Goal: Task Accomplishment & Management: Complete application form

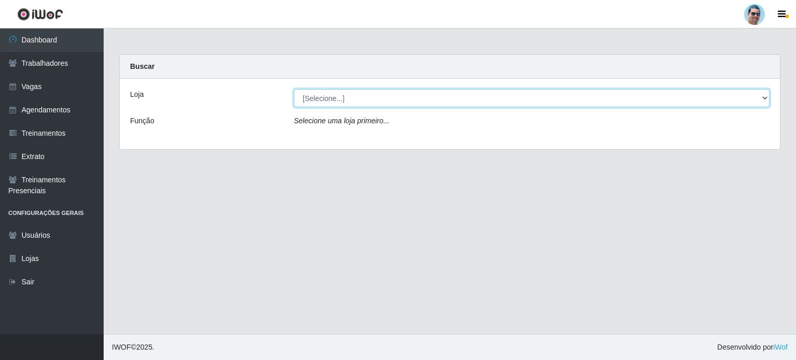
click at [516, 93] on select "[Selecione...] Mercadinho Extrabom" at bounding box center [532, 98] width 476 height 18
select select "175"
click at [294, 89] on select "[Selecione...] Mercadinho Extrabom" at bounding box center [532, 98] width 476 height 18
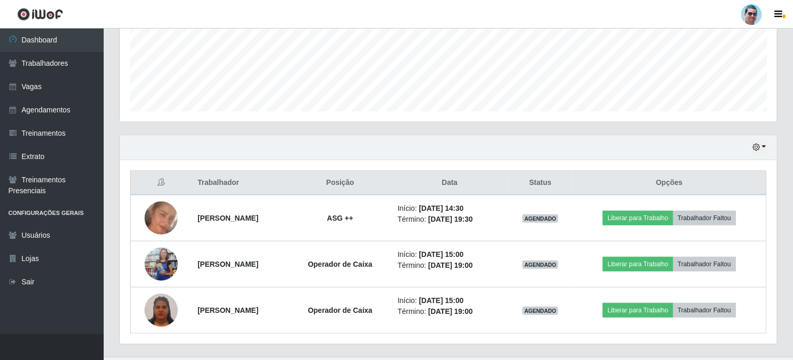
scroll to position [280, 0]
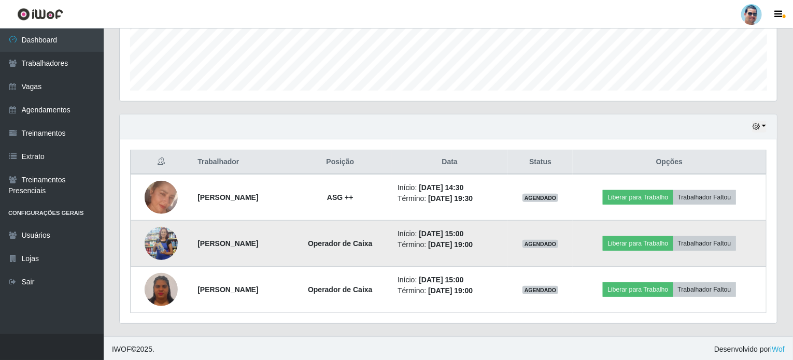
click at [161, 249] on img at bounding box center [161, 244] width 33 height 76
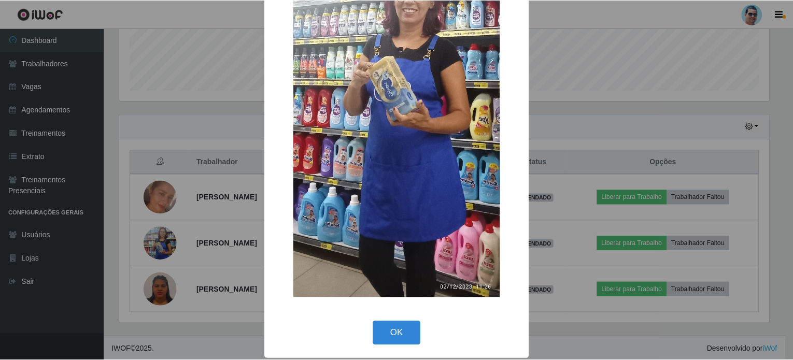
scroll to position [203, 0]
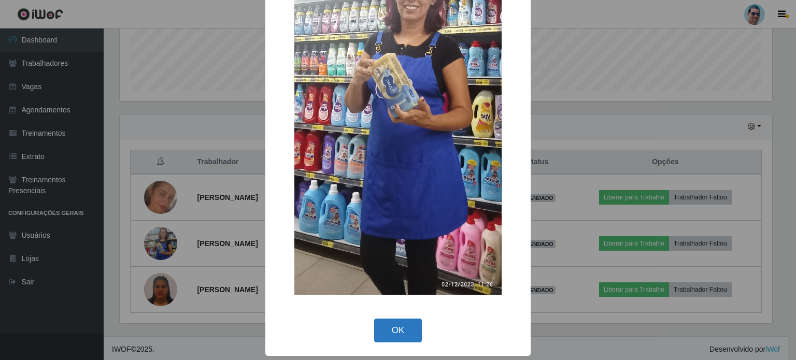
click at [381, 323] on button "OK" at bounding box center [398, 331] width 48 height 24
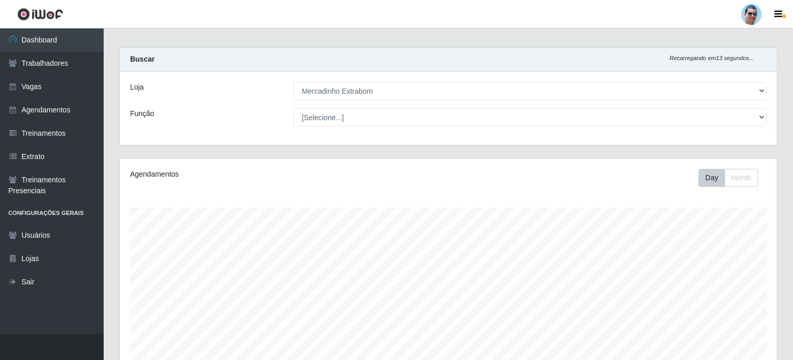
scroll to position [0, 0]
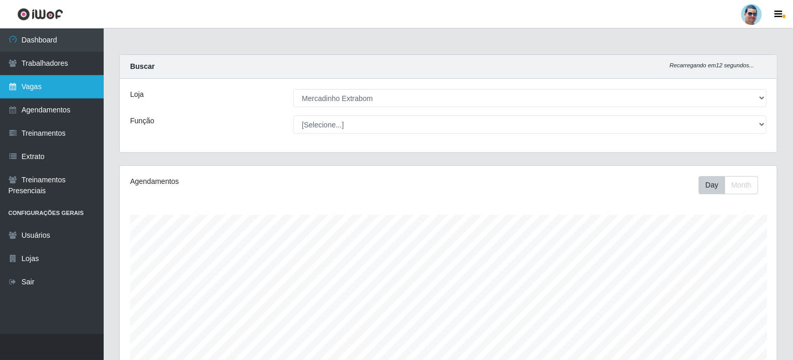
click at [58, 76] on link "Vagas" at bounding box center [52, 86] width 104 height 23
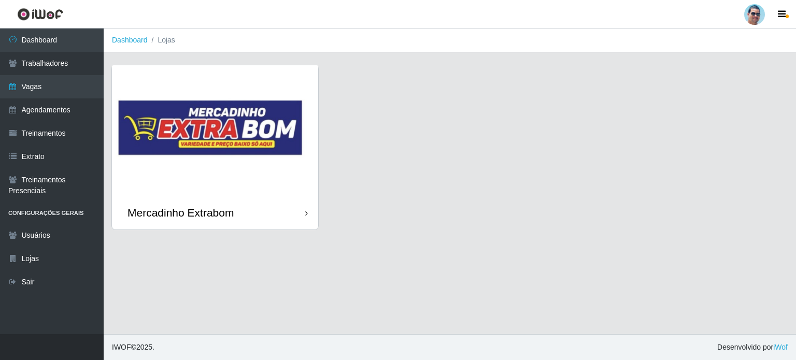
click at [174, 113] on img at bounding box center [215, 130] width 206 height 131
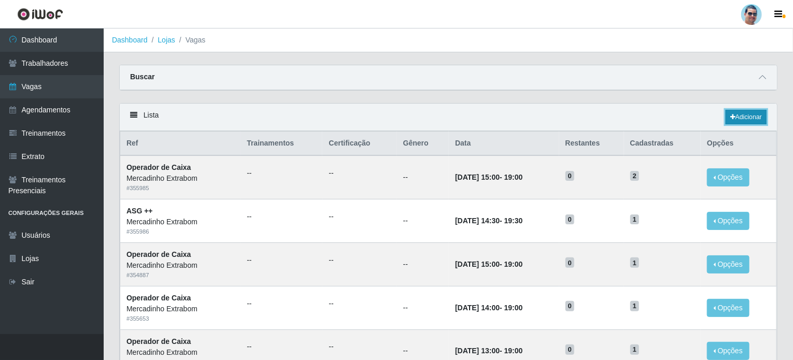
click at [742, 113] on link "Adicionar" at bounding box center [745, 117] width 41 height 15
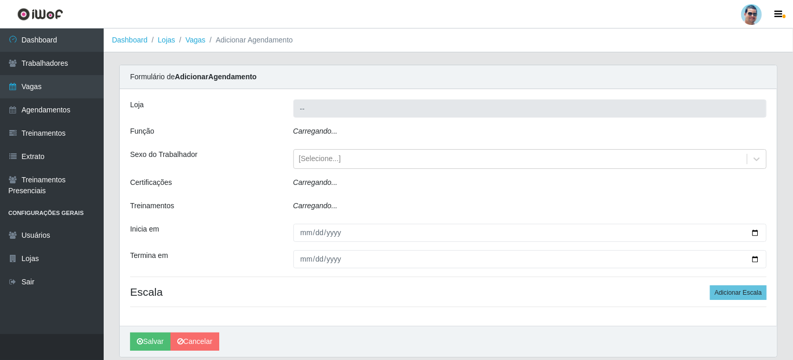
type input "Mercadinho Extrabom"
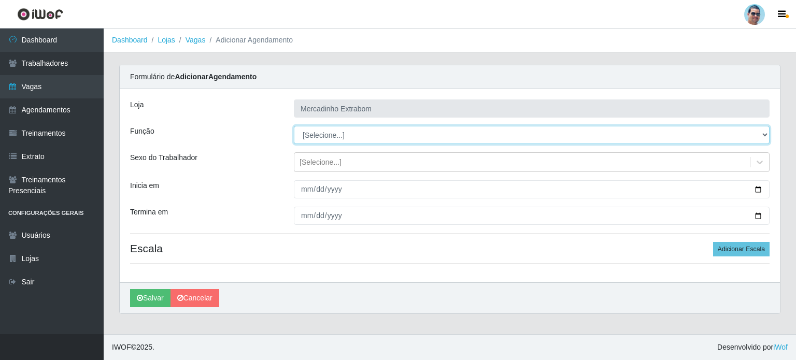
click at [341, 133] on select "[Selecione...] ASG ASG + ASG ++ Balconista Balconista + Balconista ++ Carregado…" at bounding box center [532, 135] width 476 height 18
select select "22"
click at [294, 126] on select "[Selecione...] ASG ASG + ASG ++ Balconista Balconista + Balconista ++ Carregado…" at bounding box center [532, 135] width 476 height 18
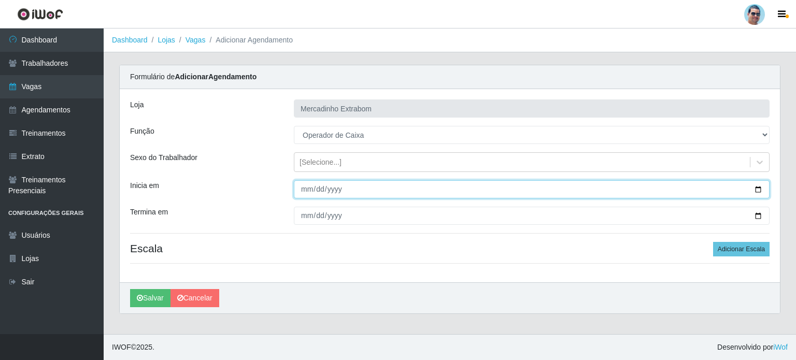
click at [302, 190] on input "Inicia em" at bounding box center [532, 189] width 476 height 18
type input "[DATE]"
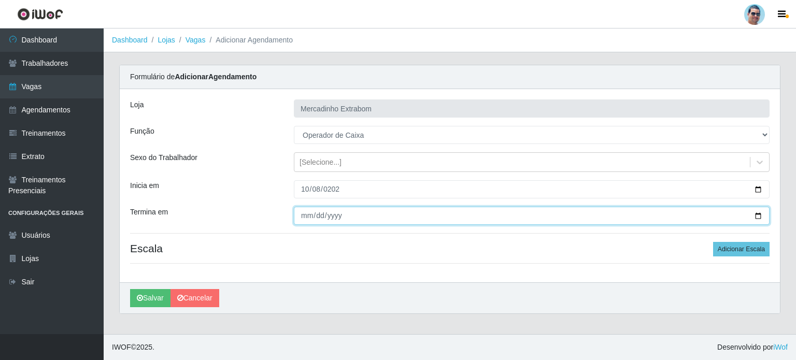
click at [306, 216] on input "Termina em" at bounding box center [532, 216] width 476 height 18
type input "[DATE]"
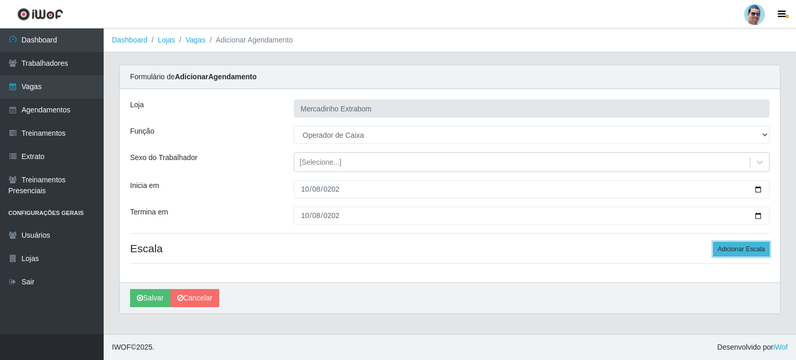
click at [731, 244] on button "Adicionar Escala" at bounding box center [741, 249] width 56 height 15
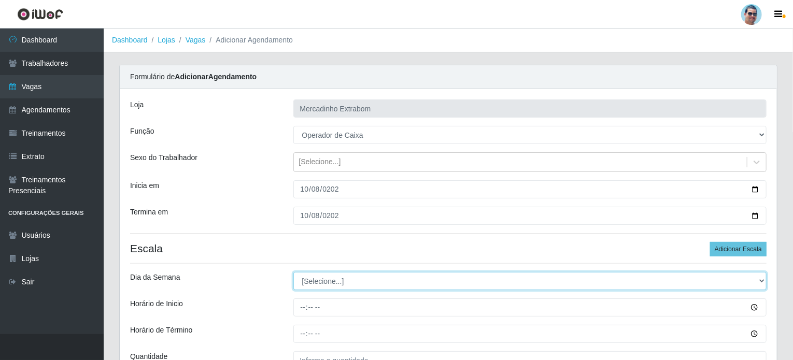
click at [375, 277] on select "[Selecione...] Segunda Terça Quarta Quinta Sexta Sábado Domingo" at bounding box center [530, 281] width 474 height 18
select select "3"
click at [293, 272] on select "[Selecione...] Segunda Terça Quarta Quinta Sexta Sábado Domingo" at bounding box center [530, 281] width 474 height 18
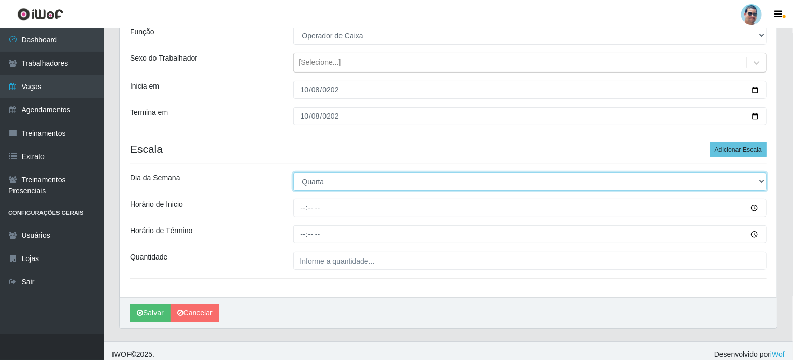
scroll to position [104, 0]
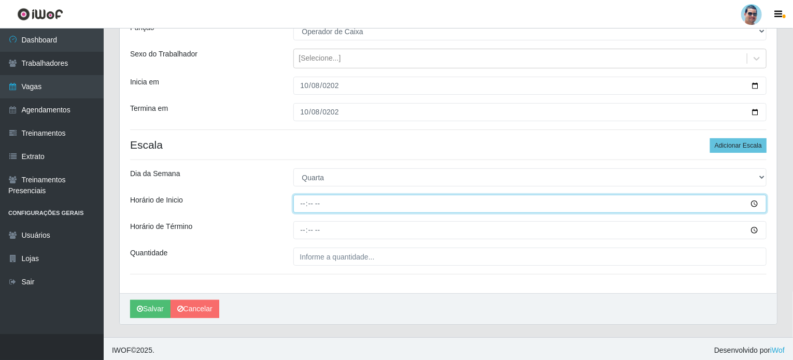
click at [299, 204] on input "Horário de Inicio" at bounding box center [530, 204] width 474 height 18
type input "10:00"
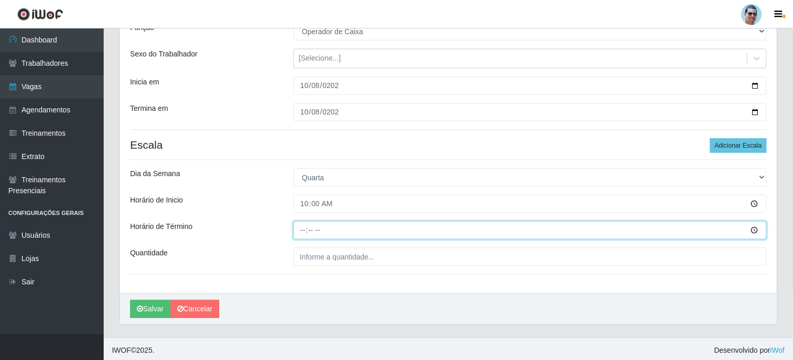
click at [300, 226] on input "Horário de Término" at bounding box center [530, 230] width 474 height 18
type input "14:00"
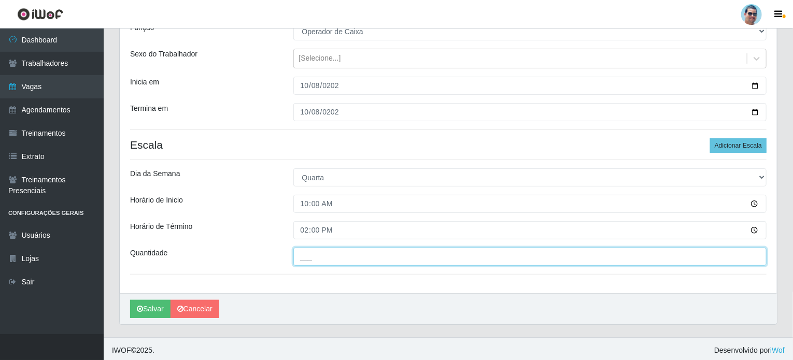
click at [322, 252] on input "___" at bounding box center [530, 257] width 474 height 18
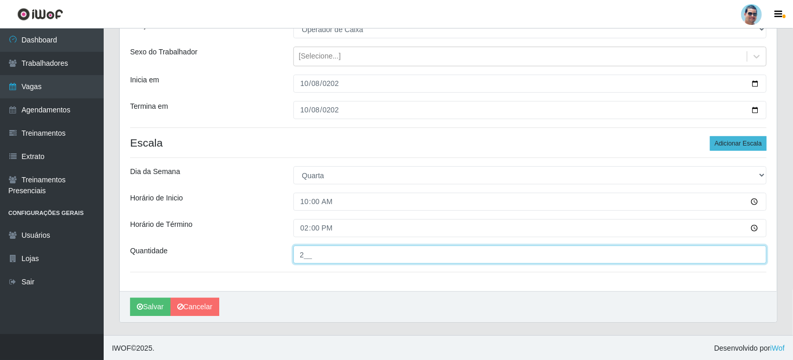
type input "2__"
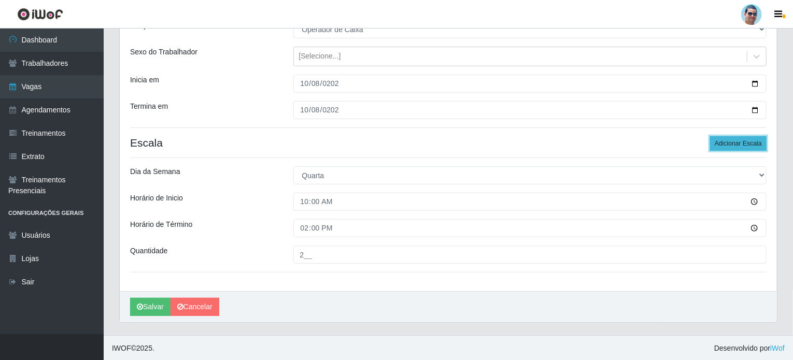
click at [725, 139] on button "Adicionar Escala" at bounding box center [738, 143] width 56 height 15
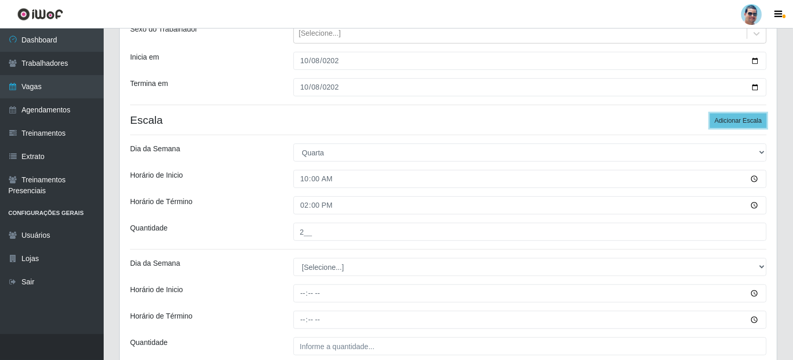
scroll to position [209, 0]
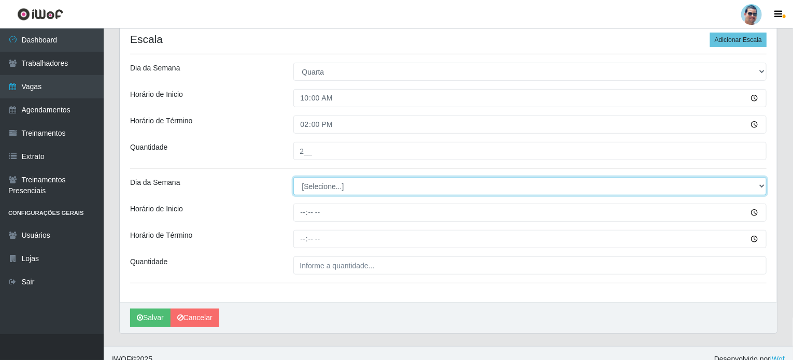
click at [341, 187] on select "[Selecione...] Segunda Terça Quarta Quinta Sexta Sábado Domingo" at bounding box center [530, 186] width 474 height 18
select select "3"
click at [293, 177] on select "[Selecione...] Segunda Terça Quarta Quinta Sexta Sábado Domingo" at bounding box center [530, 186] width 474 height 18
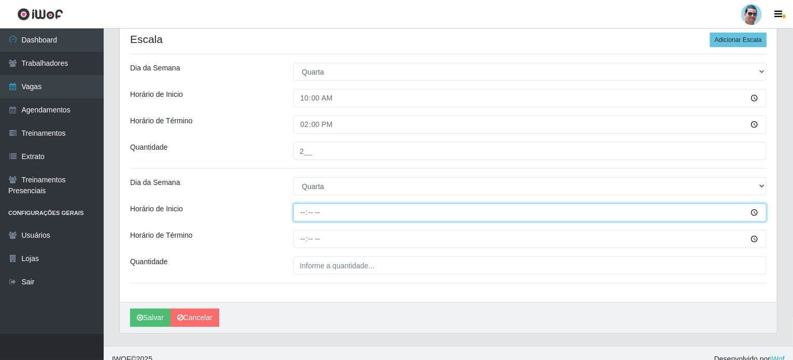
click at [302, 213] on input "Horário de Inicio" at bounding box center [530, 213] width 474 height 18
type input "10:00"
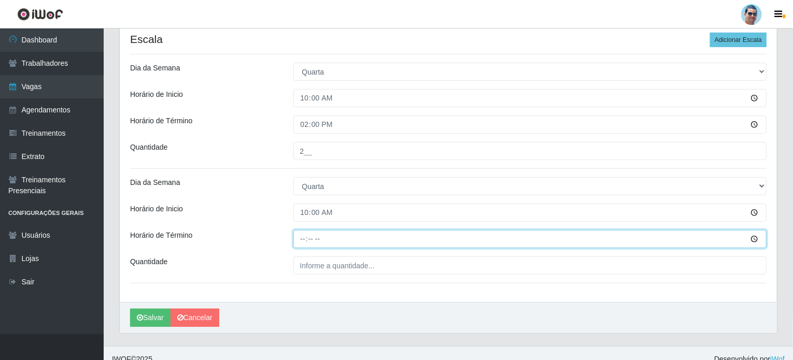
click at [301, 236] on input "Horário de Término" at bounding box center [530, 239] width 474 height 18
type input "14:00"
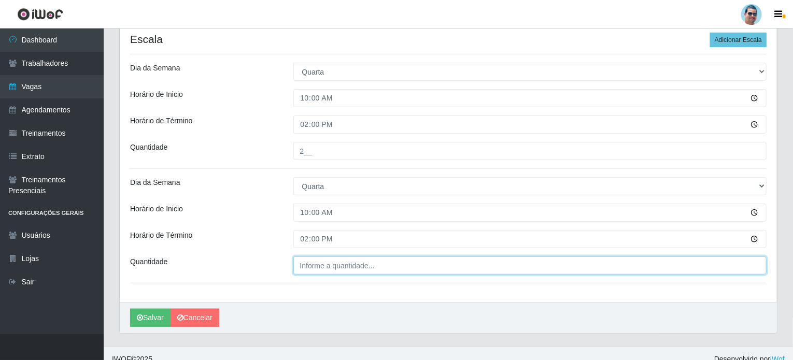
type input "___"
click at [319, 269] on input "___" at bounding box center [530, 265] width 474 height 18
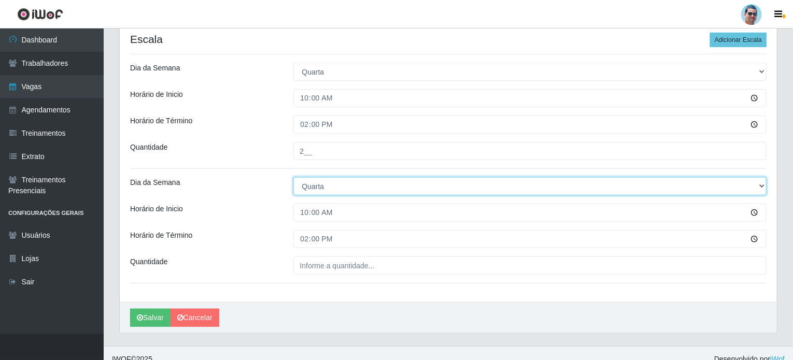
click at [761, 185] on select "[Selecione...] Segunda Terça Quarta Quinta Sexta Sábado Domingo" at bounding box center [530, 186] width 474 height 18
select select "1"
click at [293, 177] on select "[Selecione...] Segunda Terça Quarta Quinta Sexta Sábado Domingo" at bounding box center [530, 186] width 474 height 18
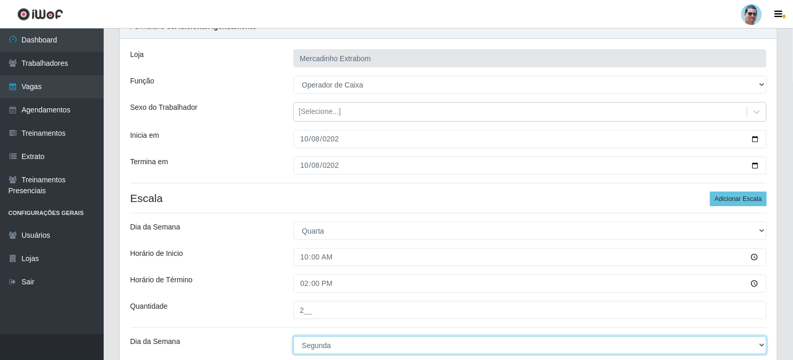
scroll to position [52, 0]
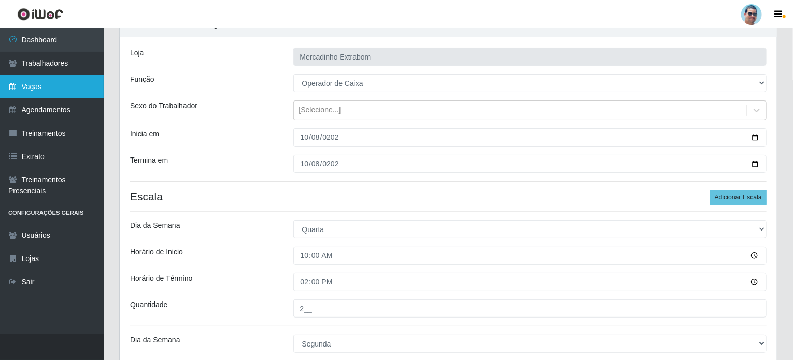
click at [84, 86] on link "Vagas" at bounding box center [52, 86] width 104 height 23
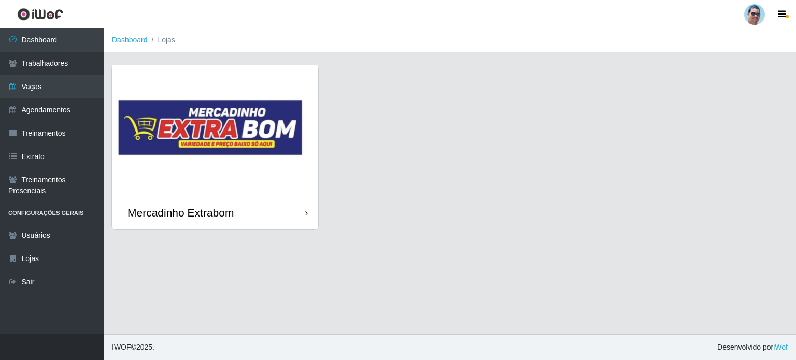
click at [260, 107] on img at bounding box center [215, 130] width 206 height 131
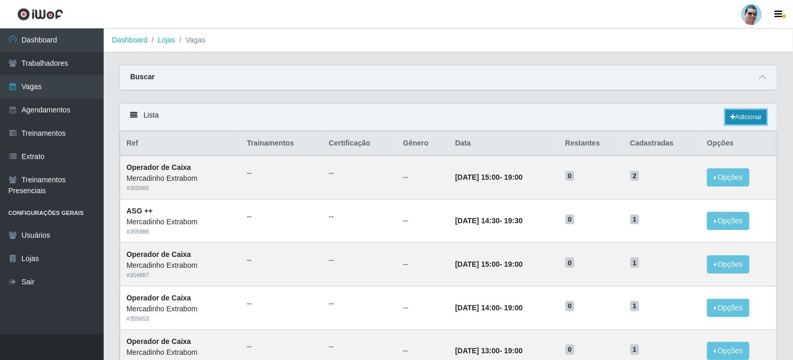
click at [740, 118] on link "Adicionar" at bounding box center [745, 117] width 41 height 15
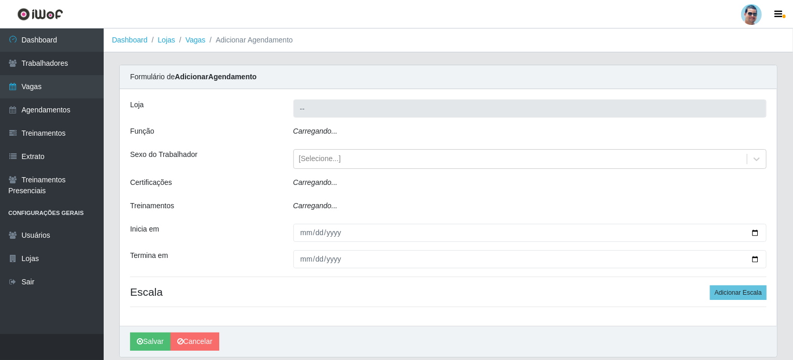
type input "Mercadinho Extrabom"
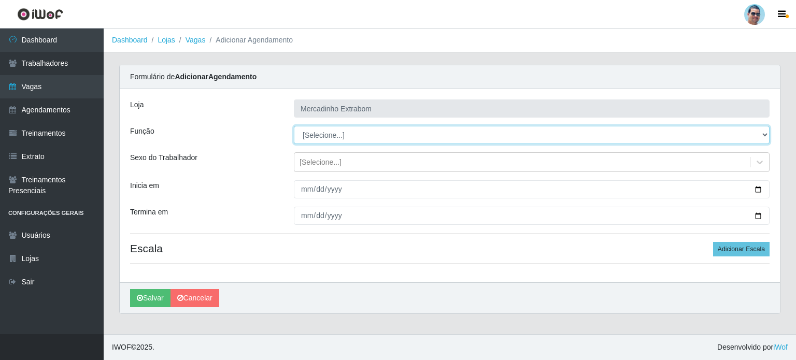
click at [324, 129] on select "[Selecione...] ASG ASG + ASG ++ Balconista Balconista + Balconista ++ Carregado…" at bounding box center [532, 135] width 476 height 18
select select "22"
click at [294, 126] on select "[Selecione...] ASG ASG + ASG ++ Balconista Balconista + Balconista ++ Carregado…" at bounding box center [532, 135] width 476 height 18
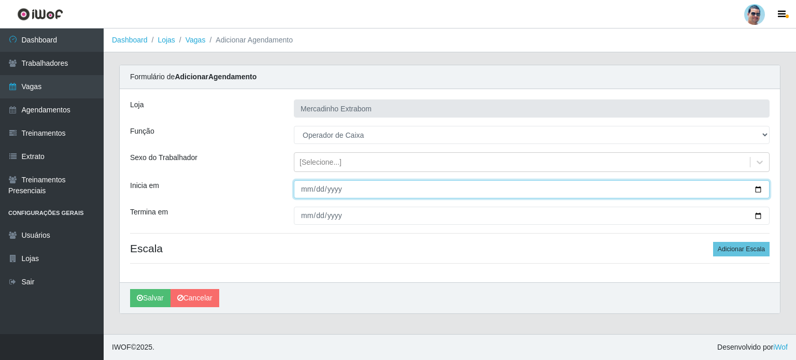
click at [303, 190] on input "Inicia em" at bounding box center [532, 189] width 476 height 18
type input "[DATE]"
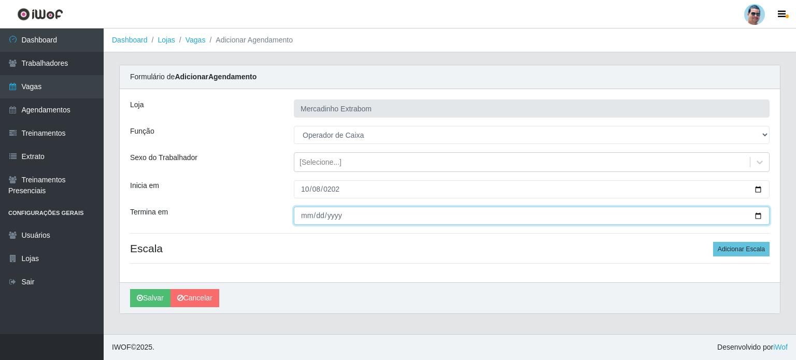
click at [303, 219] on input "Termina em" at bounding box center [532, 216] width 476 height 18
type input "[DATE]"
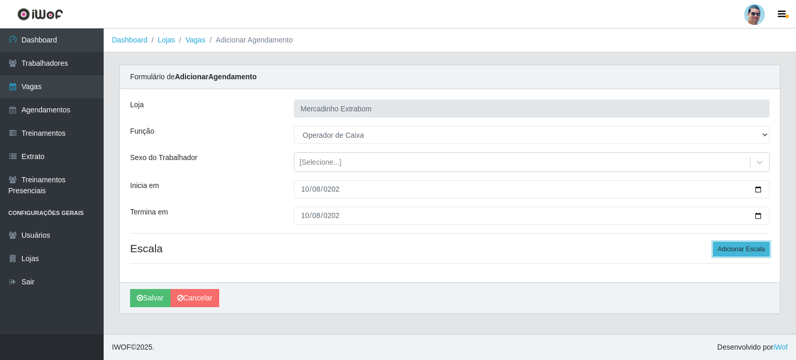
click at [726, 250] on button "Adicionar Escala" at bounding box center [741, 249] width 56 height 15
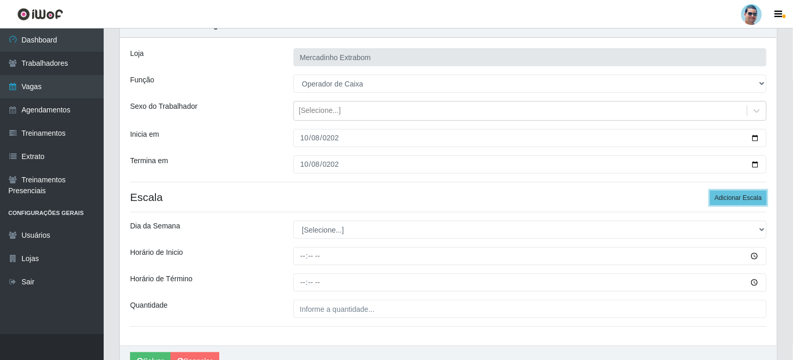
scroll to position [52, 0]
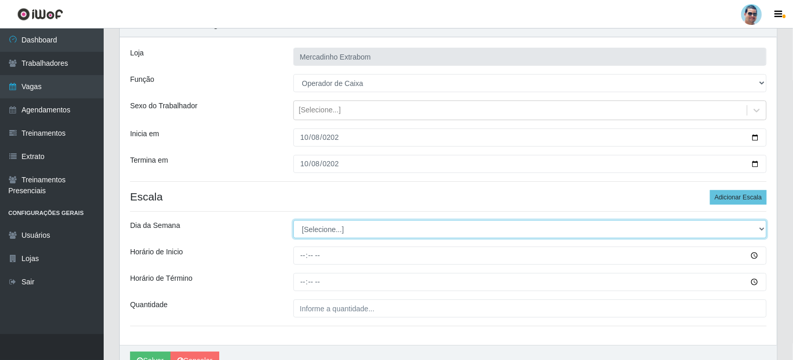
click at [349, 235] on select "[Selecione...] Segunda Terça Quarta Quinta Sexta Sábado Domingo" at bounding box center [530, 229] width 474 height 18
select select "3"
click at [293, 220] on select "[Selecione...] Segunda Terça Quarta Quinta Sexta Sábado Domingo" at bounding box center [530, 229] width 474 height 18
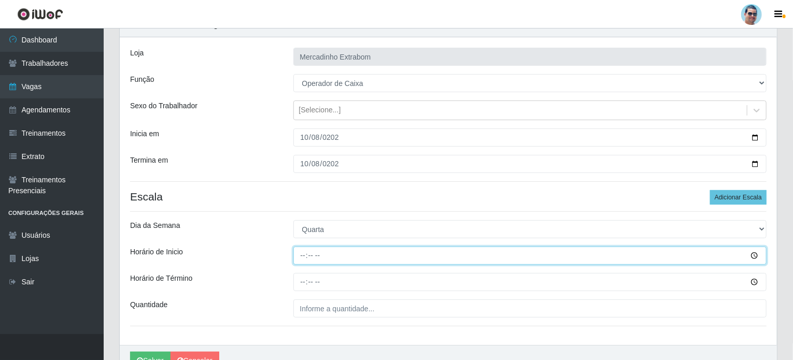
click at [301, 254] on input "Horário de Inicio" at bounding box center [530, 256] width 474 height 18
type input "10:00"
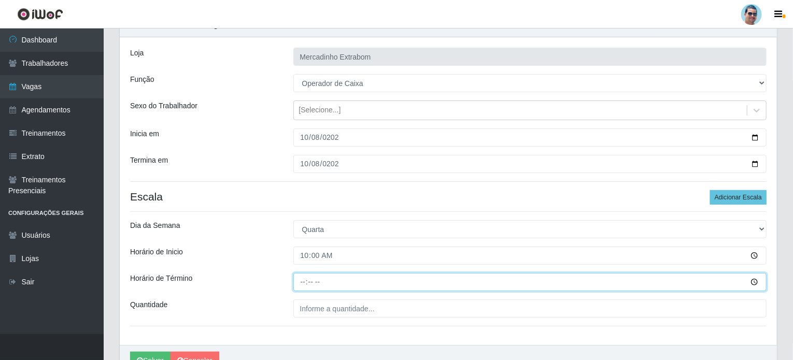
click at [301, 283] on input "Horário de Término" at bounding box center [530, 282] width 474 height 18
type input "14:00"
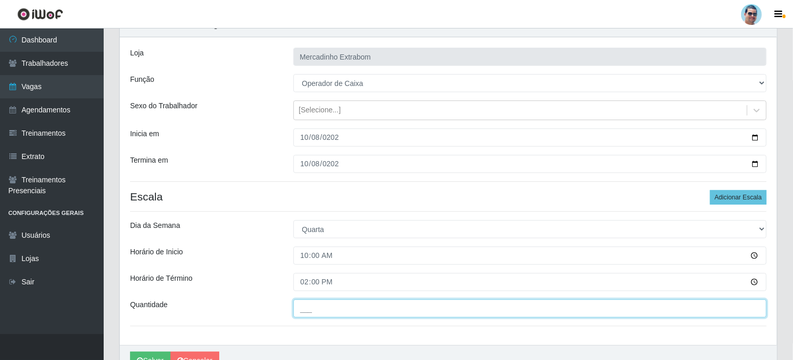
click at [346, 308] on input "___" at bounding box center [530, 308] width 474 height 18
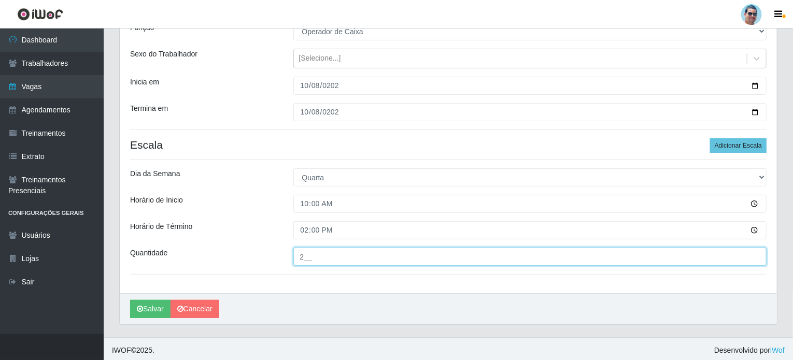
scroll to position [106, 0]
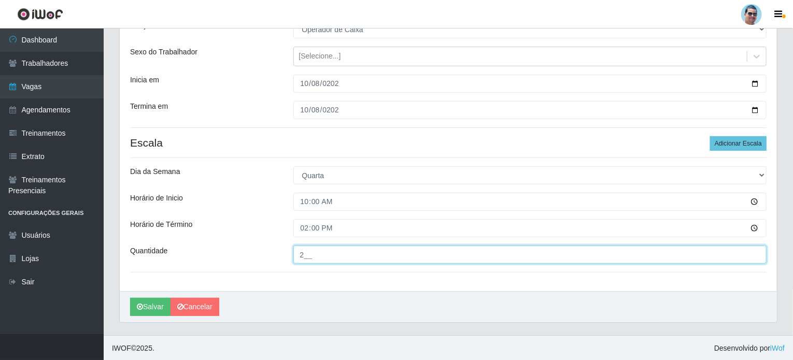
click at [311, 253] on input "2__" at bounding box center [530, 255] width 474 height 18
drag, startPoint x: 307, startPoint y: 254, endPoint x: 295, endPoint y: 254, distance: 11.4
click at [295, 254] on input "2__" at bounding box center [530, 255] width 474 height 18
type input "2__"
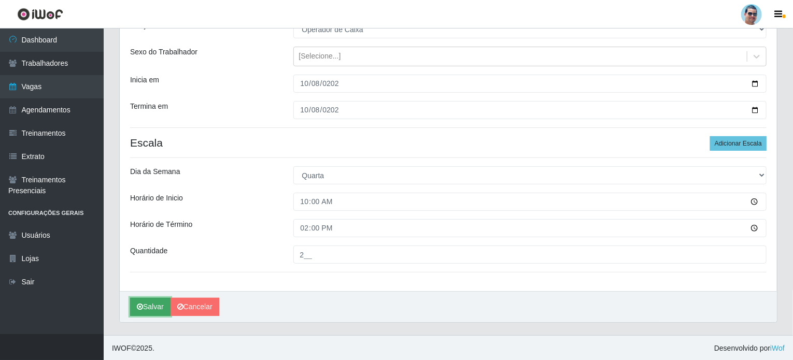
click at [149, 309] on button "Salvar" at bounding box center [150, 307] width 40 height 18
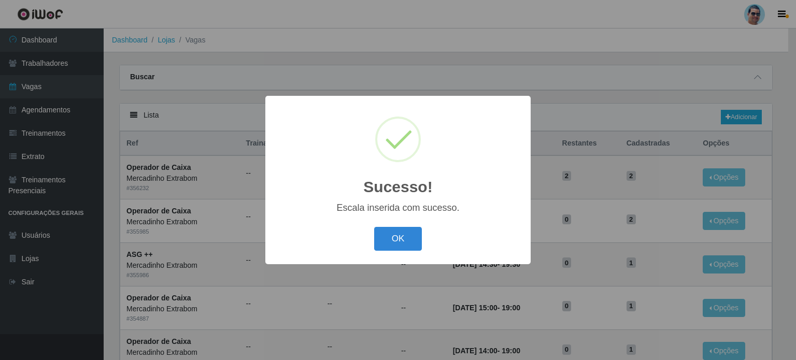
drag, startPoint x: 389, startPoint y: 250, endPoint x: 339, endPoint y: 261, distance: 51.0
click at [388, 250] on button "OK" at bounding box center [398, 239] width 48 height 24
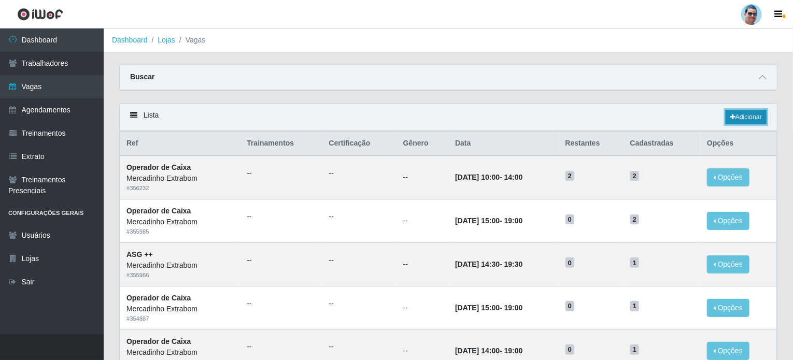
click at [747, 115] on link "Adicionar" at bounding box center [745, 117] width 41 height 15
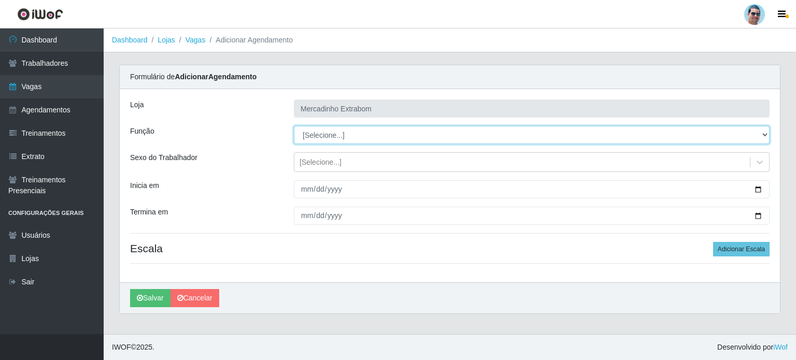
click at [406, 135] on select "[Selecione...] ASG ASG + ASG ++ Balconista Balconista + Balconista ++ Carregado…" at bounding box center [532, 135] width 476 height 18
select select "22"
click at [294, 126] on select "[Selecione...] ASG ASG + ASG ++ Balconista Balconista + Balconista ++ Carregado…" at bounding box center [532, 135] width 476 height 18
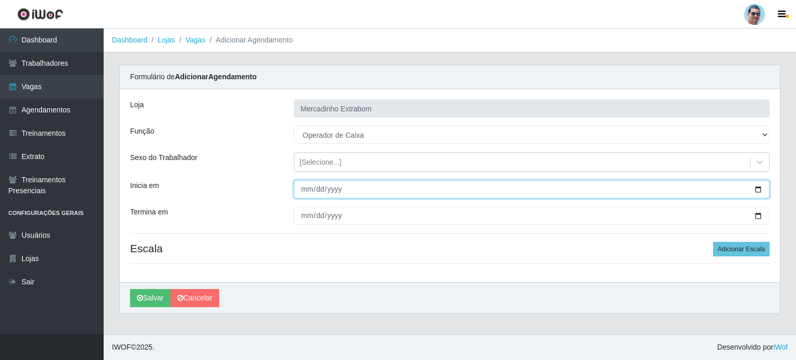
click at [299, 194] on input "Inicia em" at bounding box center [532, 189] width 476 height 18
type input "0025-10-08"
type input "[DATE]"
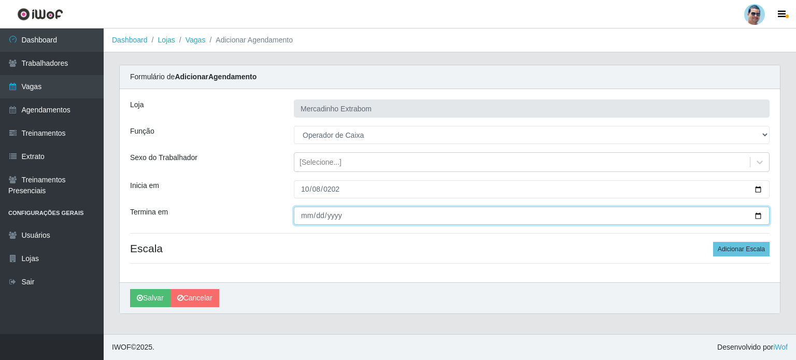
click at [299, 216] on input "Termina em" at bounding box center [532, 216] width 476 height 18
type input "[DATE]"
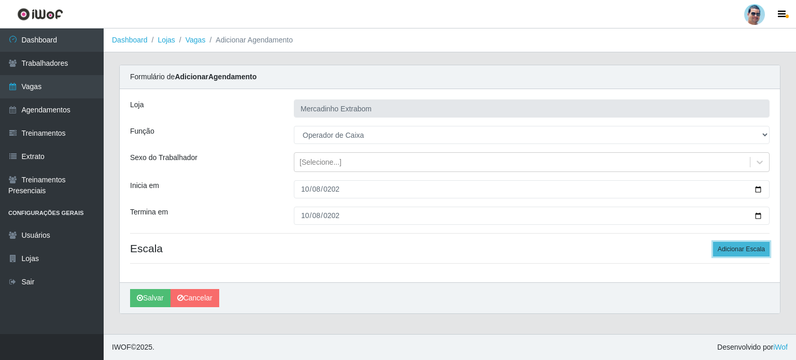
click at [739, 244] on button "Adicionar Escala" at bounding box center [741, 249] width 56 height 15
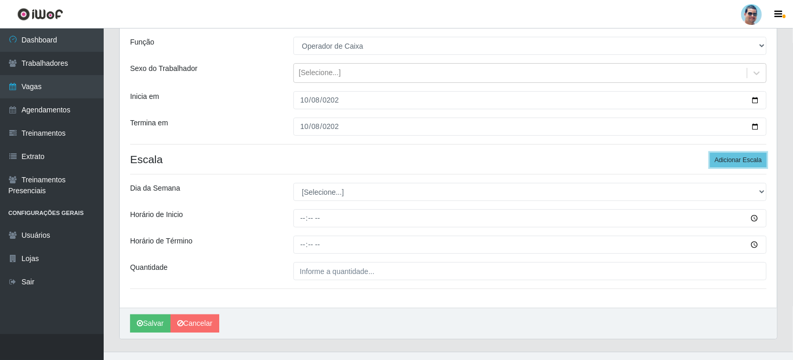
scroll to position [104, 0]
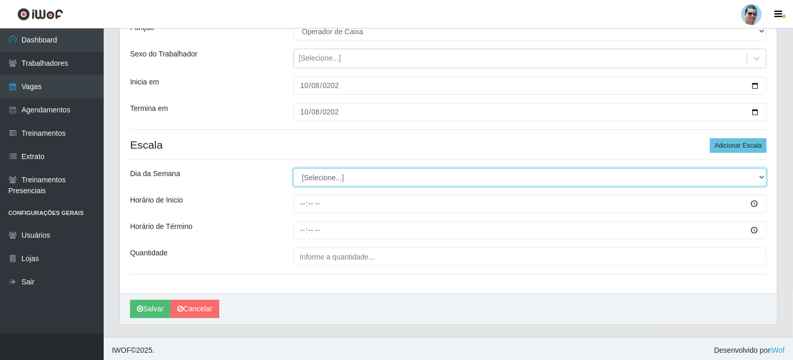
click at [404, 183] on select "[Selecione...] Segunda Terça Quarta Quinta Sexta Sábado Domingo" at bounding box center [530, 177] width 474 height 18
select select "3"
click at [293, 168] on select "[Selecione...] Segunda Terça Quarta Quinta Sexta Sábado Domingo" at bounding box center [530, 177] width 474 height 18
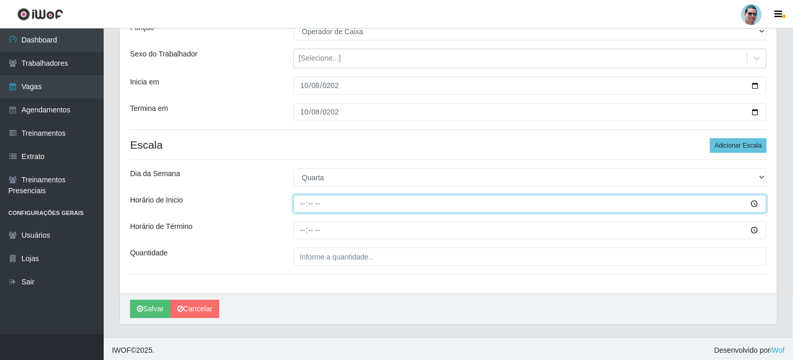
click at [302, 204] on input "Horário de Inicio" at bounding box center [530, 204] width 474 height 18
type input "08:00"
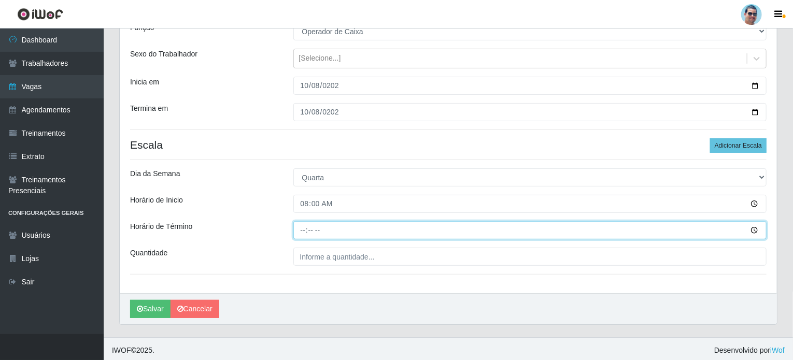
click at [304, 230] on input "Horário de Término" at bounding box center [530, 230] width 474 height 18
type input "13:00"
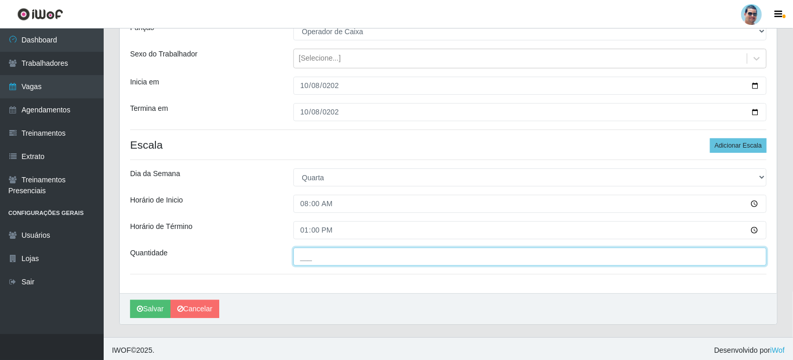
click at [325, 250] on input "___" at bounding box center [530, 257] width 474 height 18
type input "1__"
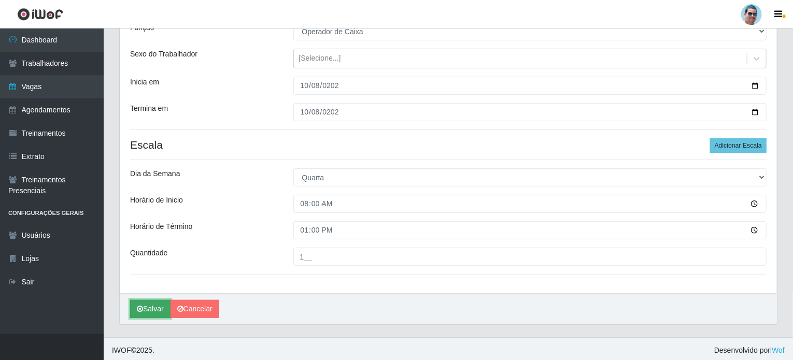
click at [152, 309] on button "Salvar" at bounding box center [150, 309] width 40 height 18
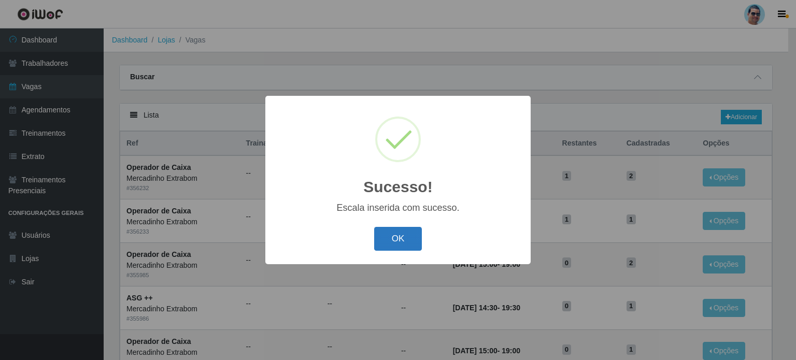
click at [405, 240] on button "OK" at bounding box center [398, 239] width 48 height 24
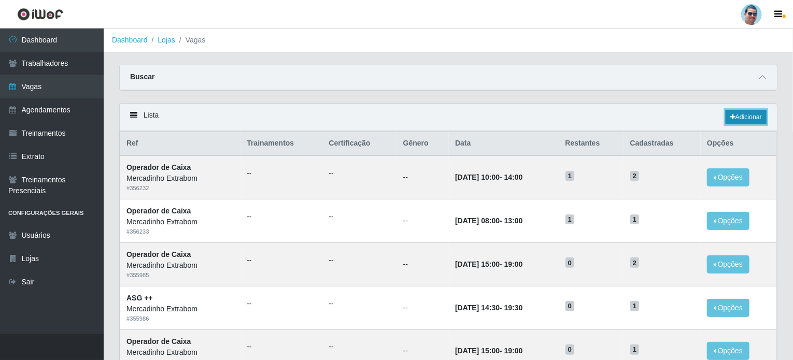
click at [737, 114] on link "Adicionar" at bounding box center [745, 117] width 41 height 15
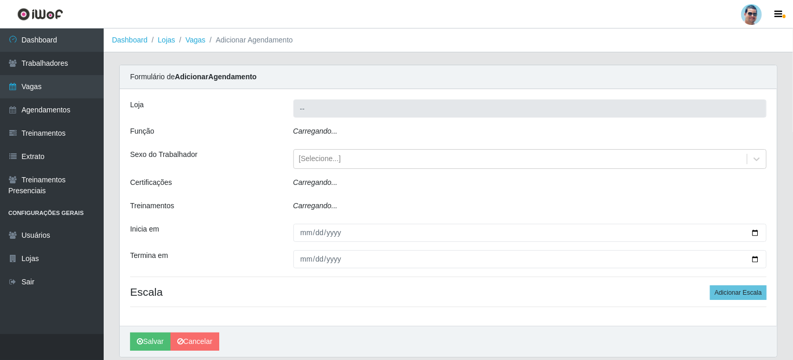
type input "Mercadinho Extrabom"
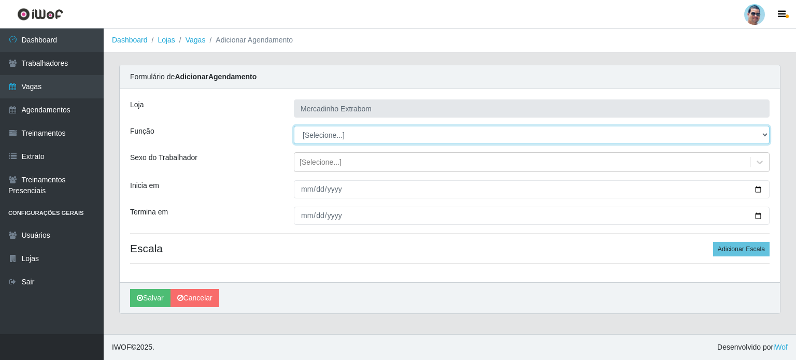
click at [359, 134] on select "[Selecione...] ASG ASG + ASG ++ Balconista Balconista + Balconista ++ Carregado…" at bounding box center [532, 135] width 476 height 18
select select "22"
click at [294, 126] on select "[Selecione...] ASG ASG + ASG ++ Balconista Balconista + Balconista ++ Carregado…" at bounding box center [532, 135] width 476 height 18
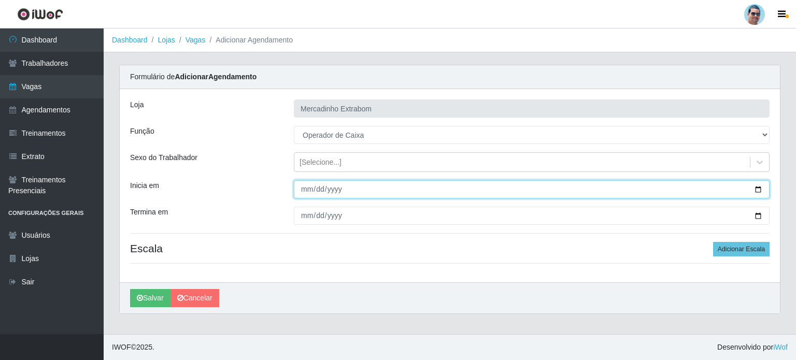
click at [305, 188] on input "Inicia em" at bounding box center [532, 189] width 476 height 18
type input "[DATE]"
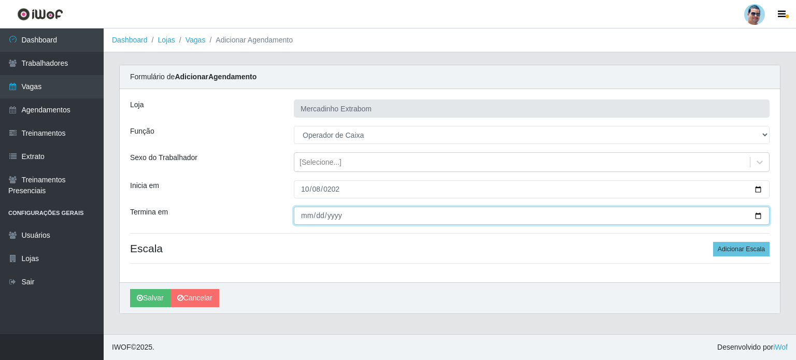
click at [301, 213] on input "Termina em" at bounding box center [532, 216] width 476 height 18
type input "[DATE]"
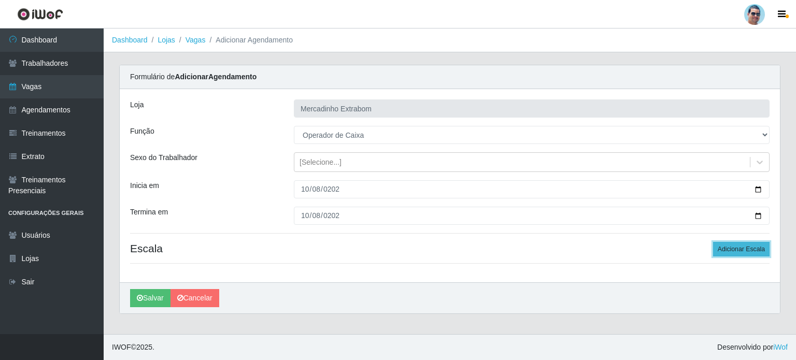
click at [721, 243] on button "Adicionar Escala" at bounding box center [741, 249] width 56 height 15
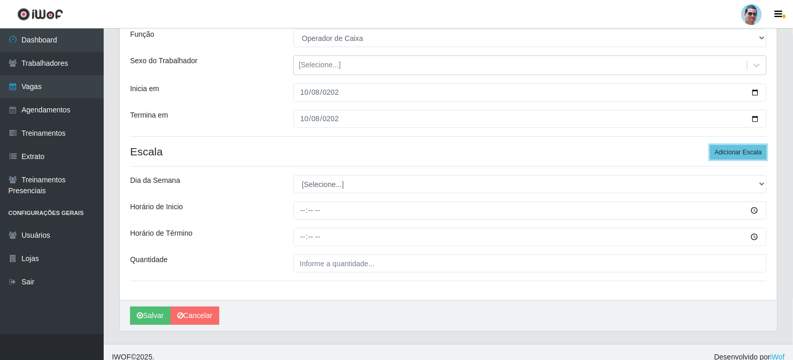
scroll to position [104, 0]
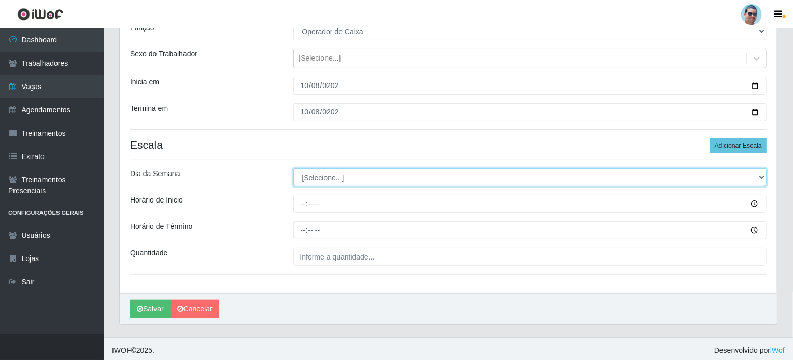
click at [300, 172] on select "[Selecione...] Segunda Terça Quarta Quinta Sexta Sábado Domingo" at bounding box center [530, 177] width 474 height 18
select select "3"
click at [293, 168] on select "[Selecione...] Segunda Terça Quarta Quinta Sexta Sábado Domingo" at bounding box center [530, 177] width 474 height 18
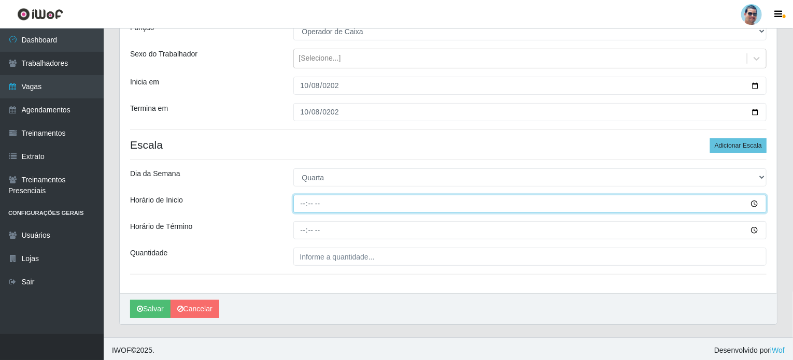
click at [302, 205] on input "Horário de Inicio" at bounding box center [530, 204] width 474 height 18
type input "15:00"
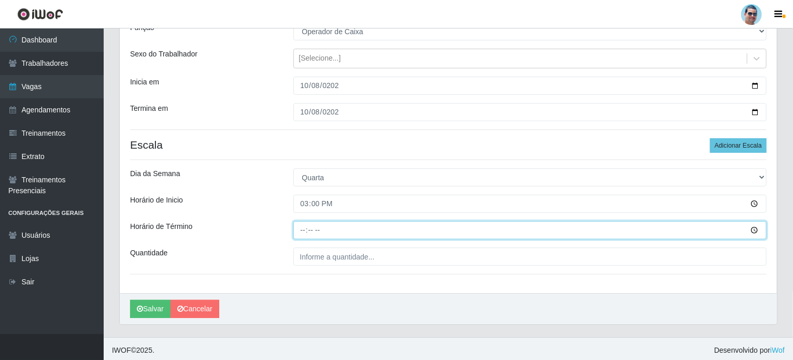
click at [300, 230] on input "Horário de Término" at bounding box center [530, 230] width 474 height 18
type input "19:00"
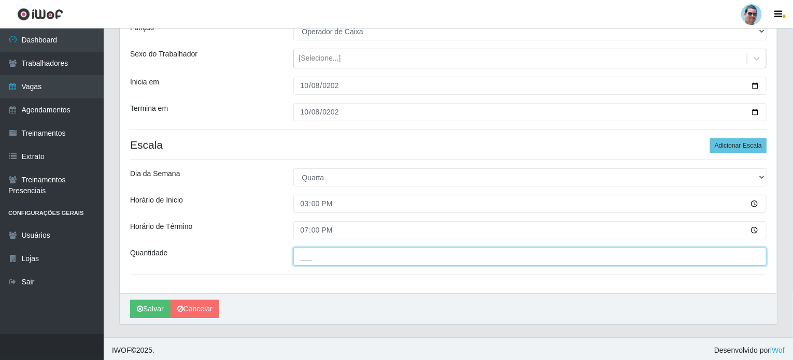
click at [316, 248] on input "___" at bounding box center [530, 257] width 474 height 18
type input "2__"
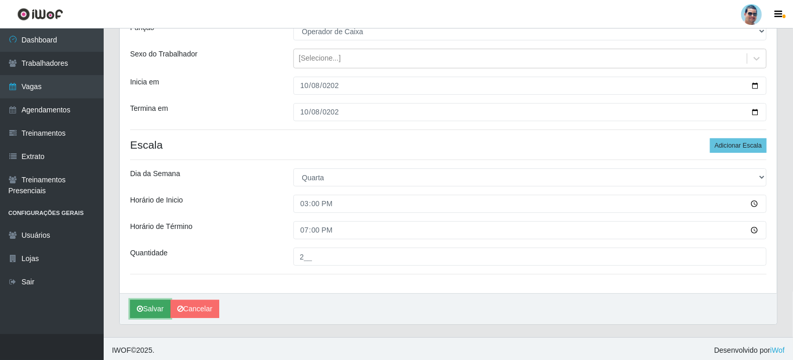
click at [146, 308] on button "Salvar" at bounding box center [150, 309] width 40 height 18
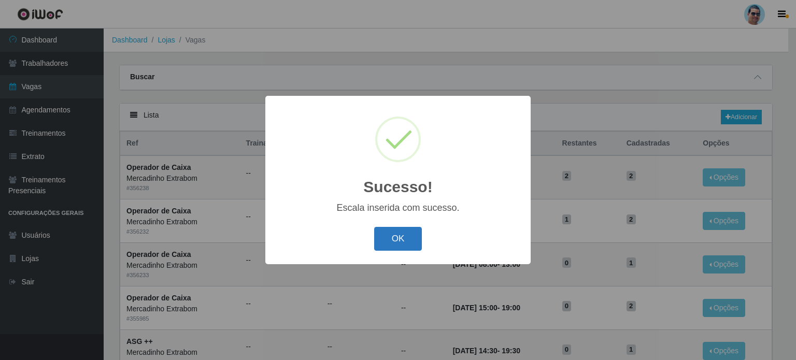
click at [381, 247] on button "OK" at bounding box center [398, 239] width 48 height 24
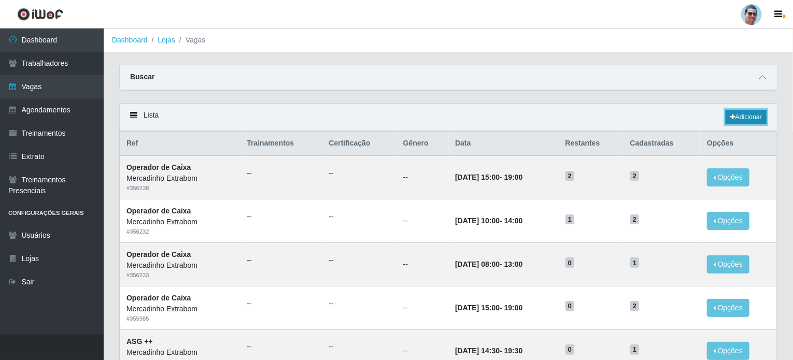
click at [729, 111] on link "Adicionar" at bounding box center [745, 117] width 41 height 15
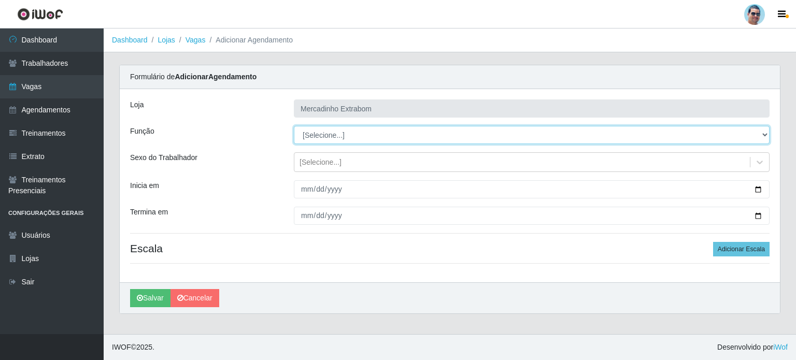
click at [322, 135] on select "[Selecione...] ASG ASG + ASG ++ Balconista Balconista + Balconista ++ Carregado…" at bounding box center [532, 135] width 476 height 18
select select "22"
click at [294, 126] on select "[Selecione...] ASG ASG + ASG ++ Balconista Balconista + Balconista ++ Carregado…" at bounding box center [532, 135] width 476 height 18
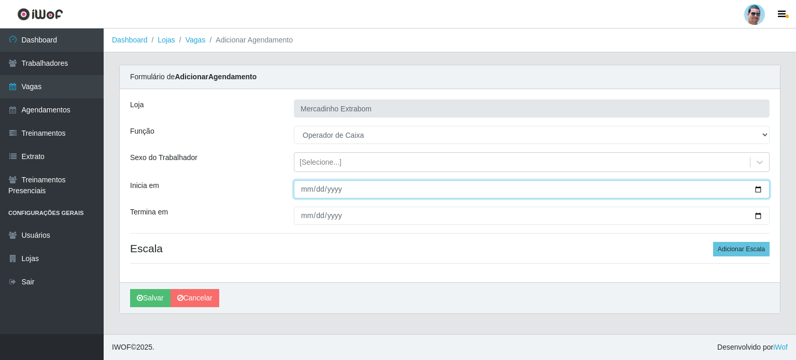
click at [307, 190] on input "Inicia em" at bounding box center [532, 189] width 476 height 18
type input "[DATE]"
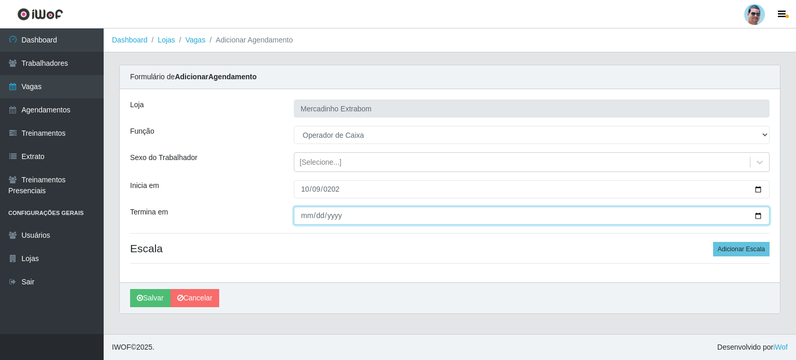
click at [302, 214] on input "Termina em" at bounding box center [532, 216] width 476 height 18
type input "[DATE]"
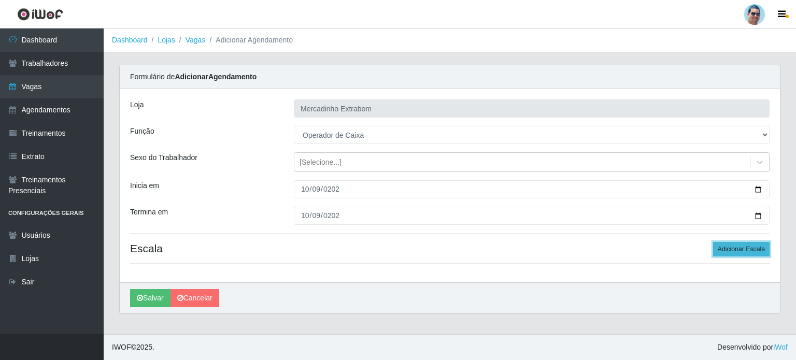
click at [763, 243] on button "Adicionar Escala" at bounding box center [741, 249] width 56 height 15
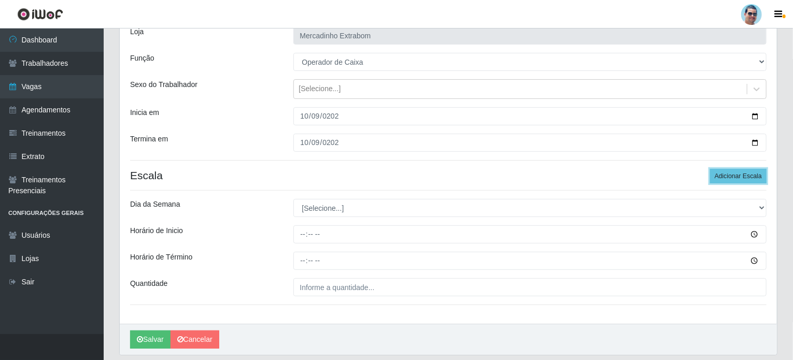
scroll to position [104, 0]
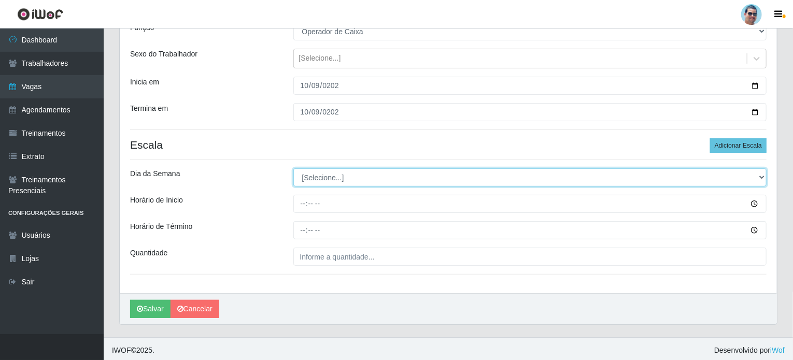
click at [401, 173] on select "[Selecione...] Segunda Terça Quarta Quinta Sexta Sábado Domingo" at bounding box center [530, 177] width 474 height 18
select select "4"
click at [293, 168] on select "[Selecione...] Segunda Terça Quarta Quinta Sexta Sábado Domingo" at bounding box center [530, 177] width 474 height 18
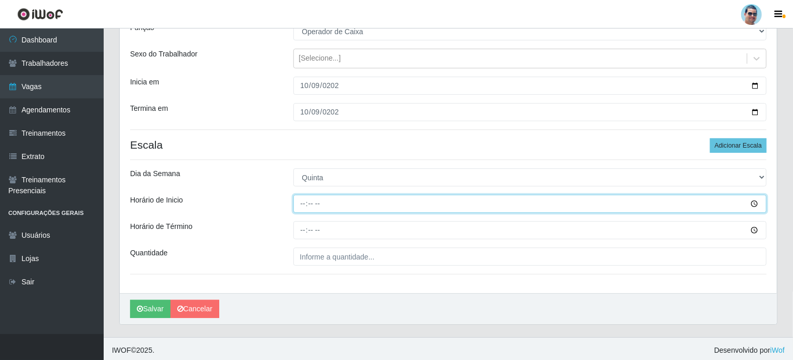
click at [303, 207] on input "Horário de Inicio" at bounding box center [530, 204] width 474 height 18
type input "09:00"
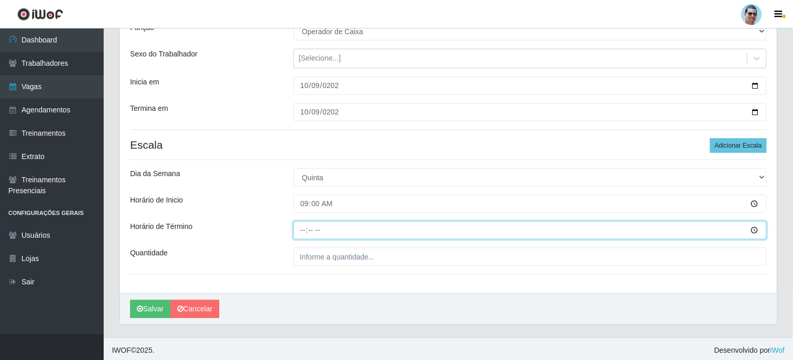
click at [305, 228] on input "Horário de Término" at bounding box center [530, 230] width 474 height 18
type input "13:00"
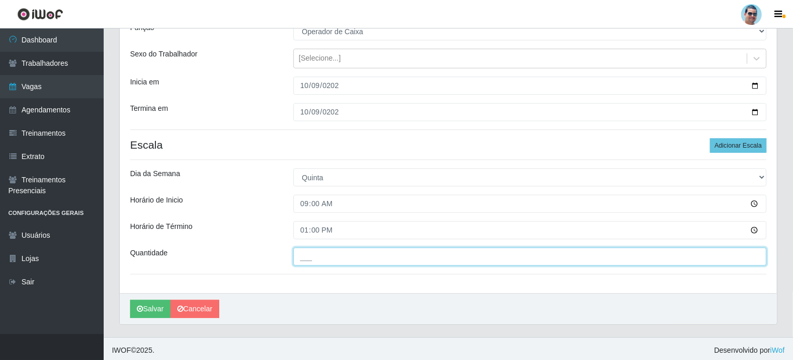
click at [362, 256] on input "___" at bounding box center [530, 257] width 474 height 18
type input "1__"
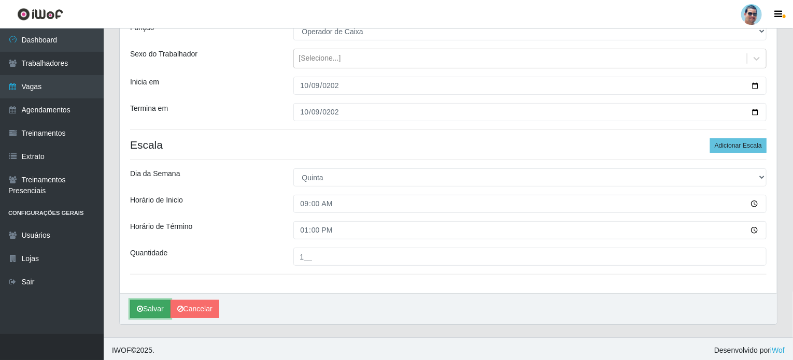
click at [161, 304] on button "Salvar" at bounding box center [150, 309] width 40 height 18
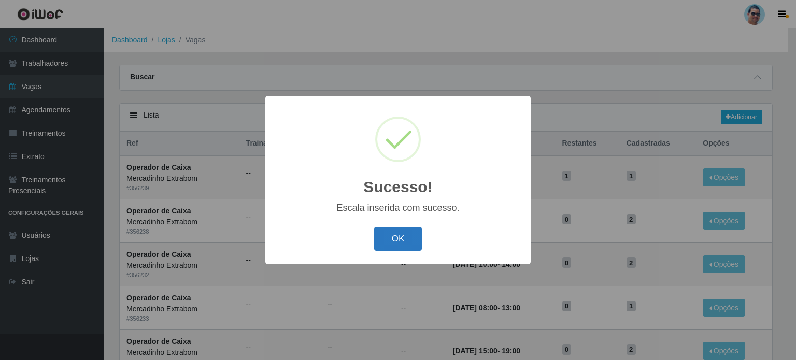
click at [395, 242] on button "OK" at bounding box center [398, 239] width 48 height 24
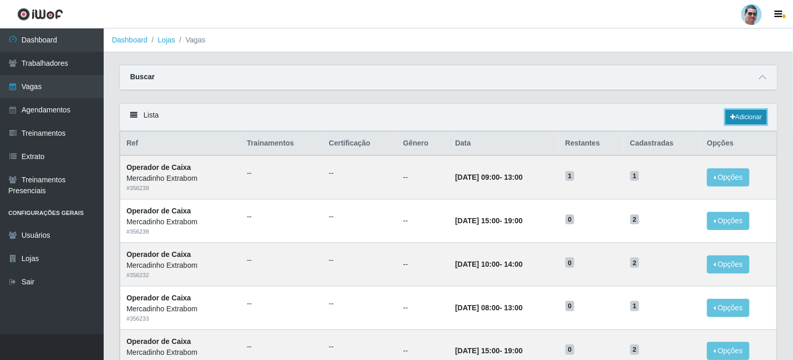
click at [731, 120] on icon at bounding box center [732, 117] width 5 height 6
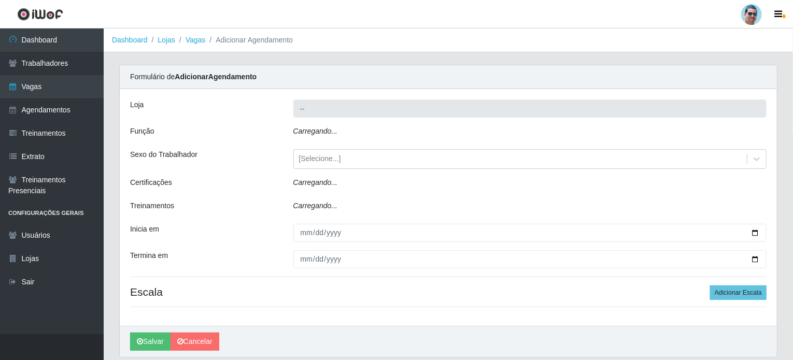
type input "Mercadinho Extrabom"
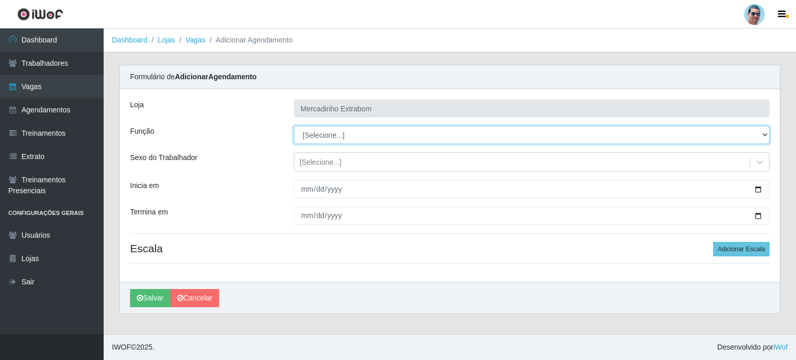
click at [361, 133] on select "[Selecione...] ASG ASG + ASG ++ Balconista Balconista + Balconista ++ Carregado…" at bounding box center [532, 135] width 476 height 18
select select "22"
click at [294, 126] on select "[Selecione...] ASG ASG + ASG ++ Balconista Balconista + Balconista ++ Carregado…" at bounding box center [532, 135] width 476 height 18
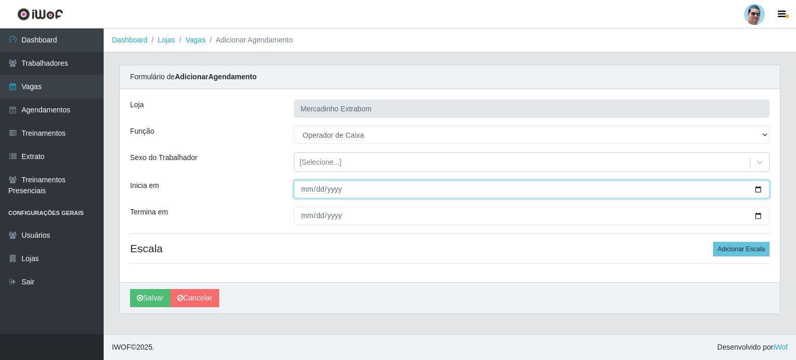
click at [303, 193] on input "Inicia em" at bounding box center [532, 189] width 476 height 18
type input "[DATE]"
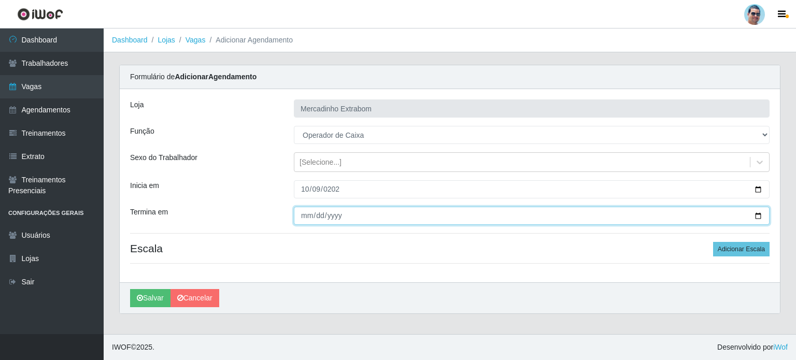
click at [308, 213] on input "Termina em" at bounding box center [532, 216] width 476 height 18
type input "[DATE]"
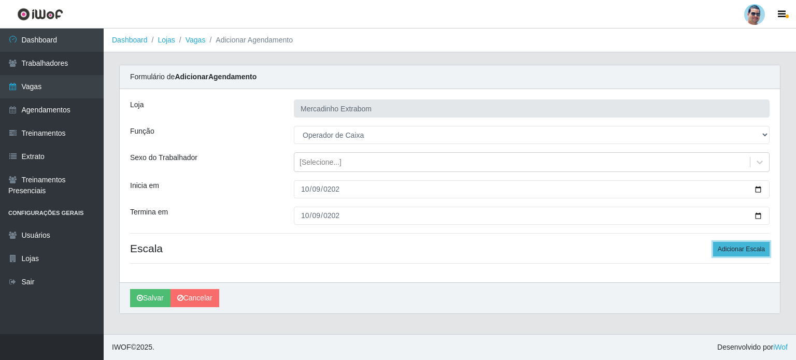
click at [734, 246] on button "Adicionar Escala" at bounding box center [741, 249] width 56 height 15
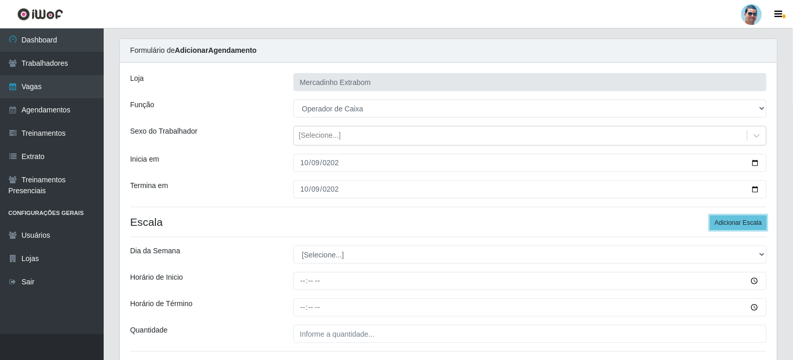
scroll to position [104, 0]
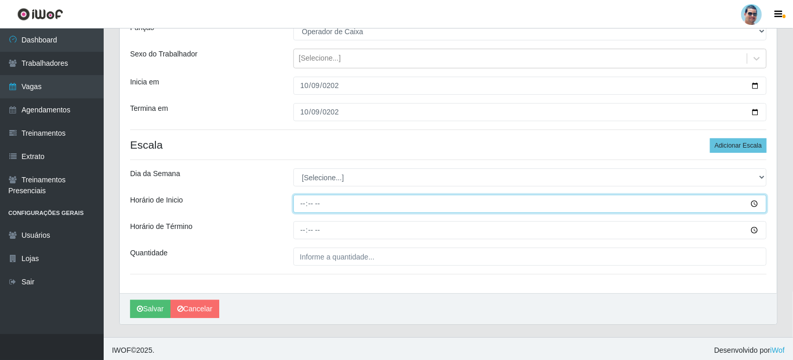
click at [298, 202] on input "Horário de Inicio" at bounding box center [530, 204] width 474 height 18
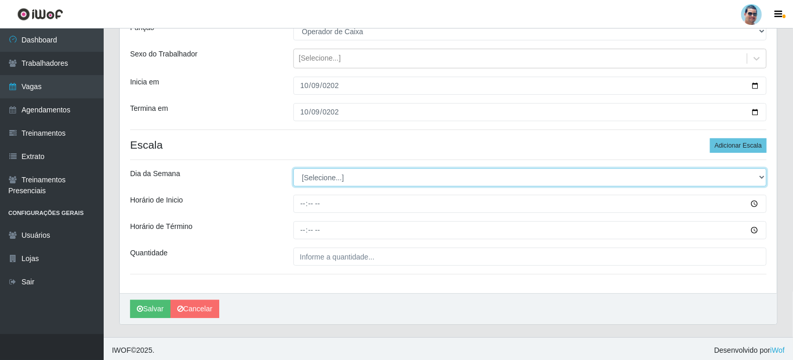
click at [329, 176] on select "[Selecione...] Segunda Terça Quarta Quinta Sexta Sábado Domingo" at bounding box center [530, 177] width 474 height 18
select select "4"
click at [293, 168] on select "[Selecione...] Segunda Terça Quarta Quinta Sexta Sábado Domingo" at bounding box center [530, 177] width 474 height 18
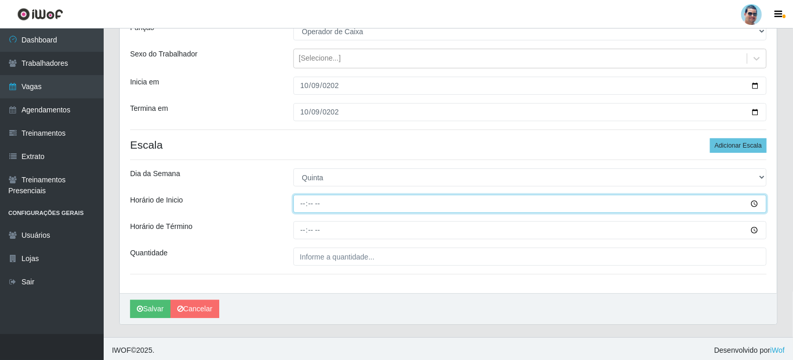
click at [300, 203] on input "Horário de Inicio" at bounding box center [530, 204] width 474 height 18
type input "10:00"
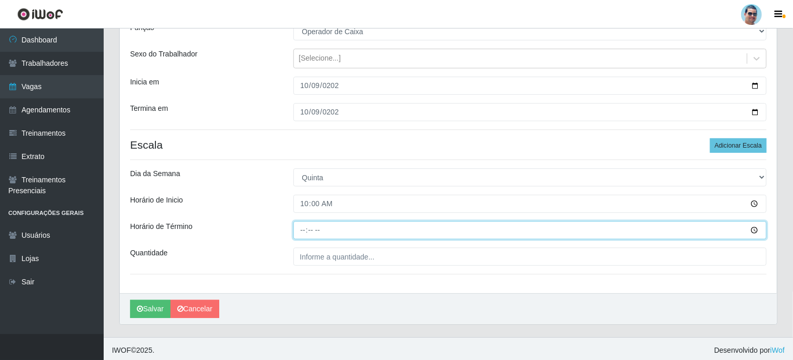
click at [299, 230] on input "Horário de Término" at bounding box center [530, 230] width 474 height 18
type input "14:00"
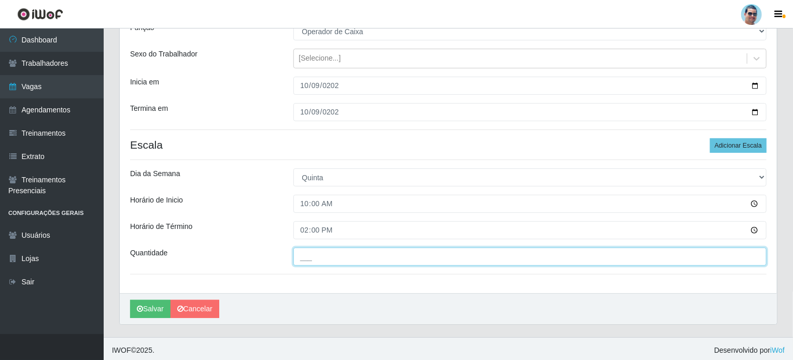
click at [316, 264] on input "___" at bounding box center [530, 257] width 474 height 18
type input "1__"
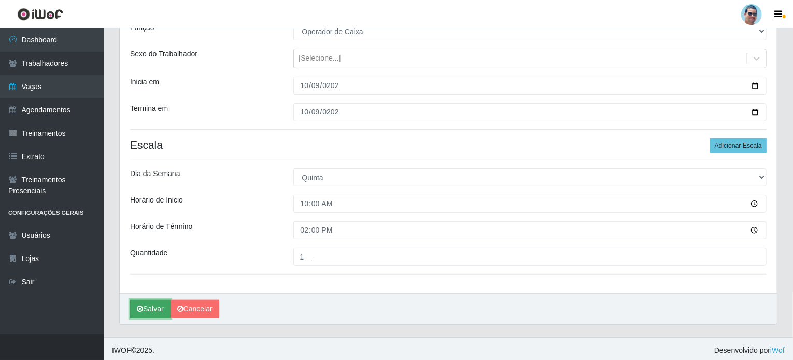
click at [155, 304] on button "Salvar" at bounding box center [150, 309] width 40 height 18
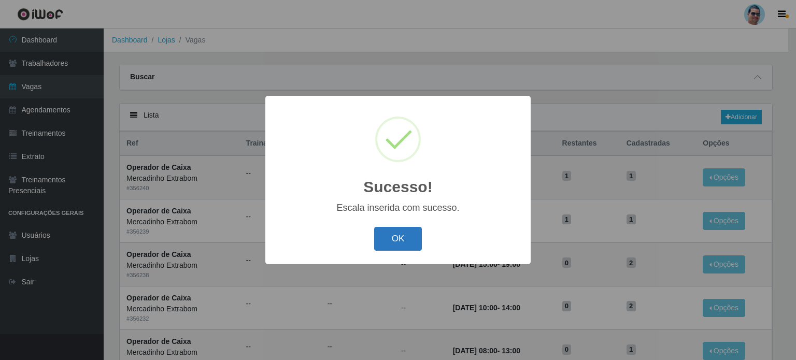
click at [411, 230] on button "OK" at bounding box center [398, 239] width 48 height 24
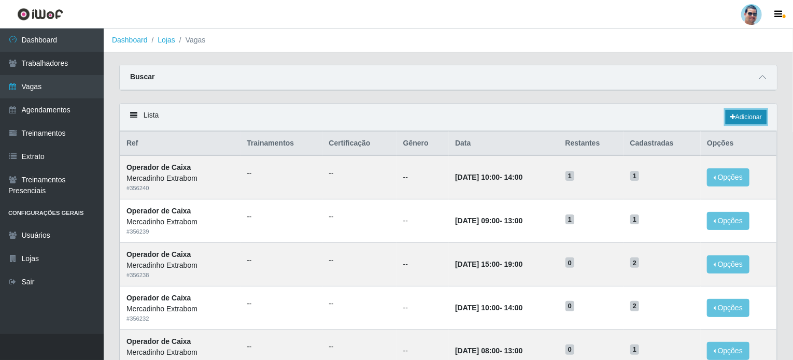
click at [763, 119] on link "Adicionar" at bounding box center [745, 117] width 41 height 15
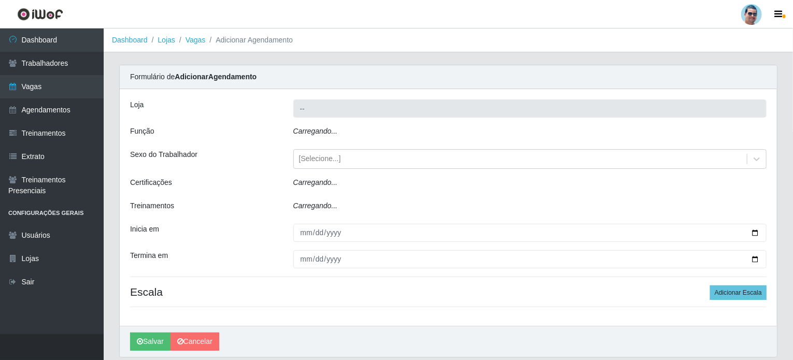
type input "Mercadinho Extrabom"
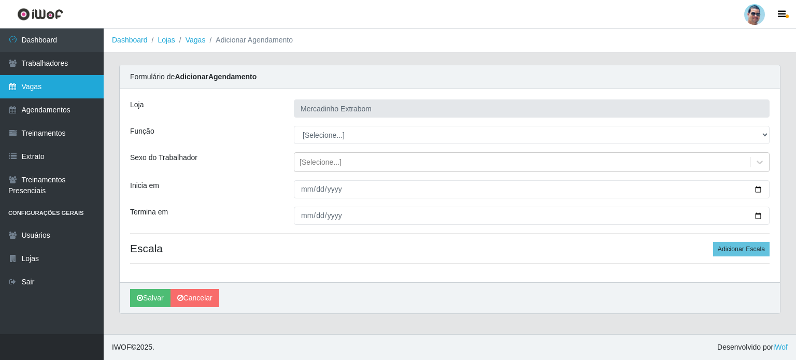
click at [44, 87] on link "Vagas" at bounding box center [52, 86] width 104 height 23
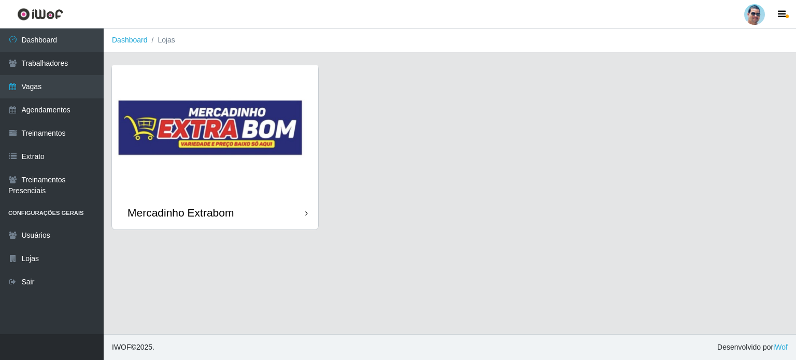
click at [257, 107] on img at bounding box center [215, 130] width 206 height 131
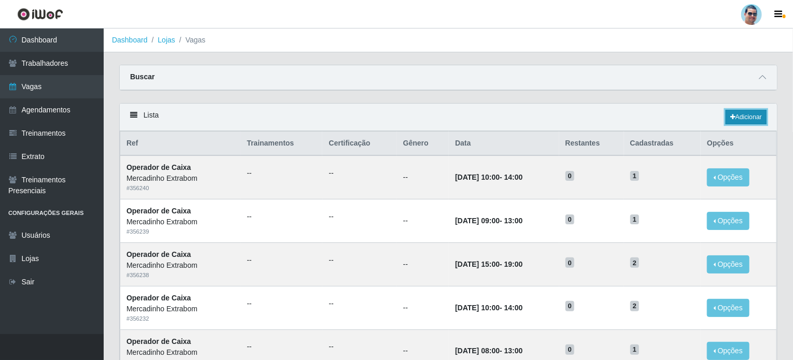
click at [748, 116] on link "Adicionar" at bounding box center [745, 117] width 41 height 15
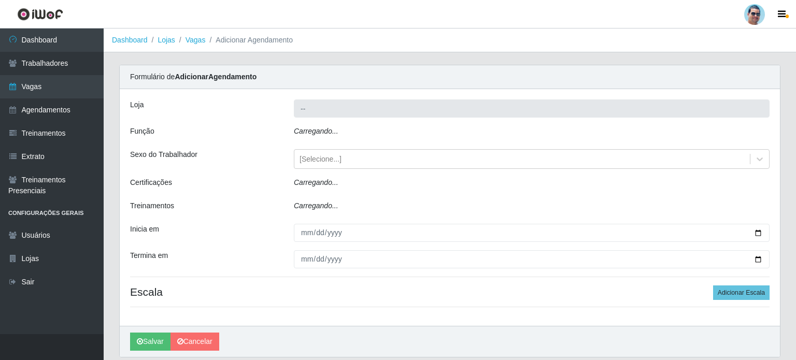
type input "Mercadinho Extrabom"
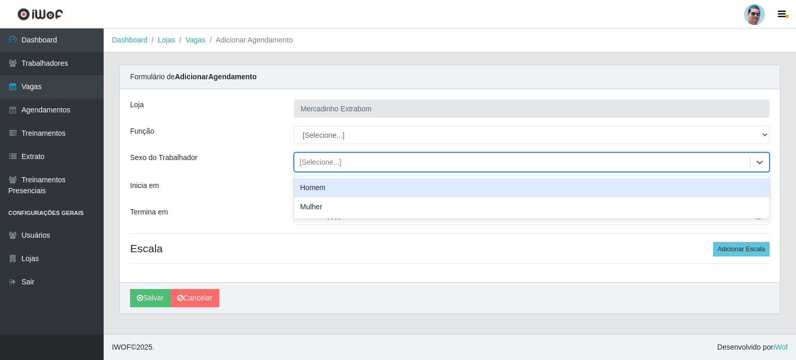
click at [421, 165] on div "[Selecione...]" at bounding box center [521, 162] width 455 height 17
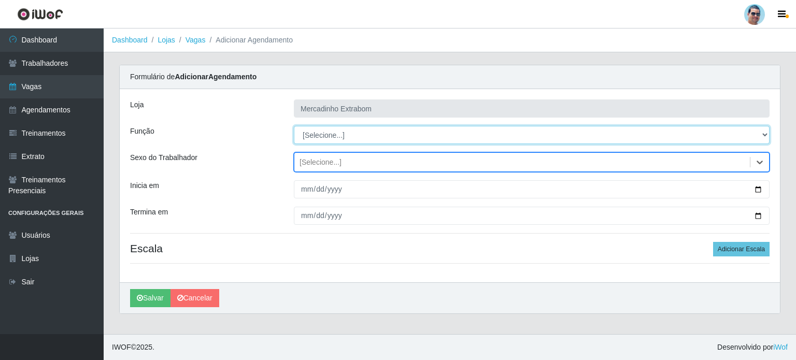
click at [396, 137] on select "[Selecione...] ASG ASG + ASG ++ Balconista Balconista + Balconista ++ Carregado…" at bounding box center [532, 135] width 476 height 18
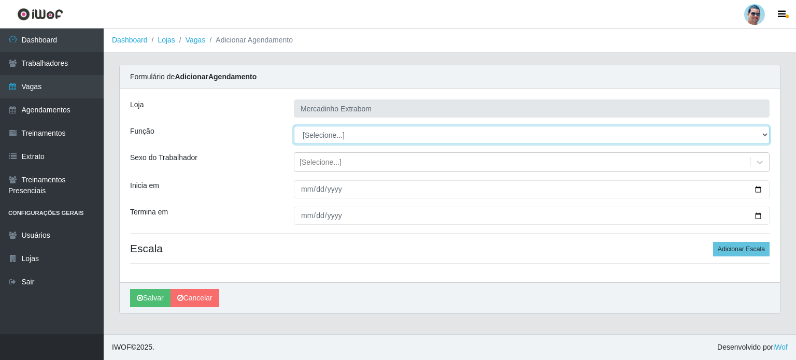
select select "22"
click at [294, 126] on select "[Selecione...] ASG ASG + ASG ++ Balconista Balconista + Balconista ++ Carregado…" at bounding box center [532, 135] width 476 height 18
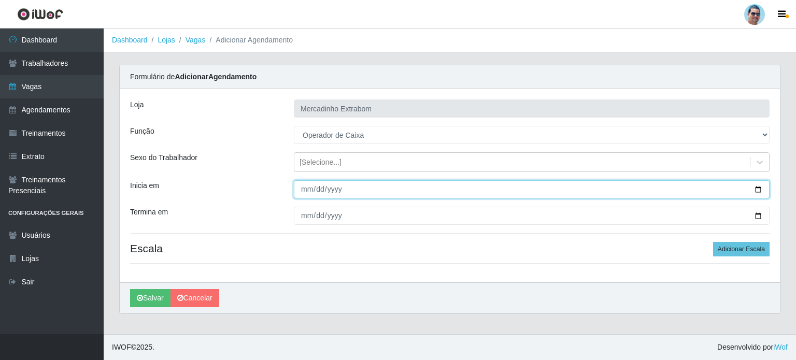
click at [303, 191] on input "Inicia em" at bounding box center [532, 189] width 476 height 18
type input "[DATE]"
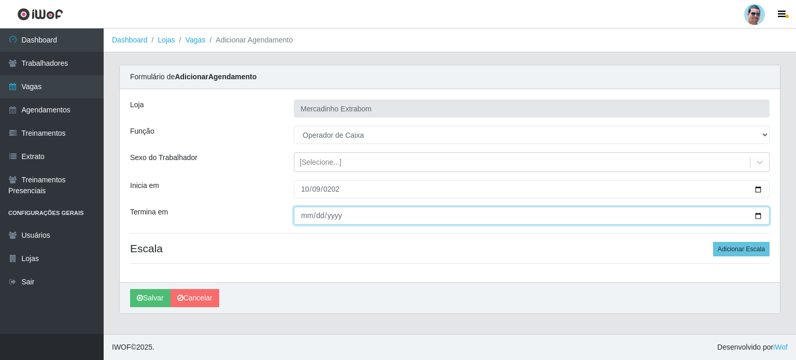
click at [302, 217] on input "Termina em" at bounding box center [532, 216] width 476 height 18
type input "[DATE]"
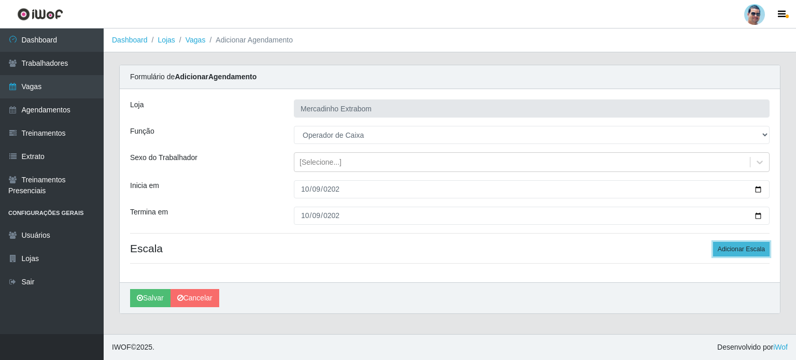
click at [725, 242] on button "Adicionar Escala" at bounding box center [741, 249] width 56 height 15
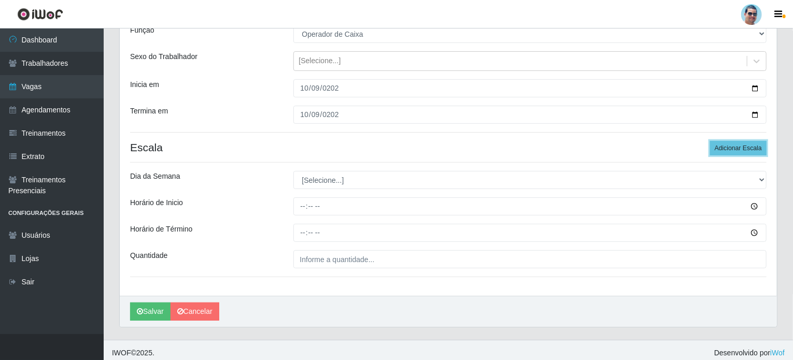
scroll to position [104, 0]
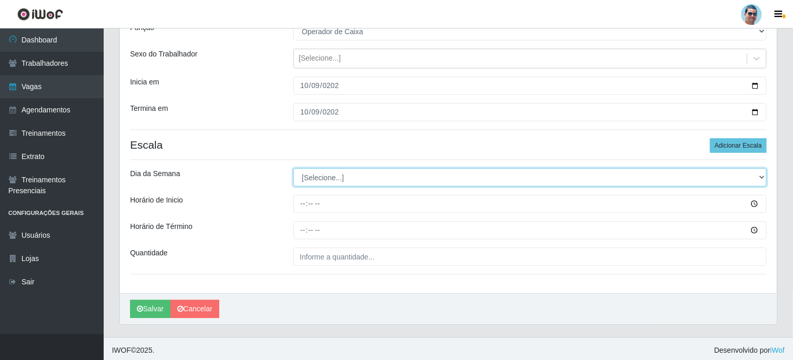
click at [318, 178] on select "[Selecione...] Segunda Terça Quarta Quinta Sexta Sábado Domingo" at bounding box center [530, 177] width 474 height 18
select select "4"
click at [293, 168] on select "[Selecione...] Segunda Terça Quarta Quinta Sexta Sábado Domingo" at bounding box center [530, 177] width 474 height 18
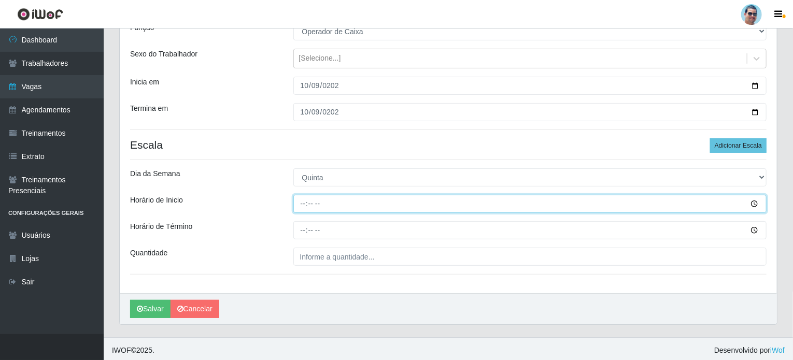
click at [303, 206] on input "Horário de Inicio" at bounding box center [530, 204] width 474 height 18
type input "15:00"
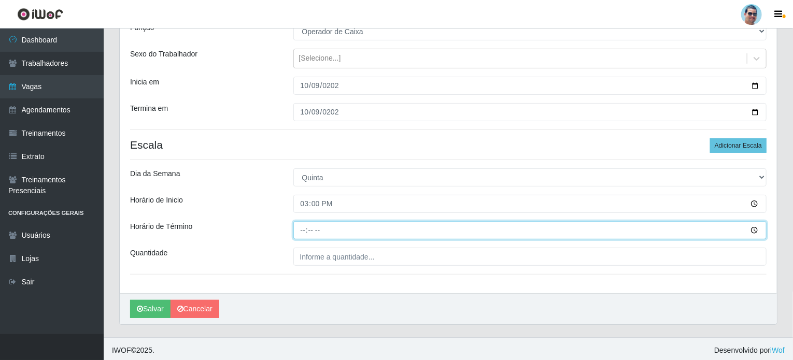
click at [302, 227] on input "Horário de Término" at bounding box center [530, 230] width 474 height 18
type input "19:00"
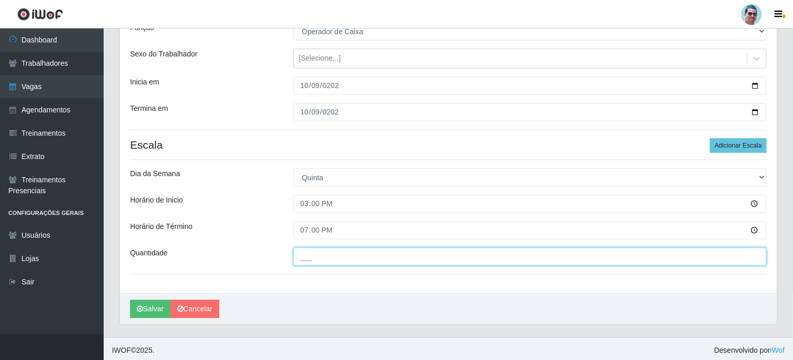
click at [322, 261] on input "___" at bounding box center [530, 257] width 474 height 18
type input "2__"
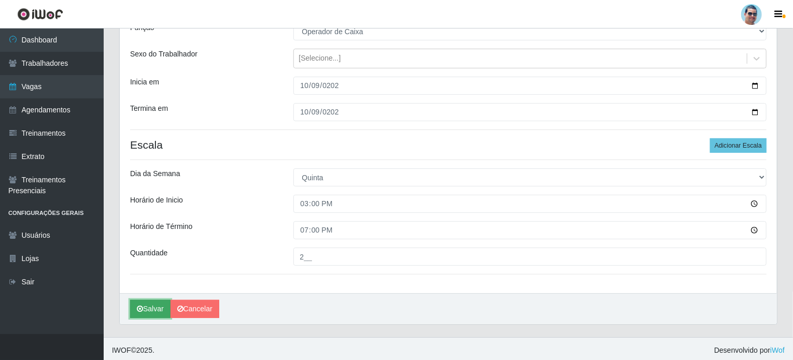
click at [140, 309] on icon "submit" at bounding box center [140, 308] width 6 height 7
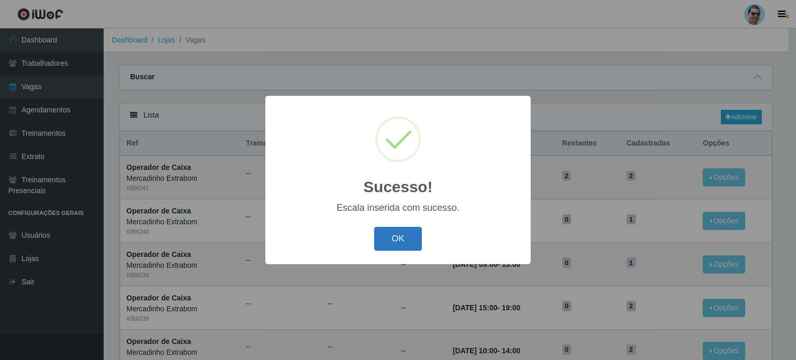
click at [389, 236] on button "OK" at bounding box center [398, 239] width 48 height 24
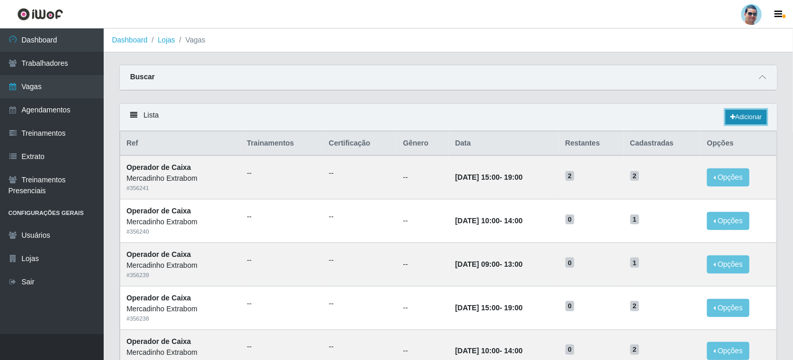
click at [734, 113] on link "Adicionar" at bounding box center [745, 117] width 41 height 15
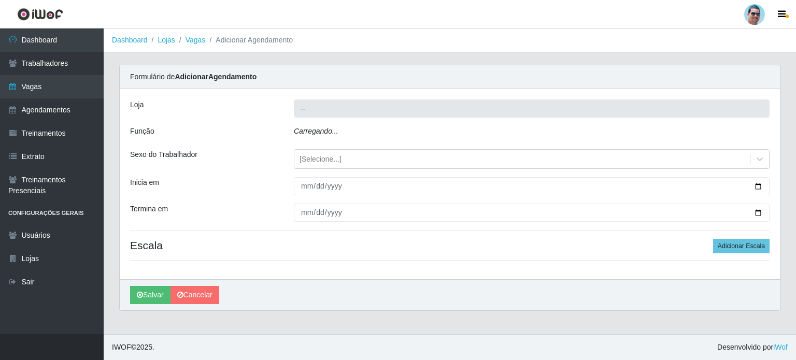
type input "Mercadinho Extrabom"
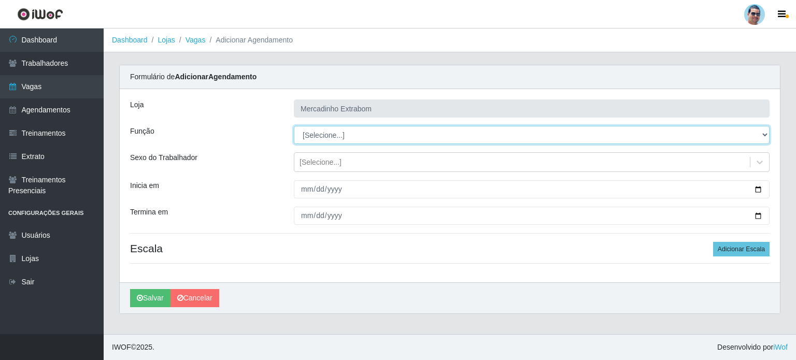
click at [340, 136] on select "[Selecione...] ASG ASG + ASG ++ Balconista Balconista + Balconista ++ Carregado…" at bounding box center [532, 135] width 476 height 18
select select "80"
click at [294, 126] on select "[Selecione...] ASG ASG + ASG ++ Balconista Balconista + Balconista ++ Carregado…" at bounding box center [532, 135] width 476 height 18
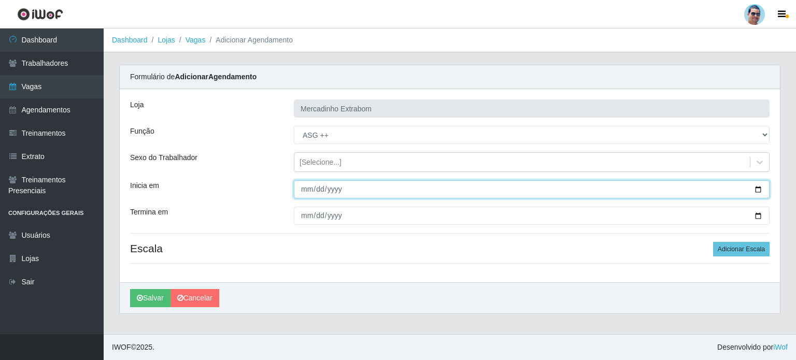
click at [300, 191] on input "Inicia em" at bounding box center [532, 189] width 476 height 18
type input "[DATE]"
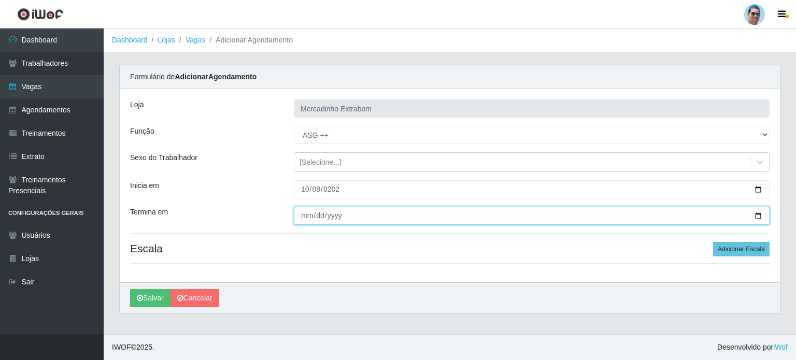
click at [303, 217] on input "Termina em" at bounding box center [532, 216] width 476 height 18
type input "[DATE]"
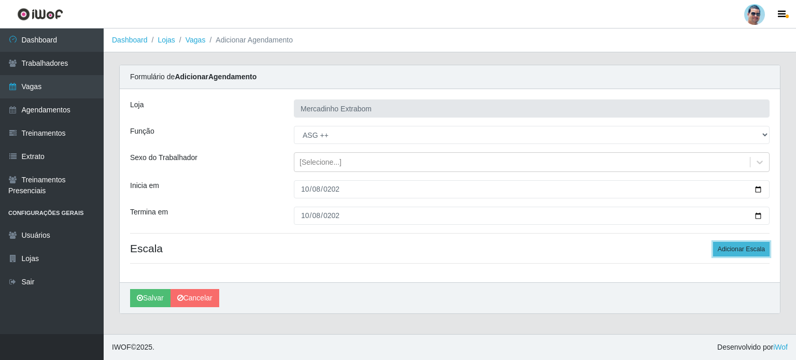
click at [749, 252] on button "Adicionar Escala" at bounding box center [741, 249] width 56 height 15
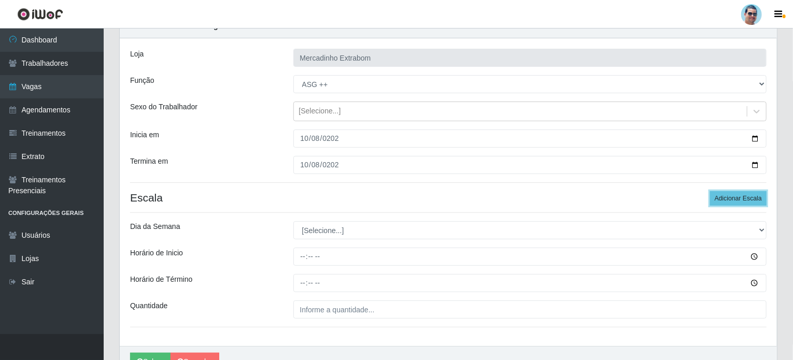
scroll to position [52, 0]
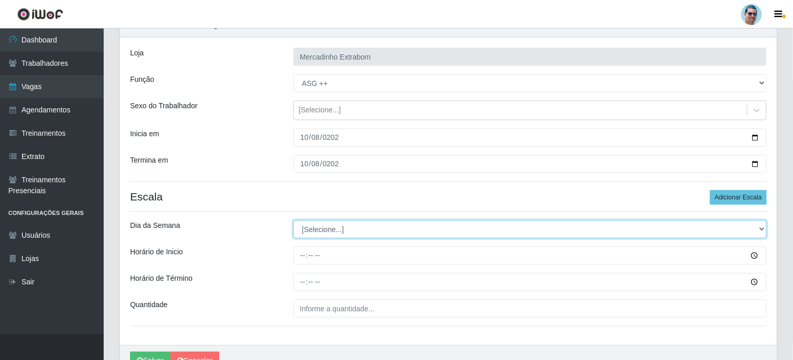
click at [352, 225] on select "[Selecione...] Segunda Terça Quarta Quinta Sexta Sábado Domingo" at bounding box center [530, 229] width 474 height 18
select select "3"
click at [293, 220] on select "[Selecione...] Segunda Terça Quarta Quinta Sexta Sábado Domingo" at bounding box center [530, 229] width 474 height 18
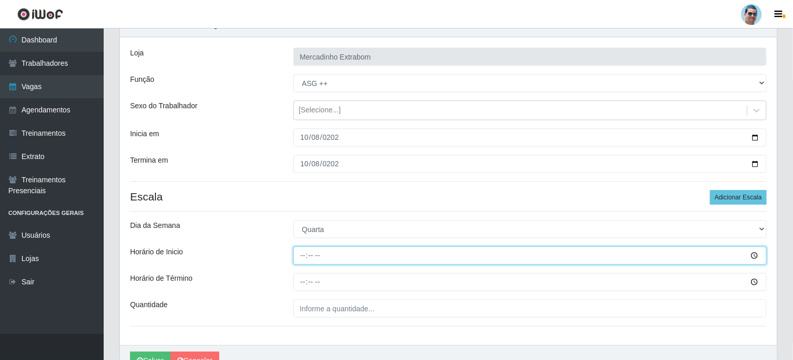
click at [299, 258] on input "Horário de Inicio" at bounding box center [530, 256] width 474 height 18
type input "14:30"
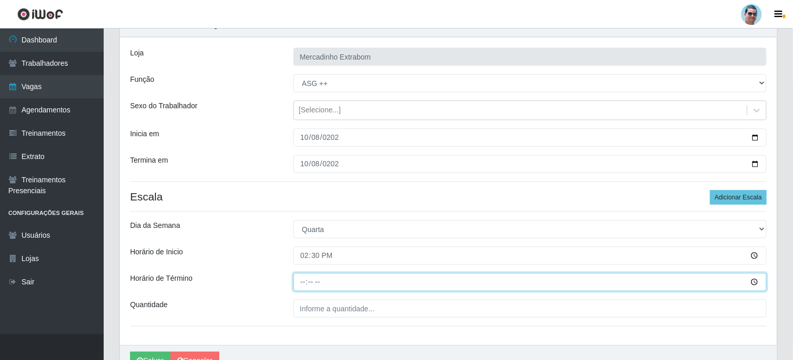
click at [303, 279] on input "Horário de Término" at bounding box center [530, 282] width 474 height 18
type input "19:30"
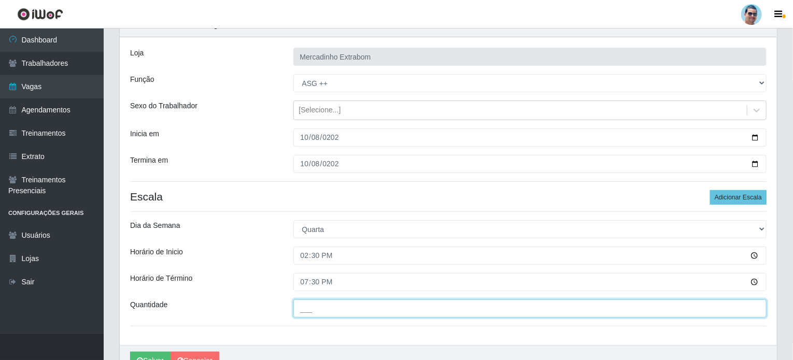
click at [304, 306] on input "___" at bounding box center [530, 308] width 474 height 18
type input "1__"
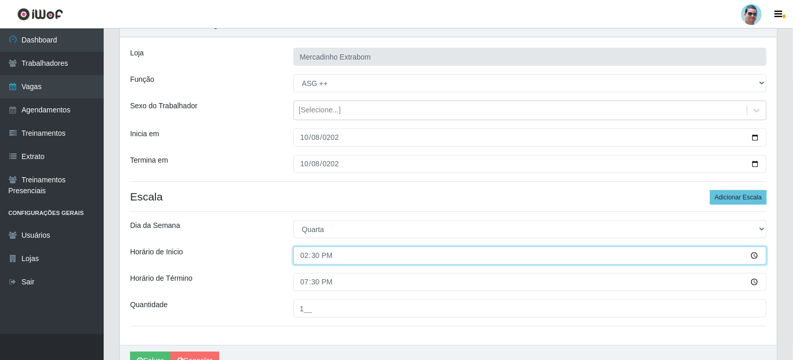
click at [315, 254] on input "14:30" at bounding box center [530, 256] width 474 height 18
click at [319, 253] on input "14:30" at bounding box center [530, 256] width 474 height 18
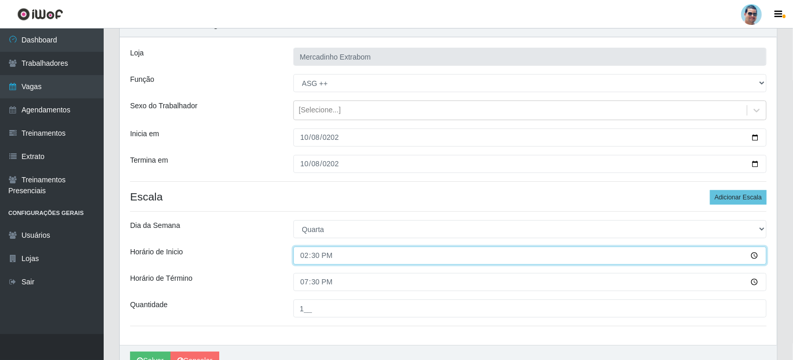
click at [325, 253] on input "14:30" at bounding box center [530, 256] width 474 height 18
click at [319, 251] on input "14:30" at bounding box center [530, 256] width 474 height 18
type input "14:00"
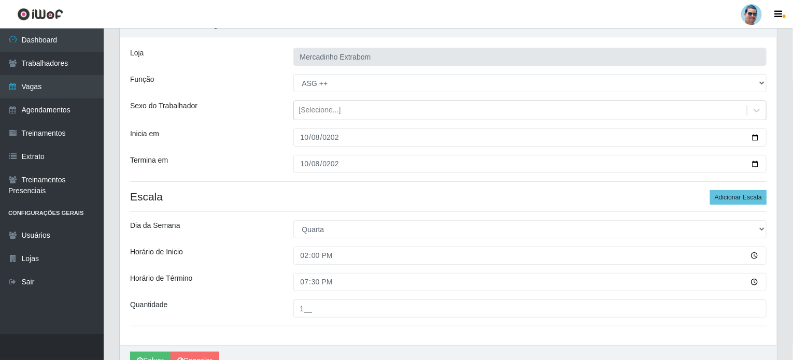
click at [354, 292] on div "[PERSON_NAME] Extrabom Função [Selecione...] ASG ASG + ASG ++ Balconista Balcon…" at bounding box center [448, 191] width 657 height 308
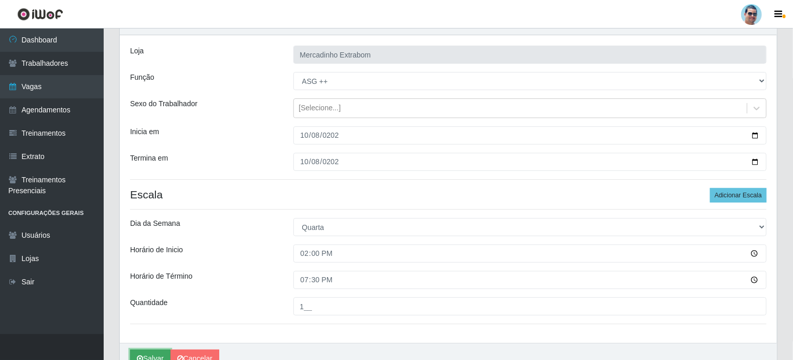
click at [153, 354] on button "Salvar" at bounding box center [150, 359] width 40 height 18
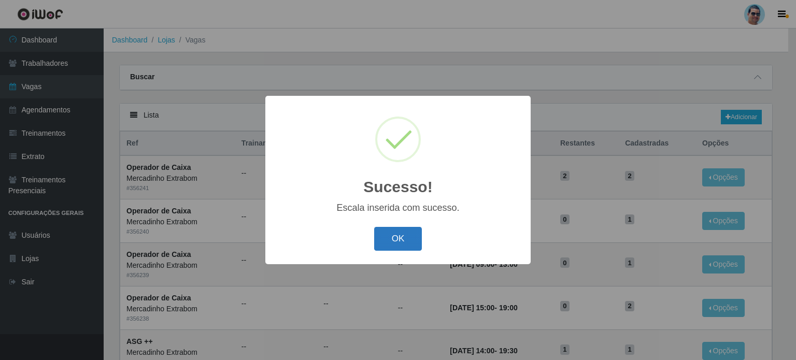
click at [402, 233] on button "OK" at bounding box center [398, 239] width 48 height 24
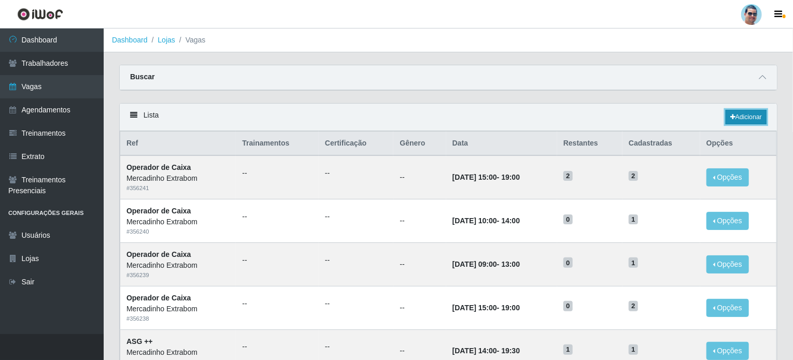
click at [742, 115] on link "Adicionar" at bounding box center [745, 117] width 41 height 15
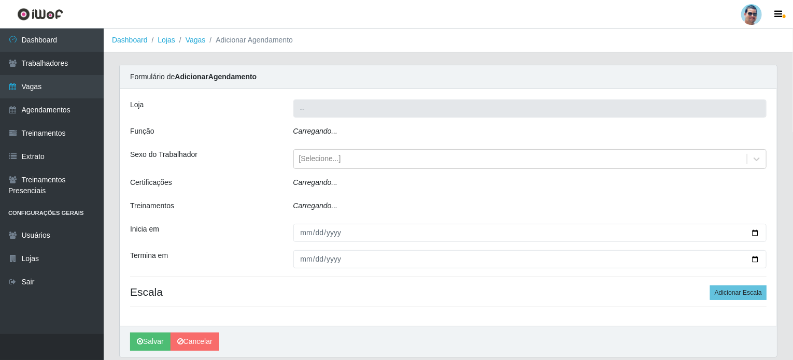
type input "Mercadinho Extrabom"
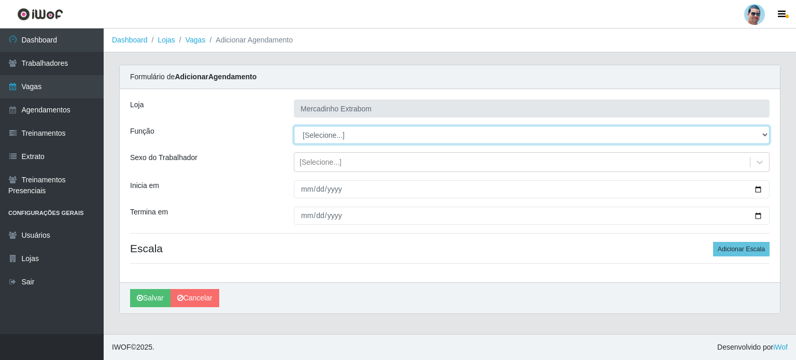
click at [346, 135] on select "[Selecione...] ASG ASG + ASG ++ Balconista Balconista + Balconista ++ Carregado…" at bounding box center [532, 135] width 476 height 18
select select "80"
click at [294, 126] on select "[Selecione...] ASG ASG + ASG ++ Balconista Balconista + Balconista ++ Carregado…" at bounding box center [532, 135] width 476 height 18
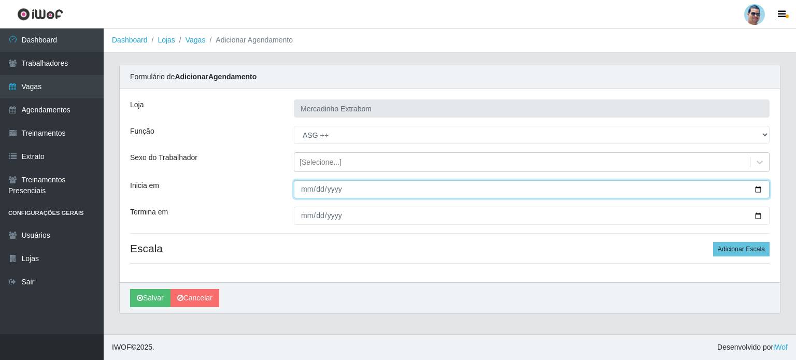
click at [305, 190] on input "Inicia em" at bounding box center [532, 189] width 476 height 18
type input "[DATE]"
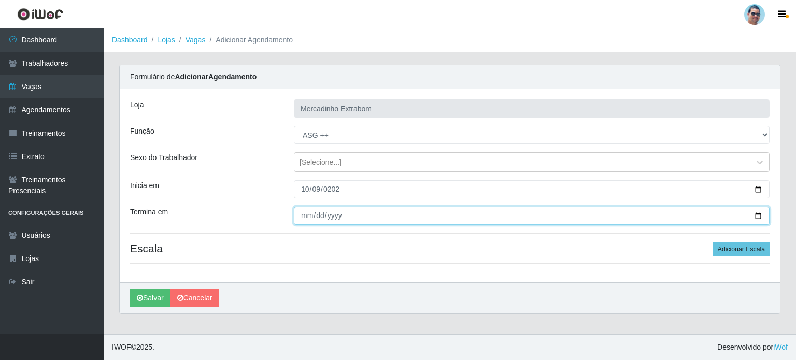
click at [303, 216] on input "Termina em" at bounding box center [532, 216] width 476 height 18
type input "[DATE]"
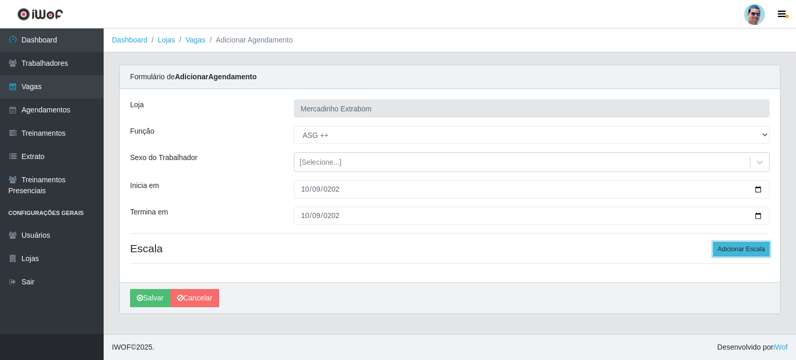
click at [730, 244] on button "Adicionar Escala" at bounding box center [741, 249] width 56 height 15
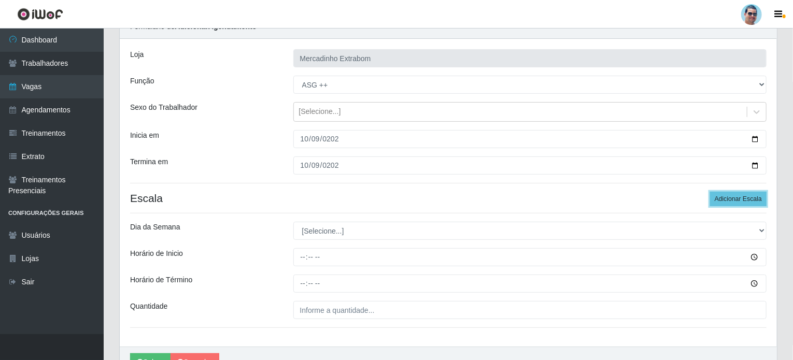
scroll to position [52, 0]
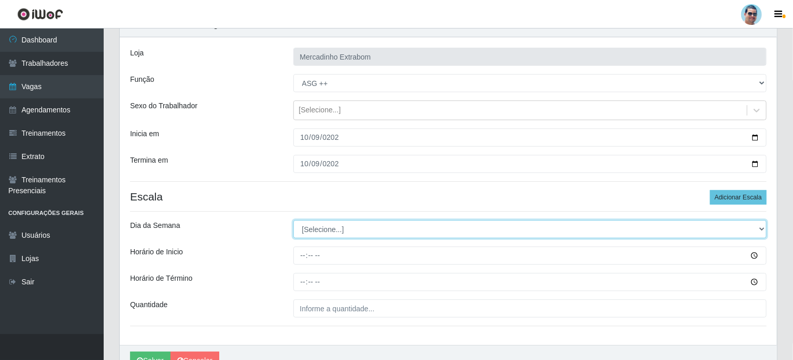
click at [313, 235] on select "[Selecione...] Segunda Terça Quarta Quinta Sexta Sábado Domingo" at bounding box center [530, 229] width 474 height 18
select select "4"
click at [293, 220] on select "[Selecione...] Segunda Terça Quarta Quinta Sexta Sábado Domingo" at bounding box center [530, 229] width 474 height 18
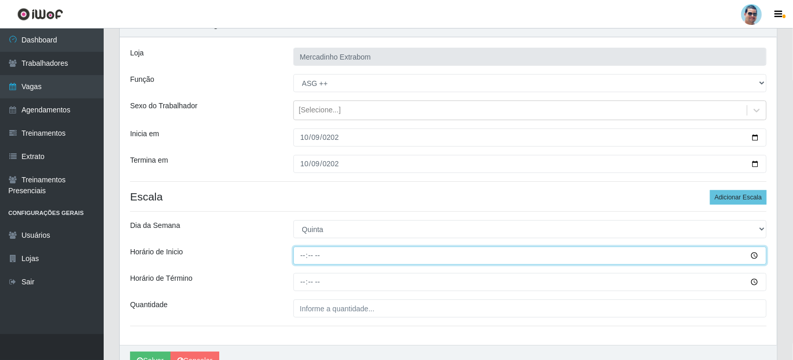
click at [302, 255] on input "Horário de Inicio" at bounding box center [530, 256] width 474 height 18
type input "14:30"
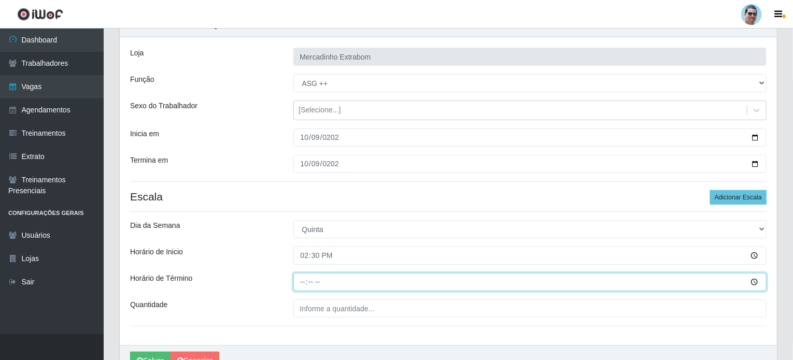
click at [305, 281] on input "Horário de Término" at bounding box center [530, 282] width 474 height 18
type input "19:30"
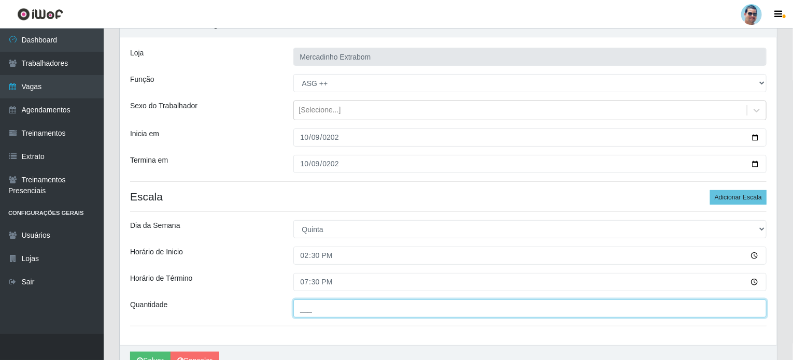
click at [309, 312] on input "___" at bounding box center [530, 308] width 474 height 18
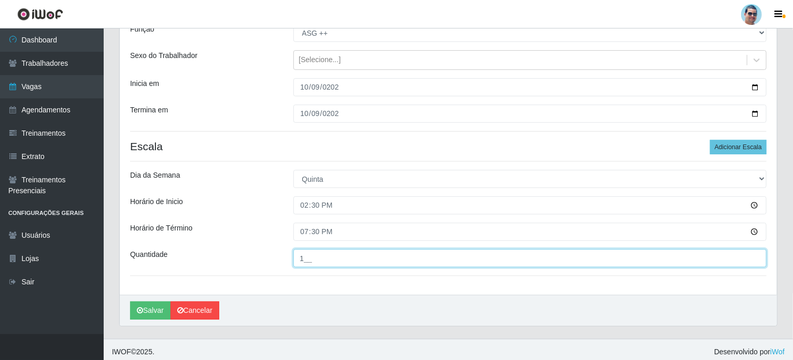
scroll to position [104, 0]
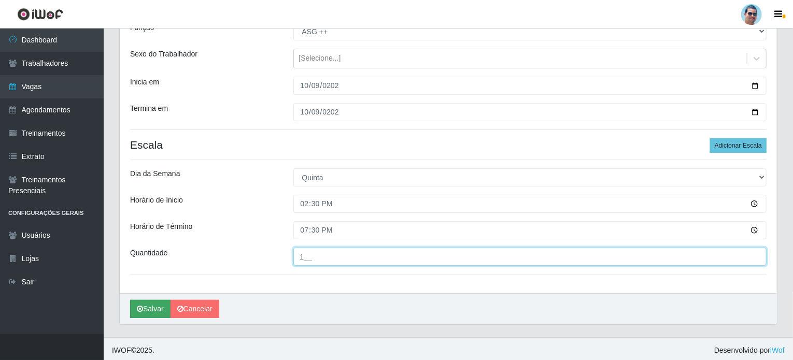
type input "1__"
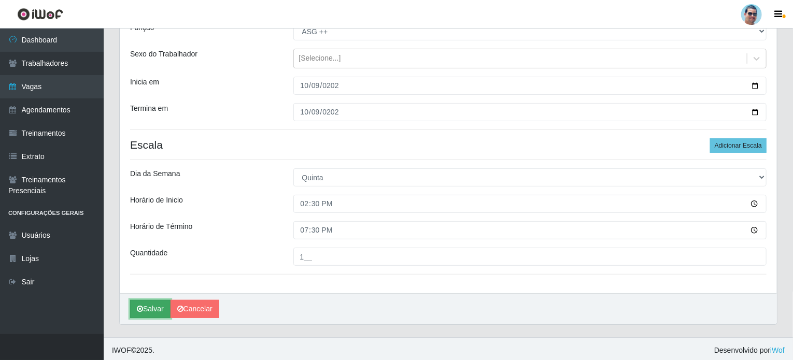
click at [157, 300] on button "Salvar" at bounding box center [150, 309] width 40 height 18
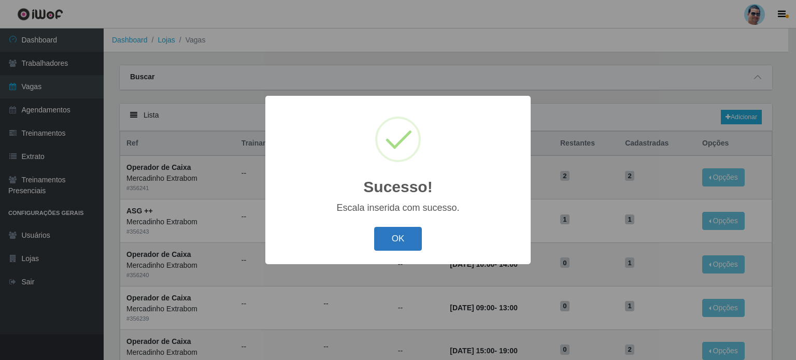
click at [390, 234] on button "OK" at bounding box center [398, 239] width 48 height 24
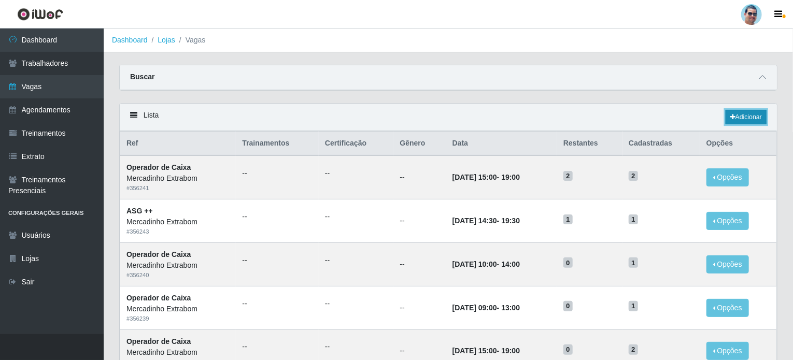
click at [742, 113] on link "Adicionar" at bounding box center [745, 117] width 41 height 15
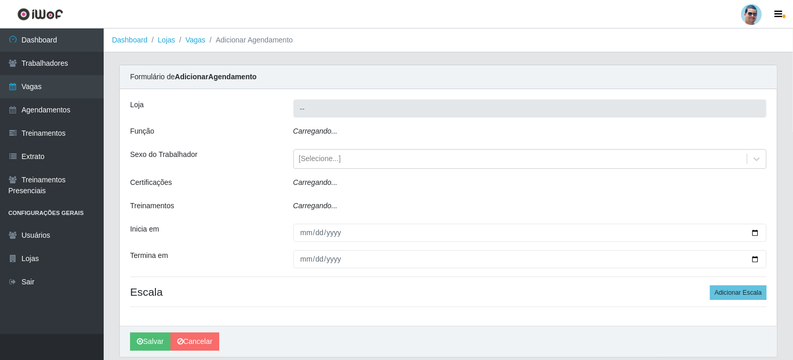
type input "Mercadinho Extrabom"
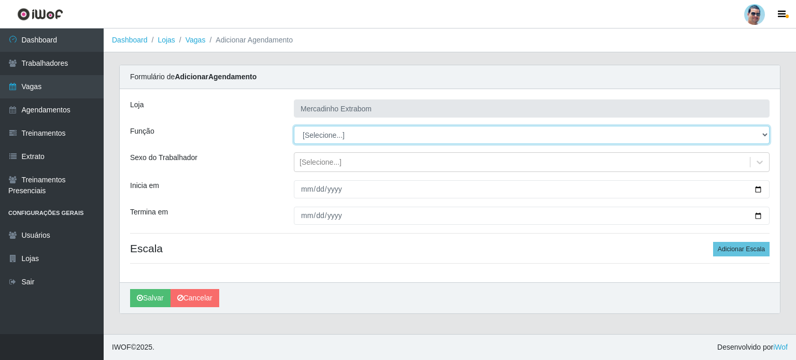
click at [342, 135] on select "[Selecione...] ASG ASG + ASG ++ Balconista Balconista + Balconista ++ Carregado…" at bounding box center [532, 135] width 476 height 18
select select "22"
click at [294, 126] on select "[Selecione...] ASG ASG + ASG ++ Balconista Balconista + Balconista ++ Carregado…" at bounding box center [532, 135] width 476 height 18
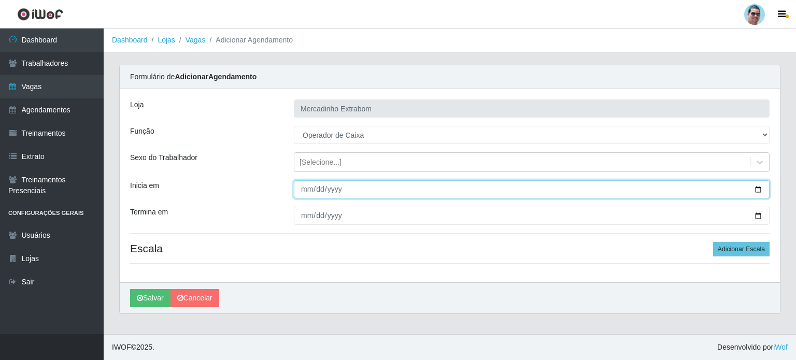
click at [305, 188] on input "Inicia em" at bounding box center [532, 189] width 476 height 18
type input "[DATE]"
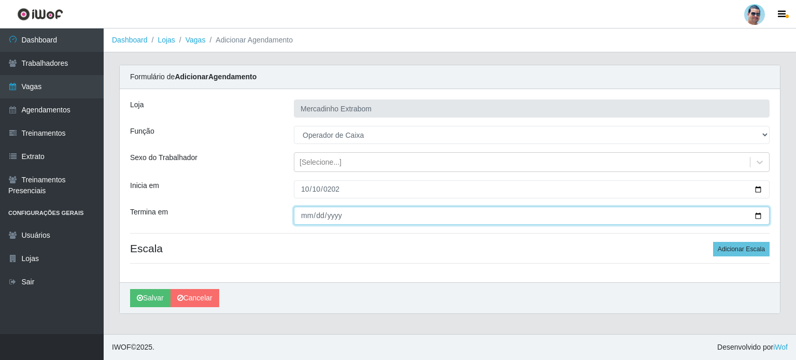
click at [306, 215] on input "Termina em" at bounding box center [532, 216] width 476 height 18
type input "[DATE]"
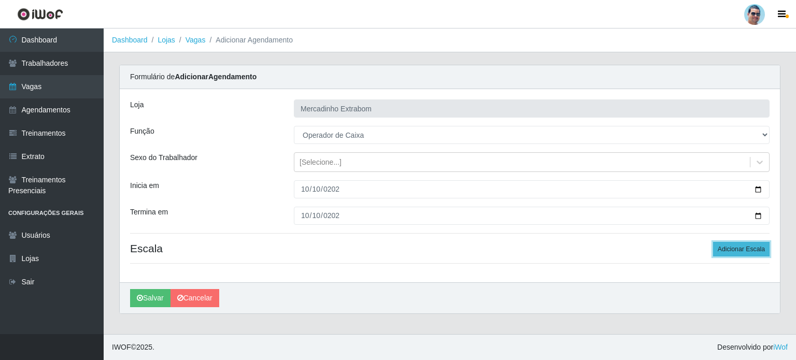
click at [744, 245] on button "Adicionar Escala" at bounding box center [741, 249] width 56 height 15
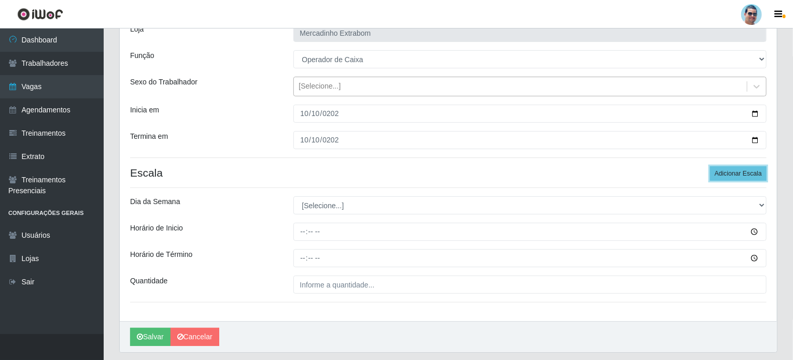
scroll to position [104, 0]
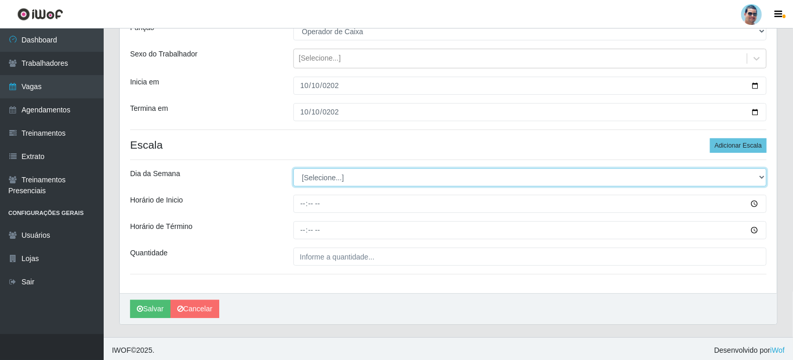
click at [358, 176] on select "[Selecione...] Segunda Terça Quarta Quinta Sexta Sábado Domingo" at bounding box center [530, 177] width 474 height 18
select select "5"
click at [293, 168] on select "[Selecione...] Segunda Terça Quarta Quinta Sexta Sábado Domingo" at bounding box center [530, 177] width 474 height 18
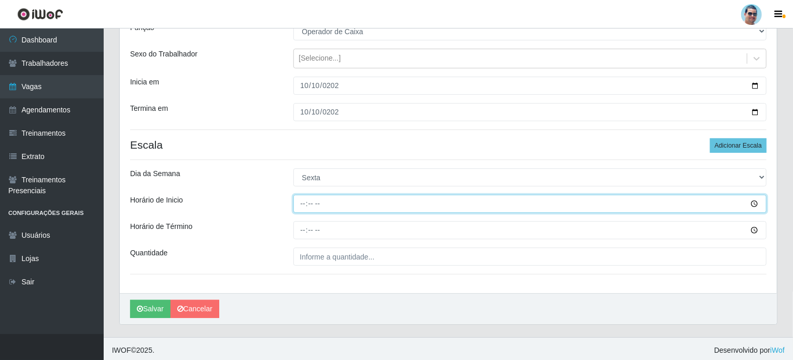
click at [305, 205] on input "Horário de Inicio" at bounding box center [530, 204] width 474 height 18
type input "08:00"
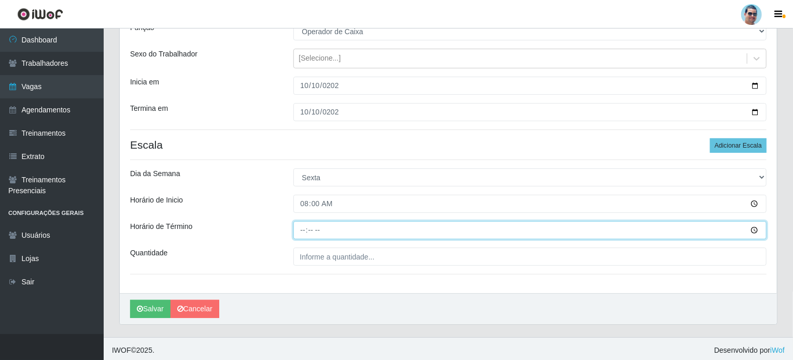
click at [302, 232] on input "Horário de Término" at bounding box center [530, 230] width 474 height 18
type input "13:00"
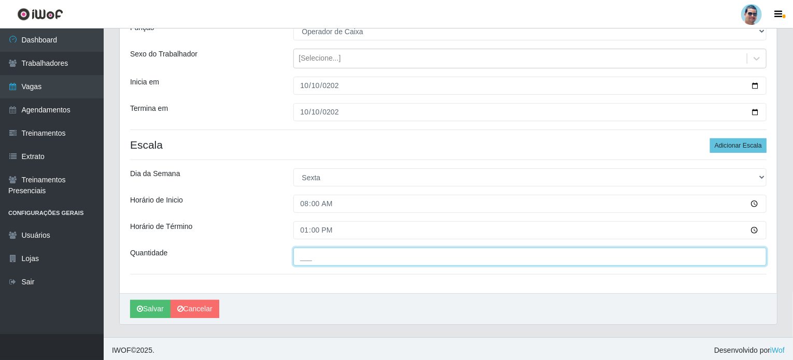
click at [307, 258] on input "___" at bounding box center [530, 257] width 474 height 18
type input "1__"
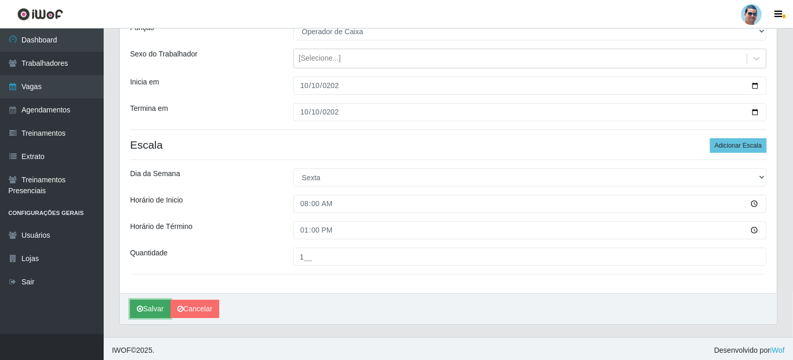
click at [147, 308] on button "Salvar" at bounding box center [150, 309] width 40 height 18
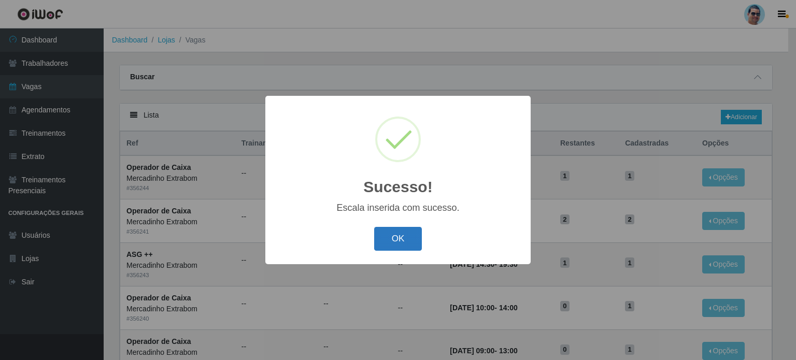
click at [404, 242] on button "OK" at bounding box center [398, 239] width 48 height 24
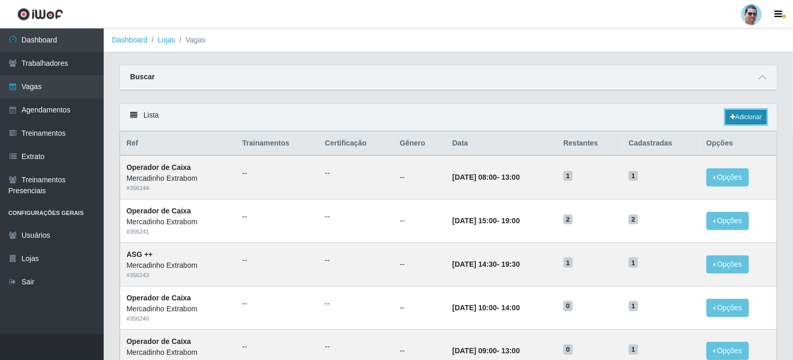
click at [732, 118] on icon at bounding box center [732, 117] width 5 height 6
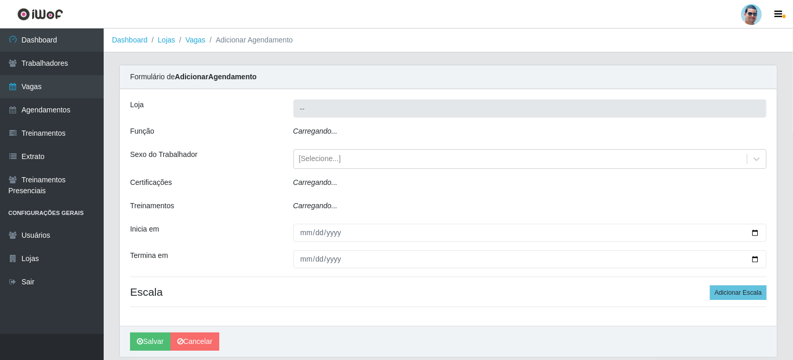
type input "Mercadinho Extrabom"
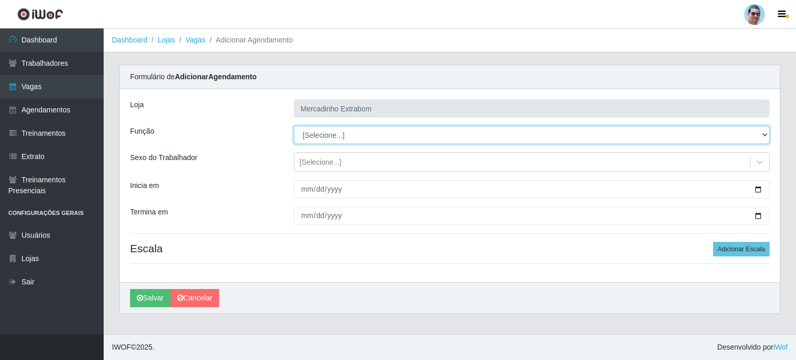
click at [376, 131] on select "[Selecione...] ASG ASG + ASG ++ Balconista Balconista + Balconista ++ Carregado…" at bounding box center [532, 135] width 476 height 18
select select "22"
click at [294, 126] on select "[Selecione...] ASG ASG + ASG ++ Balconista Balconista + Balconista ++ Carregado…" at bounding box center [532, 135] width 476 height 18
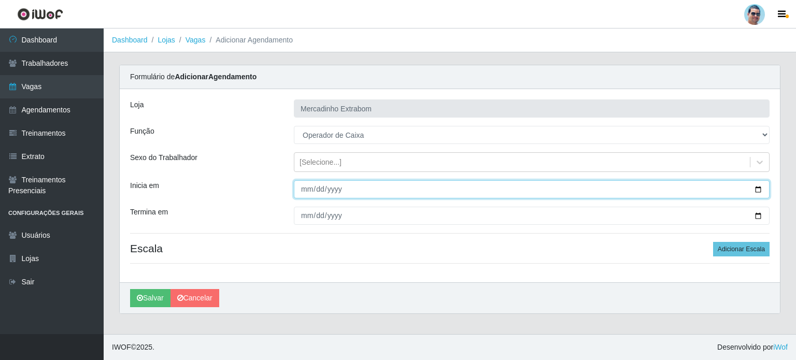
click at [308, 188] on input "Inicia em" at bounding box center [532, 189] width 476 height 18
type input "[DATE]"
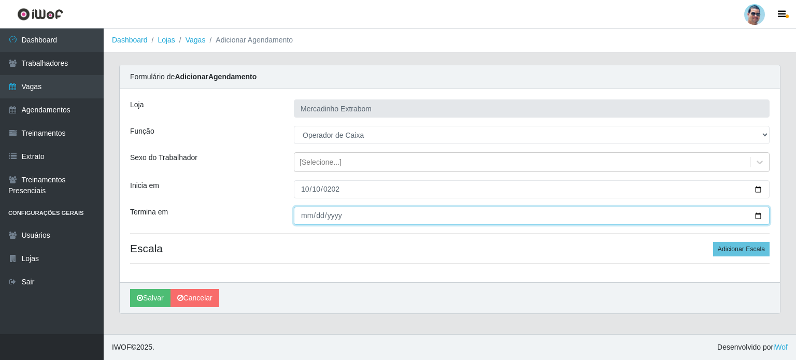
click at [302, 212] on input "Termina em" at bounding box center [532, 216] width 476 height 18
type input "[DATE]"
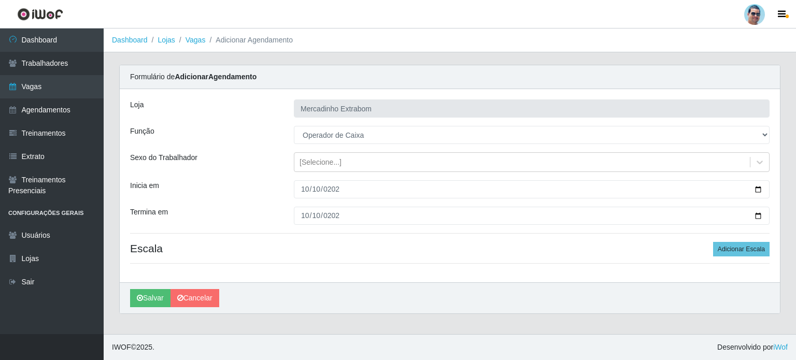
click at [510, 289] on div "[PERSON_NAME]" at bounding box center [450, 297] width 660 height 31
click at [739, 247] on button "Adicionar Escala" at bounding box center [741, 249] width 56 height 15
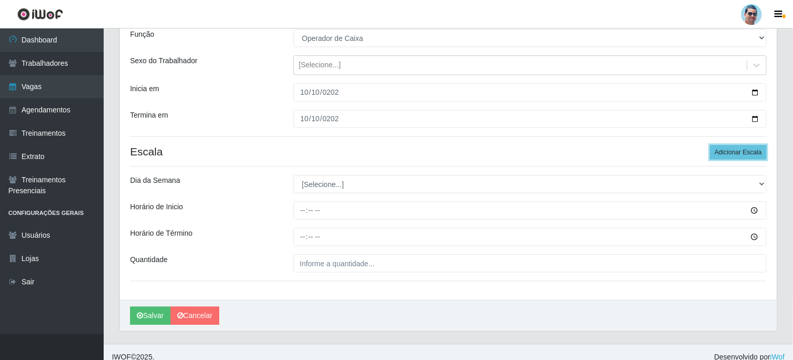
scroll to position [104, 0]
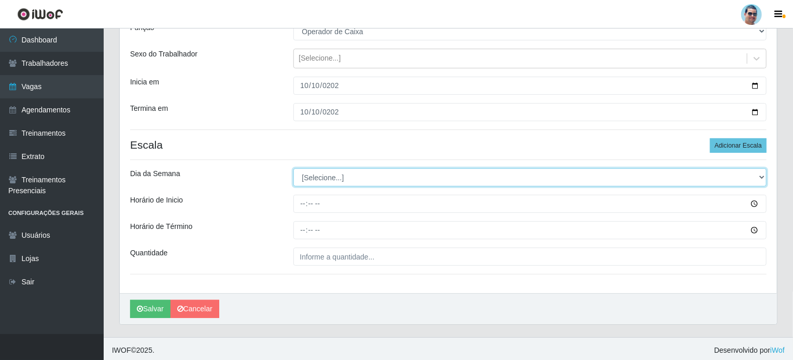
click at [419, 180] on select "[Selecione...] Segunda Terça Quarta Quinta Sexta Sábado Domingo" at bounding box center [530, 177] width 474 height 18
select select "5"
click at [293, 168] on select "[Selecione...] Segunda Terça Quarta Quinta Sexta Sábado Domingo" at bounding box center [530, 177] width 474 height 18
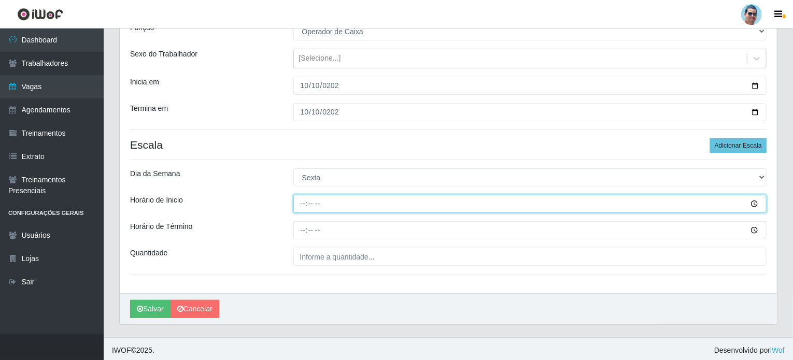
click at [303, 206] on input "Horário de Inicio" at bounding box center [530, 204] width 474 height 18
type input "10:00"
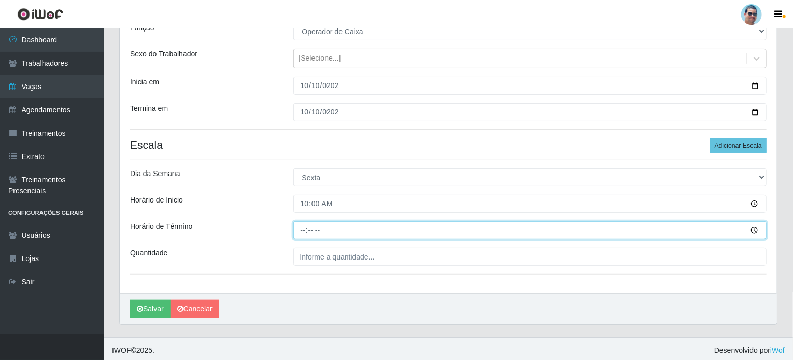
click at [303, 225] on input "Horário de Término" at bounding box center [530, 230] width 474 height 18
type input "14:00"
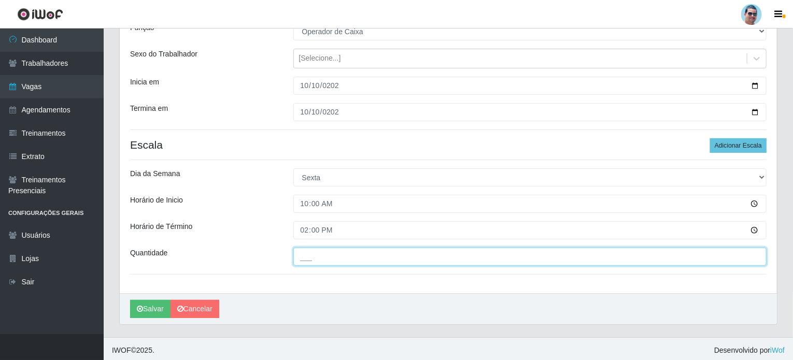
click at [317, 256] on input "___" at bounding box center [530, 257] width 474 height 18
type input "2__"
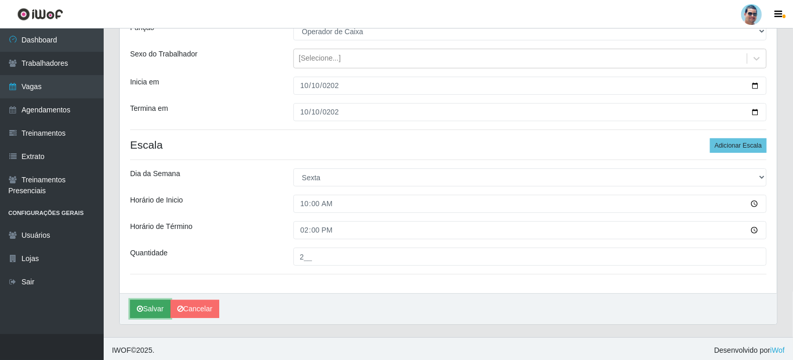
click at [145, 311] on button "Salvar" at bounding box center [150, 309] width 40 height 18
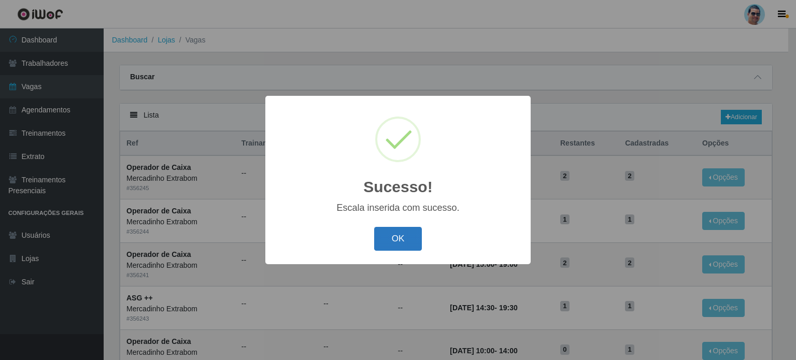
click at [396, 240] on button "OK" at bounding box center [398, 239] width 48 height 24
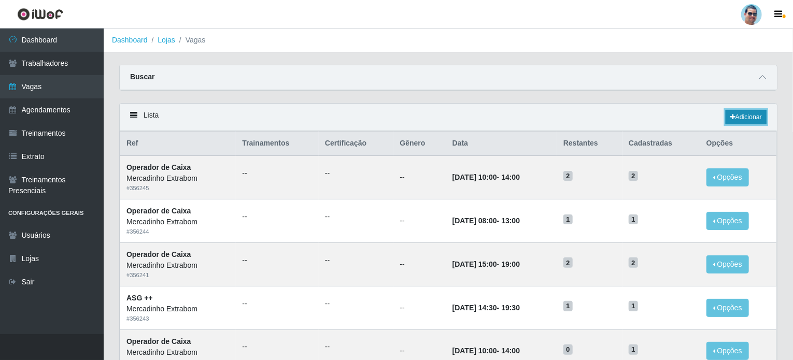
click at [735, 112] on link "Adicionar" at bounding box center [745, 117] width 41 height 15
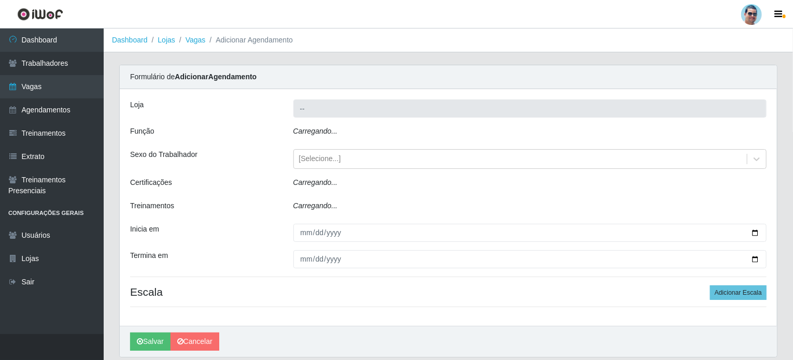
type input "Mercadinho Extrabom"
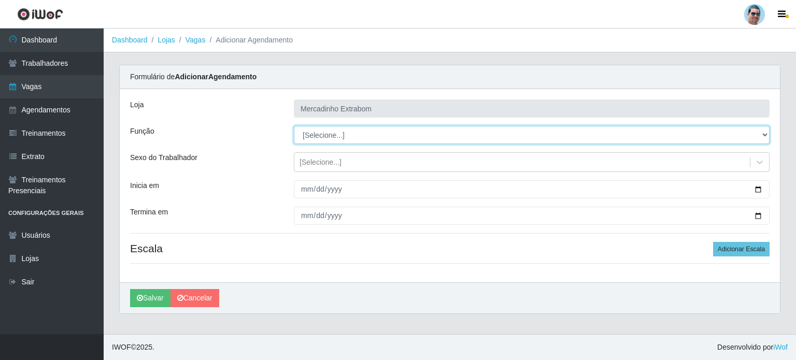
click at [344, 137] on select "[Selecione...] ASG ASG + ASG ++ Balconista Balconista + Balconista ++ Carregado…" at bounding box center [532, 135] width 476 height 18
select select "22"
click at [294, 126] on select "[Selecione...] ASG ASG + ASG ++ Balconista Balconista + Balconista ++ Carregado…" at bounding box center [532, 135] width 476 height 18
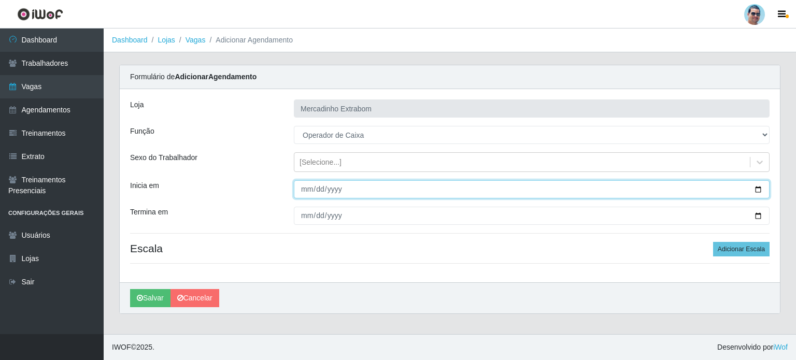
click at [307, 188] on input "Inicia em" at bounding box center [532, 189] width 476 height 18
type input "[DATE]"
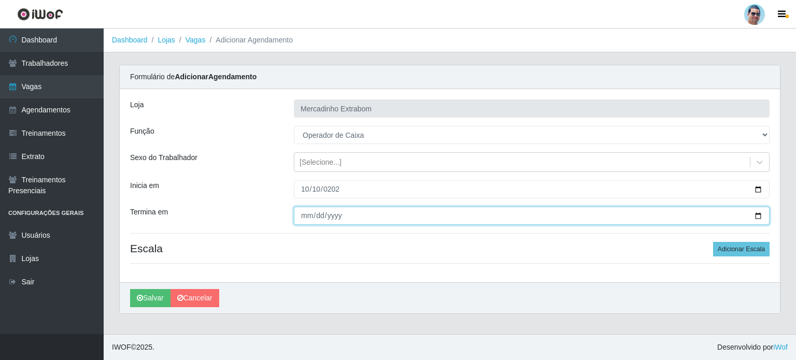
click at [301, 211] on input "Termina em" at bounding box center [532, 216] width 476 height 18
type input "[DATE]"
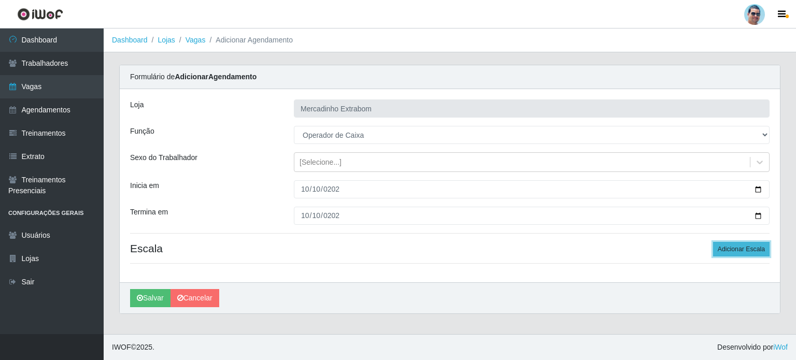
click at [740, 250] on button "Adicionar Escala" at bounding box center [741, 249] width 56 height 15
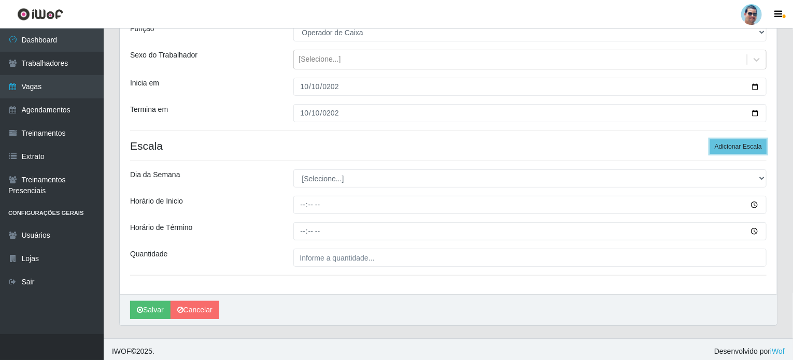
scroll to position [104, 0]
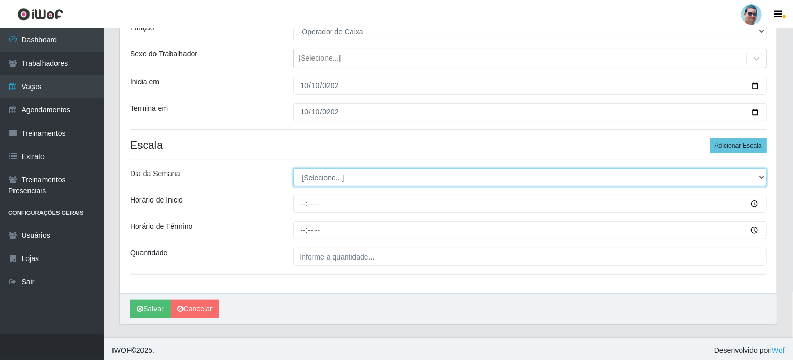
click at [325, 180] on select "[Selecione...] Segunda Terça Quarta Quinta Sexta Sábado Domingo" at bounding box center [530, 177] width 474 height 18
select select "5"
click at [293, 168] on select "[Selecione...] Segunda Terça Quarta Quinta Sexta Sábado Domingo" at bounding box center [530, 177] width 474 height 18
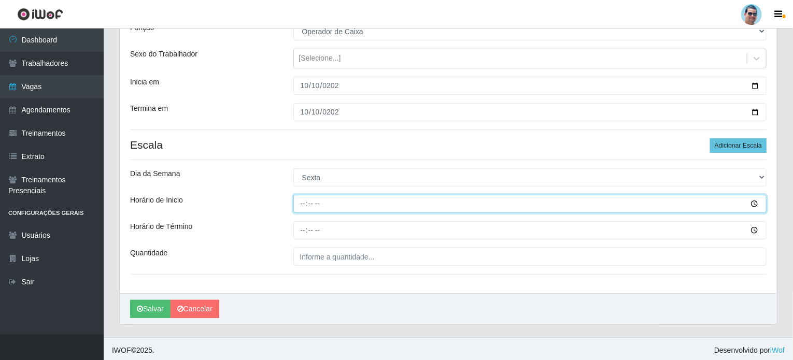
click at [303, 207] on input "Horário de Inicio" at bounding box center [530, 204] width 474 height 18
type input "15:00"
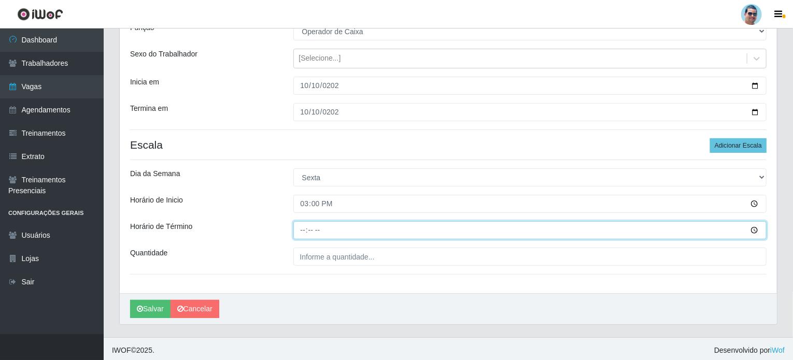
click at [301, 228] on input "Horário de Término" at bounding box center [530, 230] width 474 height 18
type input "19:00"
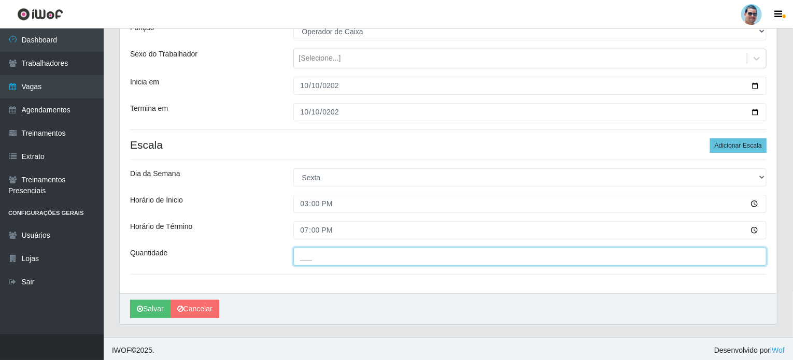
click at [319, 257] on input "___" at bounding box center [530, 257] width 474 height 18
type input "3__"
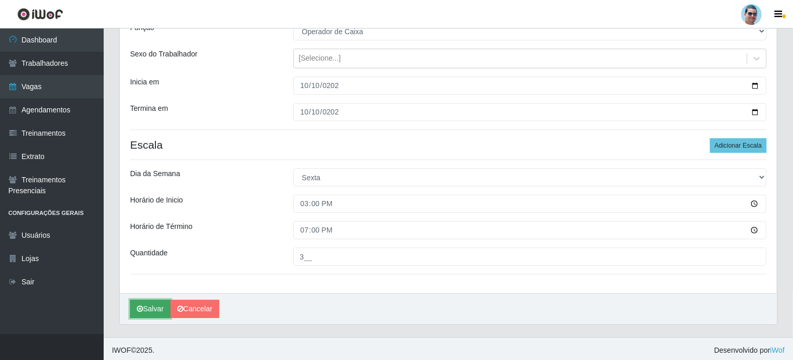
click at [144, 307] on button "Salvar" at bounding box center [150, 309] width 40 height 18
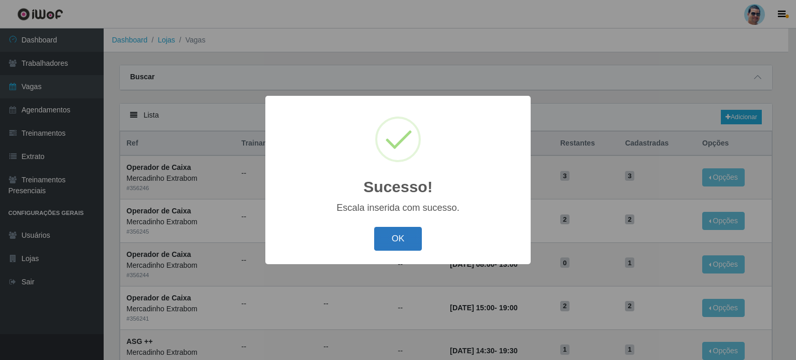
click at [384, 240] on button "OK" at bounding box center [398, 239] width 48 height 24
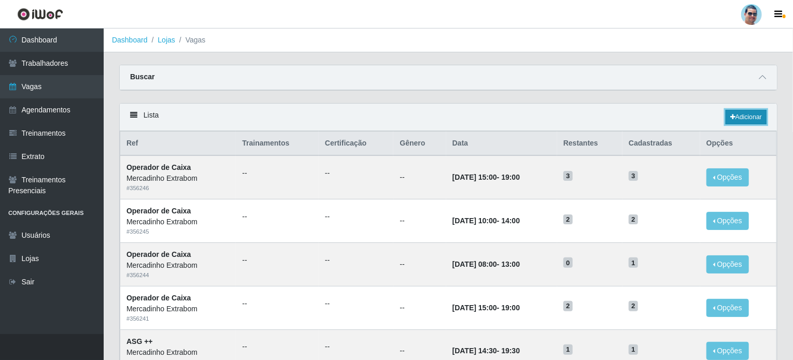
click at [725, 114] on link "Adicionar" at bounding box center [745, 117] width 41 height 15
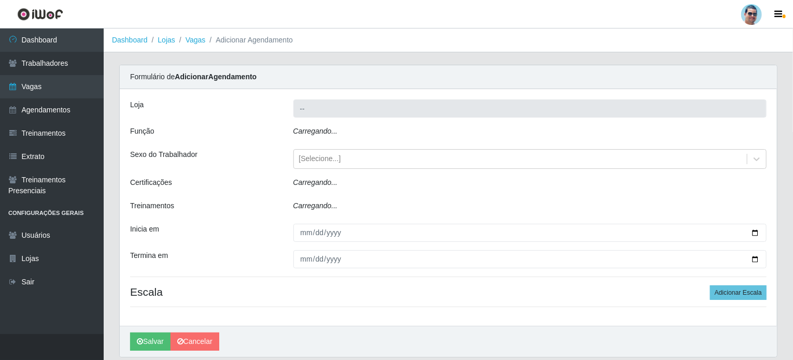
type input "Mercadinho Extrabom"
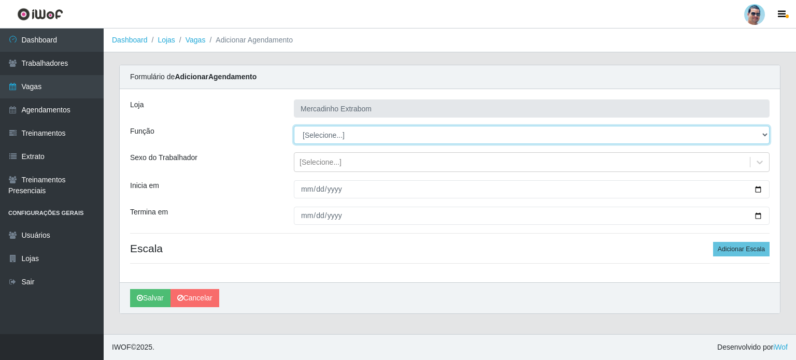
click at [336, 136] on select "[Selecione...] ASG ASG + ASG ++ Balconista Balconista + Balconista ++ Carregado…" at bounding box center [532, 135] width 476 height 18
select select "80"
click at [294, 126] on select "[Selecione...] ASG ASG + ASG ++ Balconista Balconista + Balconista ++ Carregado…" at bounding box center [532, 135] width 476 height 18
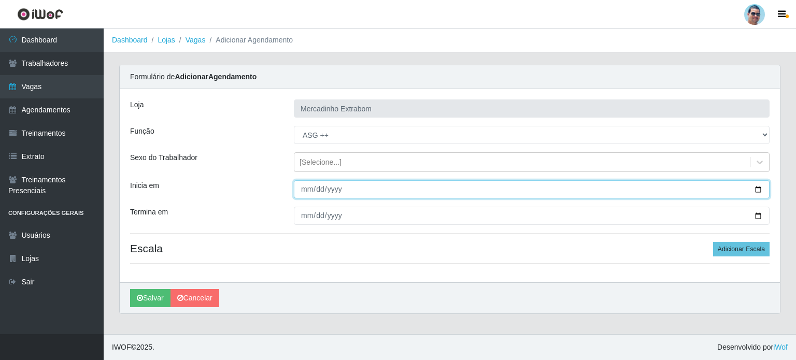
click at [308, 189] on input "Inicia em" at bounding box center [532, 189] width 476 height 18
type input "[DATE]"
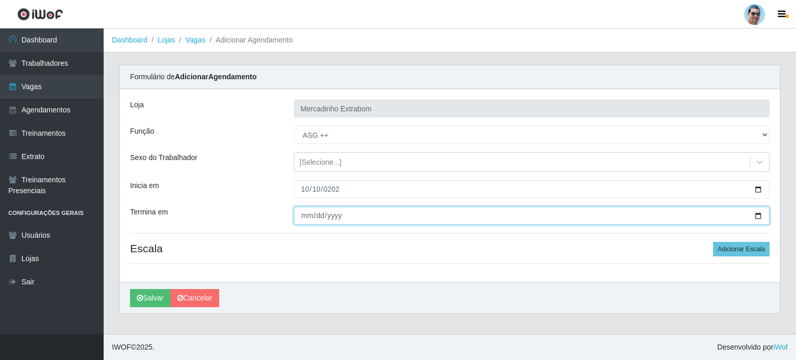
click at [305, 214] on input "Termina em" at bounding box center [532, 216] width 476 height 18
type input "[DATE]"
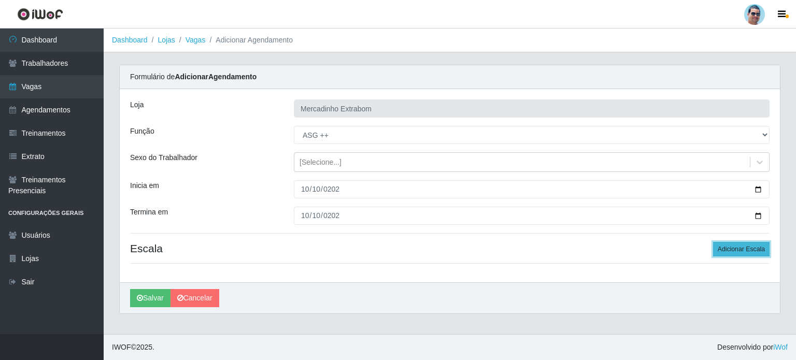
click at [754, 251] on button "Adicionar Escala" at bounding box center [741, 249] width 56 height 15
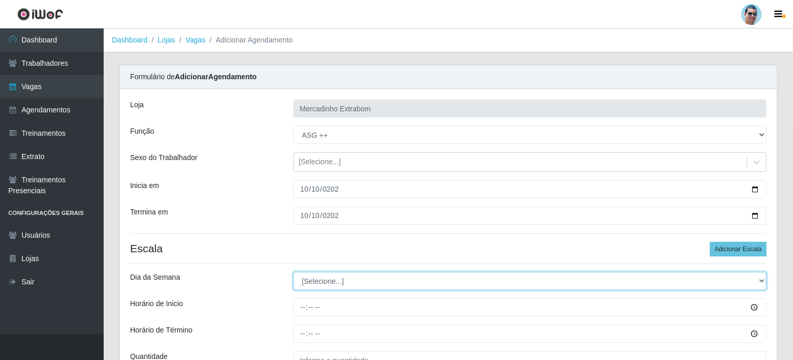
click at [373, 274] on select "[Selecione...] Segunda Terça Quarta Quinta Sexta Sábado Domingo" at bounding box center [530, 281] width 474 height 18
select select "5"
click at [293, 272] on select "[Selecione...] Segunda Terça Quarta Quinta Sexta Sábado Domingo" at bounding box center [530, 281] width 474 height 18
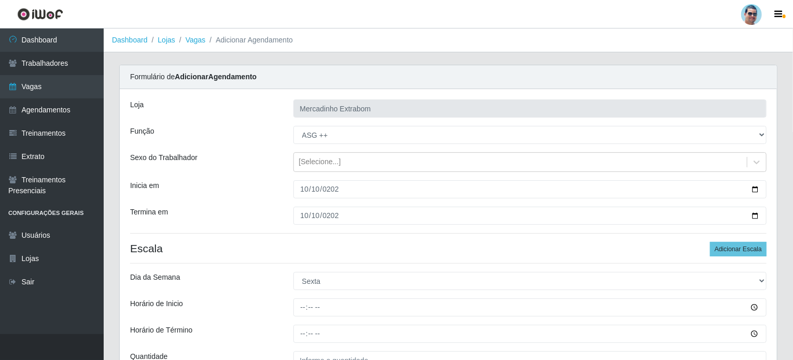
click at [268, 249] on h4 "Escala Adicionar Escala" at bounding box center [448, 248] width 636 height 13
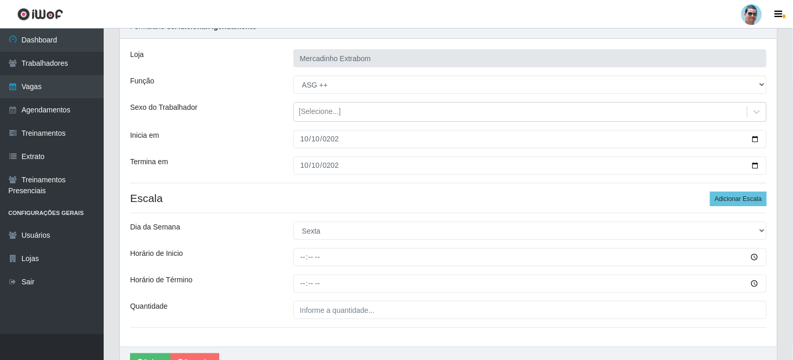
scroll to position [52, 0]
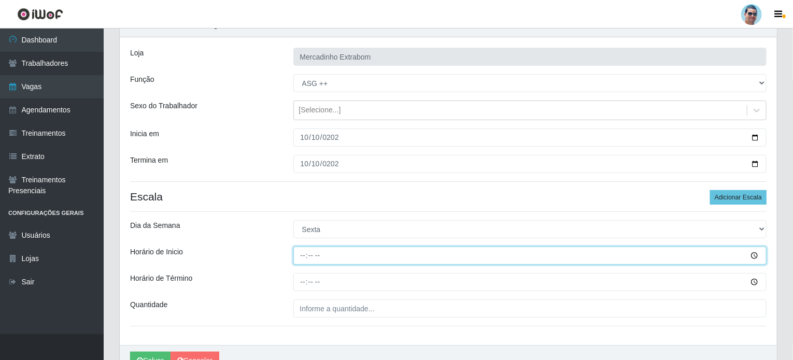
click at [302, 258] on input "Horário de Inicio" at bounding box center [530, 256] width 474 height 18
type input "14:30"
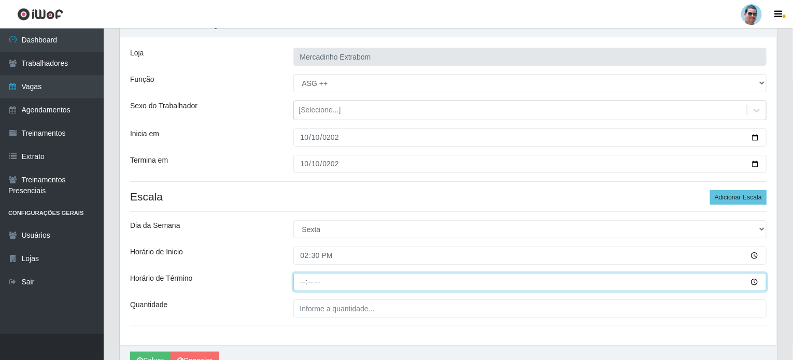
click at [303, 282] on input "Horário de Término" at bounding box center [530, 282] width 474 height 18
type input "19:30"
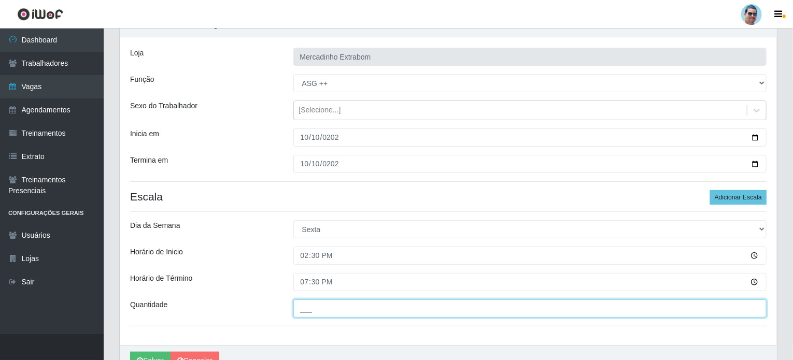
click at [345, 306] on input "___" at bounding box center [530, 308] width 474 height 18
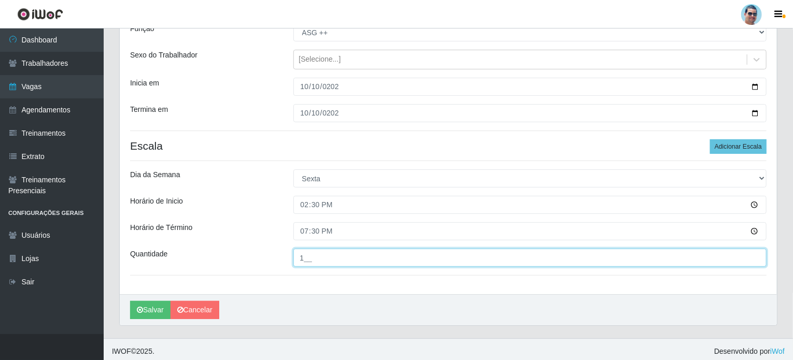
scroll to position [104, 0]
type input "1__"
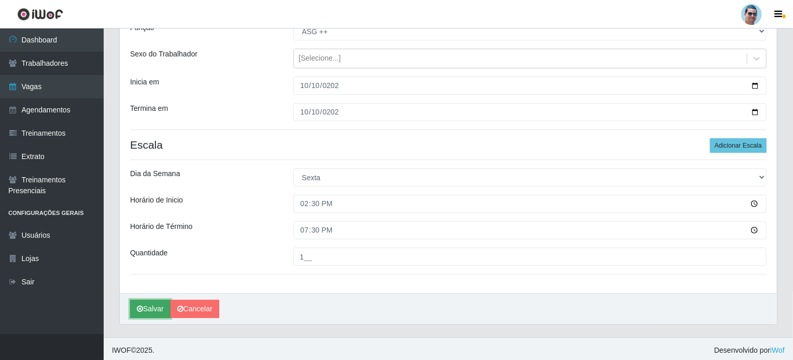
click at [149, 304] on button "Salvar" at bounding box center [150, 309] width 40 height 18
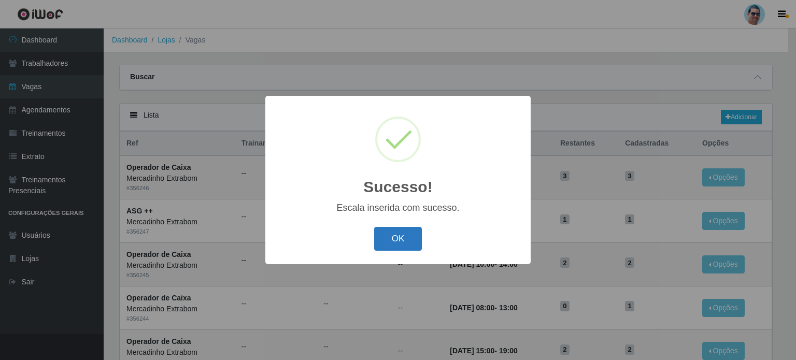
click at [397, 247] on button "OK" at bounding box center [398, 239] width 48 height 24
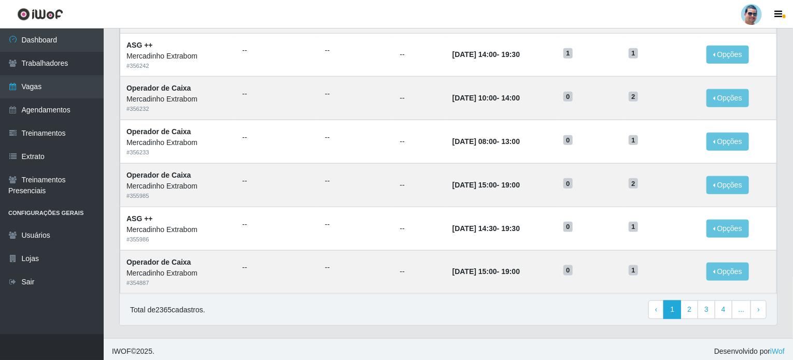
scroll to position [515, 0]
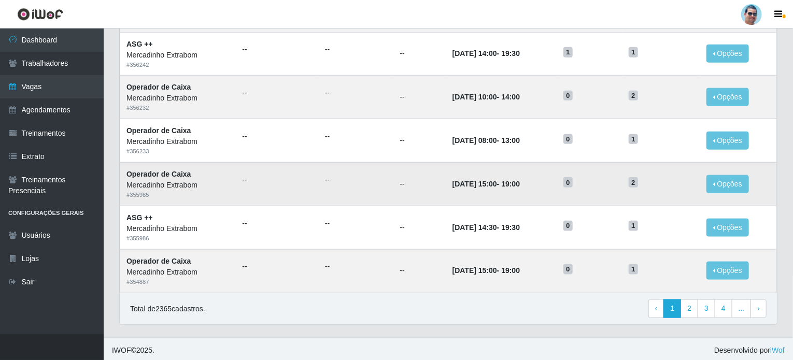
click at [595, 195] on td "0" at bounding box center [589, 184] width 65 height 44
click at [688, 302] on link "2" at bounding box center [689, 308] width 18 height 19
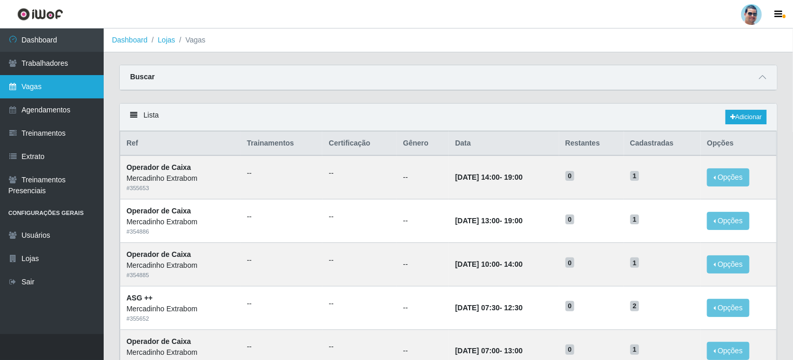
click at [36, 82] on link "Vagas" at bounding box center [52, 86] width 104 height 23
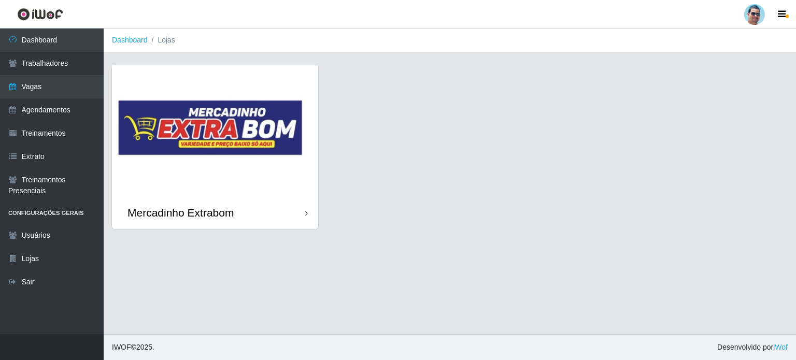
click at [240, 108] on img at bounding box center [215, 130] width 206 height 131
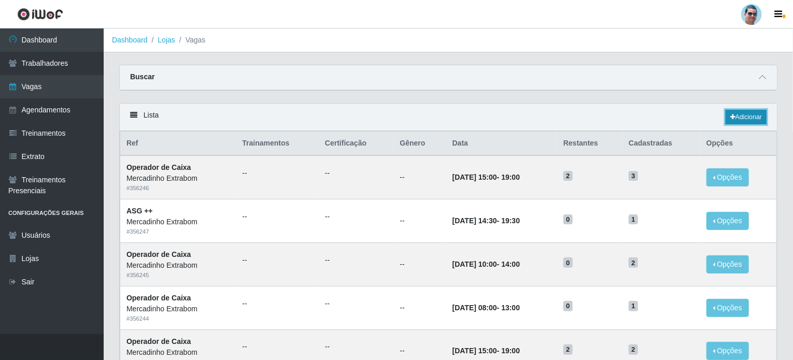
click at [732, 115] on icon at bounding box center [732, 117] width 5 height 6
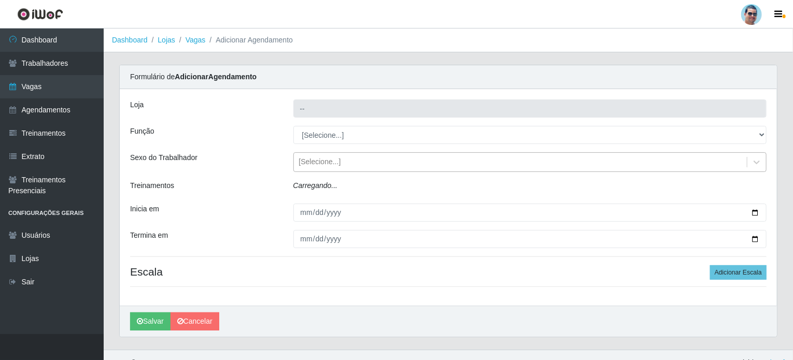
type input "Mercadinho Extrabom"
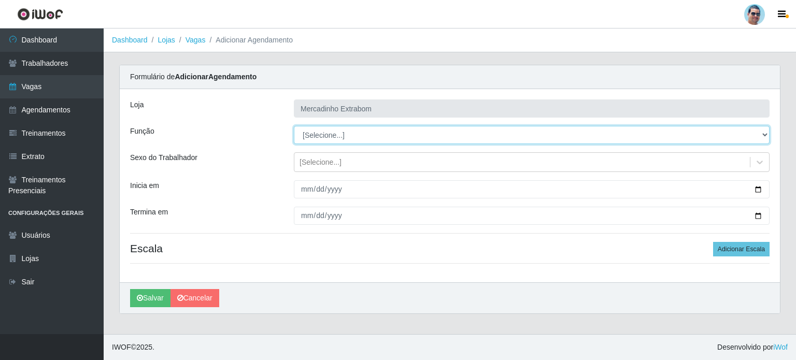
click at [334, 134] on select "[Selecione...] ASG ASG + ASG ++ Balconista Balconista + Balconista ++ Carregado…" at bounding box center [532, 135] width 476 height 18
select select "22"
click at [294, 126] on select "[Selecione...] ASG ASG + ASG ++ Balconista Balconista + Balconista ++ Carregado…" at bounding box center [532, 135] width 476 height 18
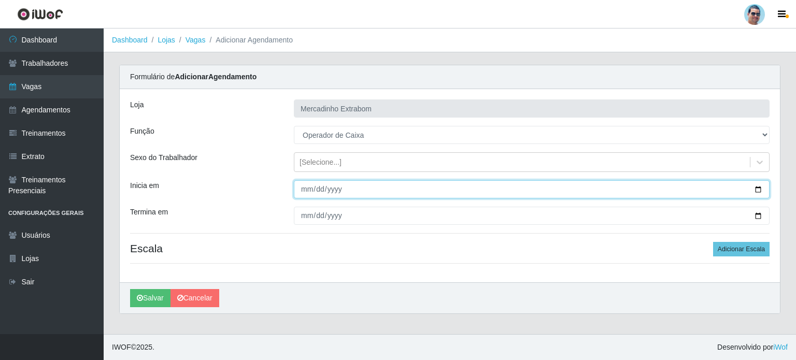
click at [306, 186] on input "Inicia em" at bounding box center [532, 189] width 476 height 18
type input "2025-10-11"
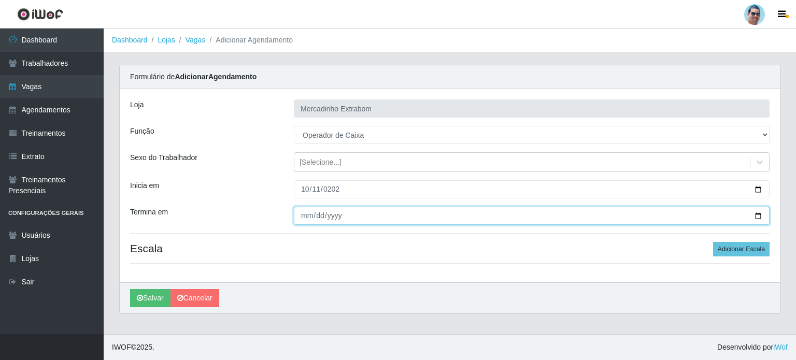
click at [303, 214] on input "Termina em" at bounding box center [532, 216] width 476 height 18
type input "2025-10-11"
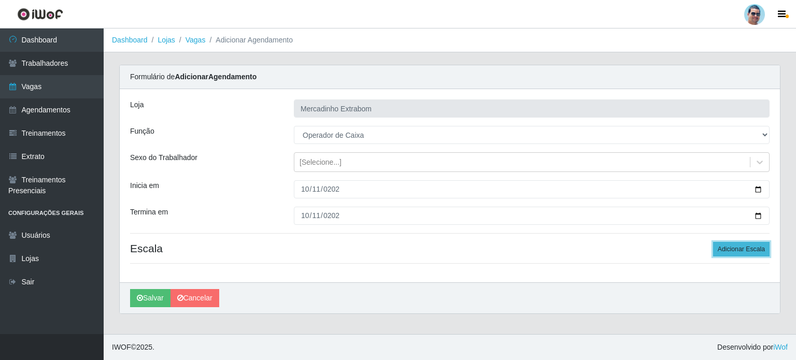
click at [739, 247] on button "Adicionar Escala" at bounding box center [741, 249] width 56 height 15
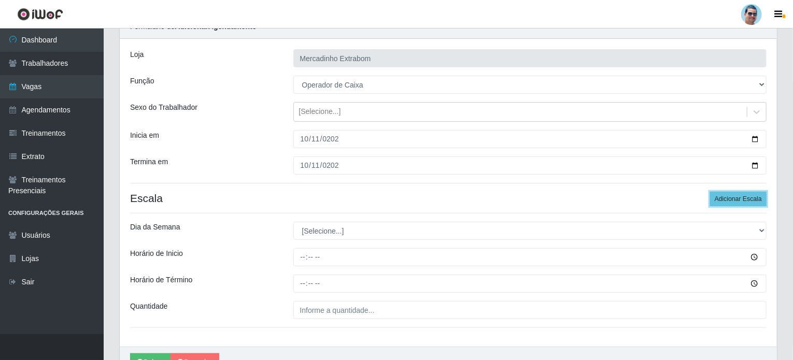
scroll to position [52, 0]
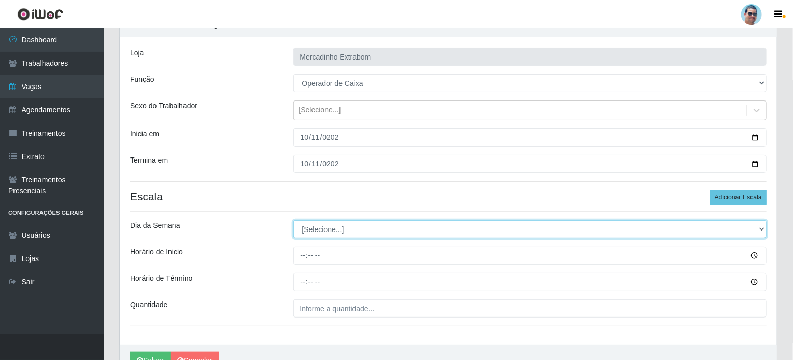
click at [339, 234] on select "[Selecione...] Segunda Terça Quarta Quinta Sexta Sábado Domingo" at bounding box center [530, 229] width 474 height 18
select select "6"
click at [293, 220] on select "[Selecione...] Segunda Terça Quarta Quinta Sexta Sábado Domingo" at bounding box center [530, 229] width 474 height 18
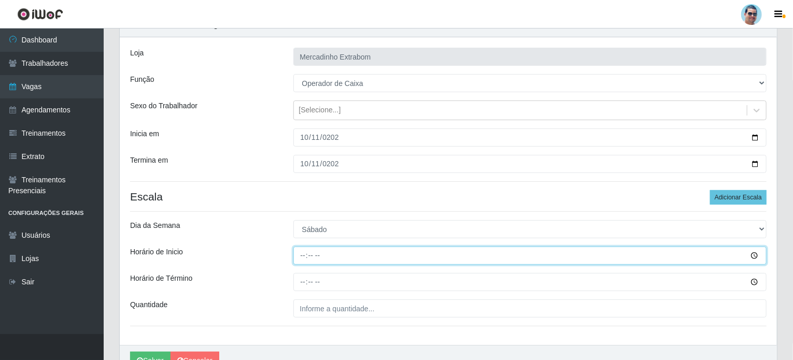
click at [301, 252] on input "Horário de Inicio" at bounding box center [530, 256] width 474 height 18
type input "07:00"
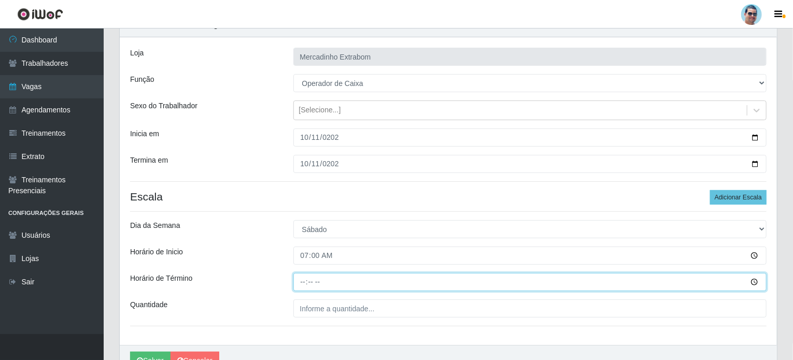
click at [302, 281] on input "Horário de Término" at bounding box center [530, 282] width 474 height 18
type input "13:00"
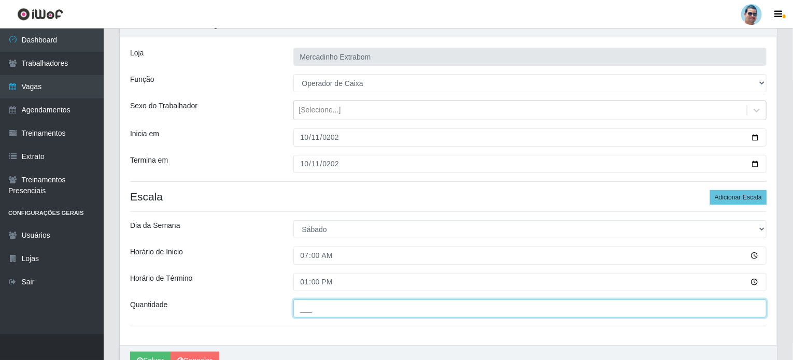
click at [310, 304] on input "___" at bounding box center [530, 308] width 474 height 18
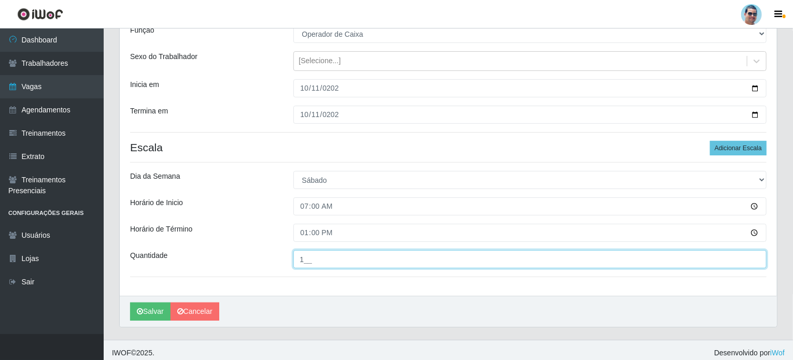
scroll to position [104, 0]
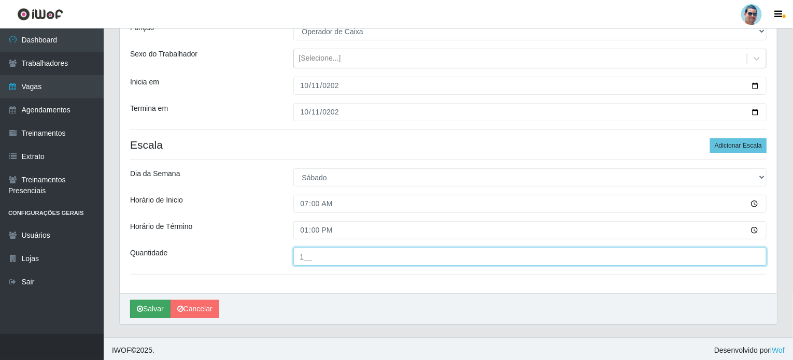
type input "1__"
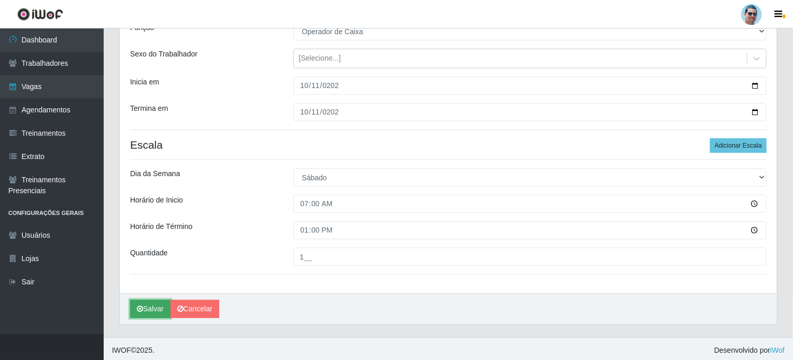
click at [145, 311] on button "Salvar" at bounding box center [150, 309] width 40 height 18
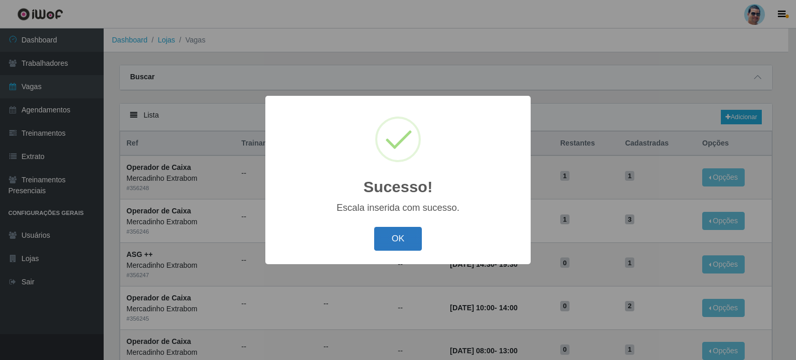
click at [409, 231] on button "OK" at bounding box center [398, 239] width 48 height 24
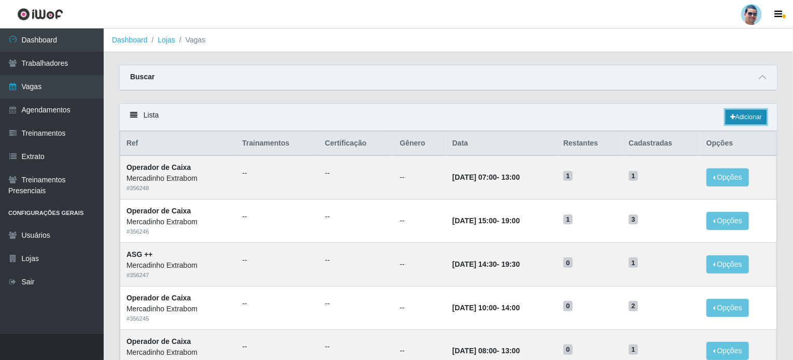
click at [736, 118] on link "Adicionar" at bounding box center [745, 117] width 41 height 15
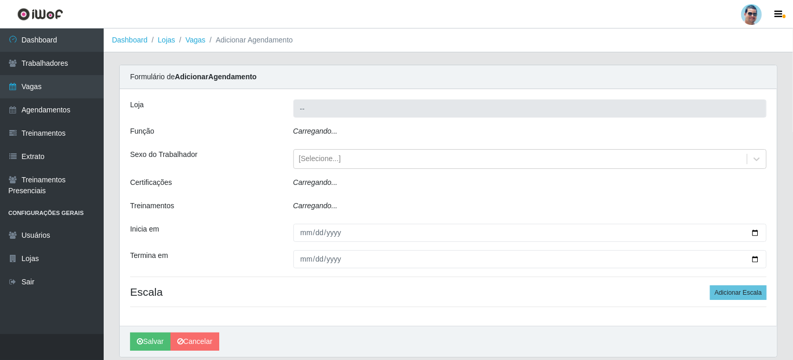
type input "Mercadinho Extrabom"
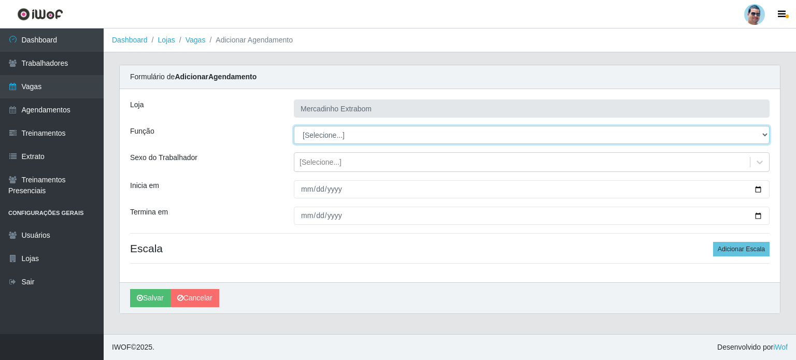
click at [334, 135] on select "[Selecione...] ASG ASG + ASG ++ Balconista Balconista + Balconista ++ Carregado…" at bounding box center [532, 135] width 476 height 18
select select "22"
click at [294, 126] on select "[Selecione...] ASG ASG + ASG ++ Balconista Balconista + Balconista ++ Carregado…" at bounding box center [532, 135] width 476 height 18
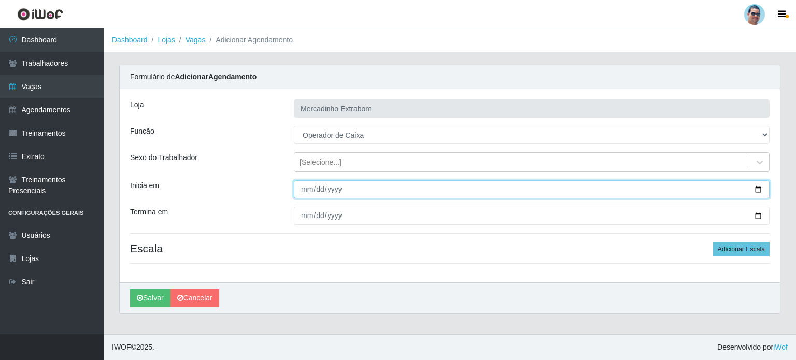
click at [307, 187] on input "Inicia em" at bounding box center [532, 189] width 476 height 18
type input "2025-10-11"
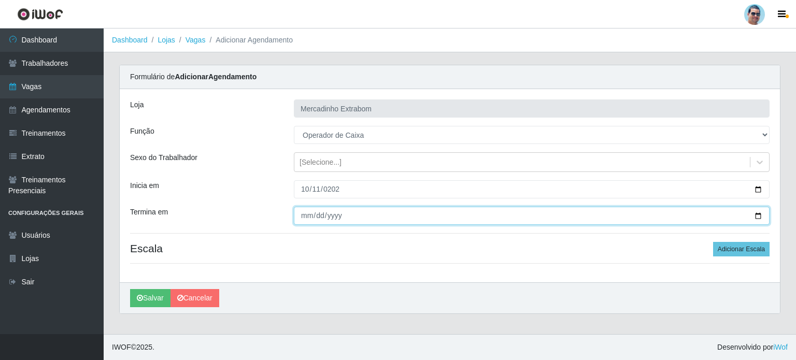
click at [300, 216] on input "Termina em" at bounding box center [532, 216] width 476 height 18
type input "2025-10-11"
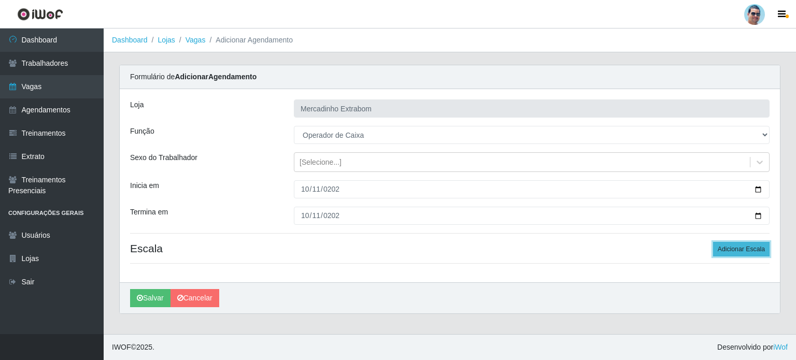
click at [760, 248] on button "Adicionar Escala" at bounding box center [741, 249] width 56 height 15
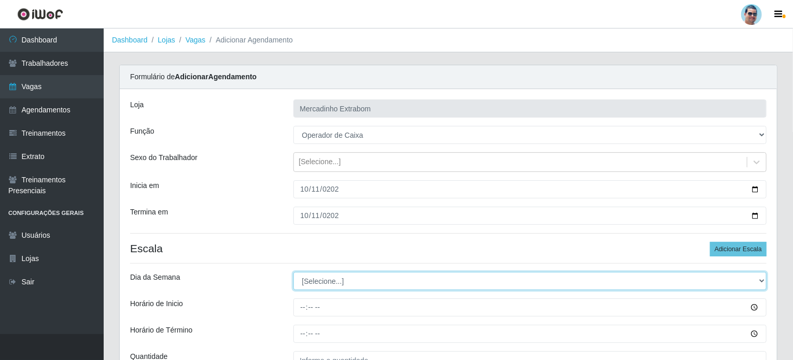
click at [465, 282] on select "[Selecione...] Segunda Terça Quarta Quinta Sexta Sábado Domingo" at bounding box center [530, 281] width 474 height 18
select select "6"
click at [293, 272] on select "[Selecione...] Segunda Terça Quarta Quinta Sexta Sábado Domingo" at bounding box center [530, 281] width 474 height 18
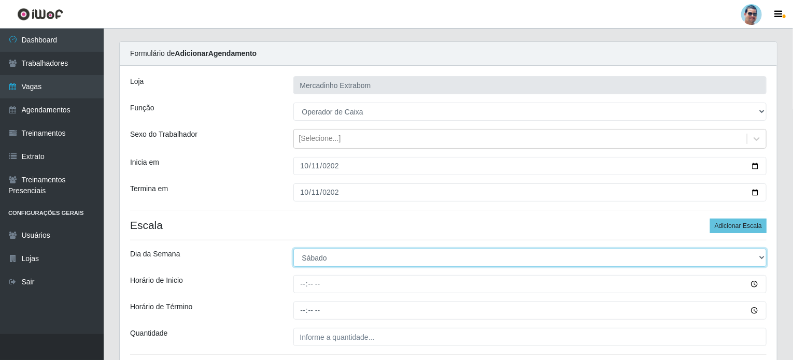
scroll to position [52, 0]
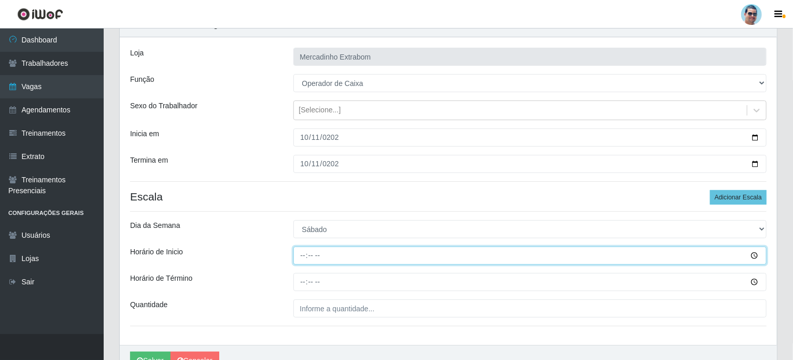
click at [303, 257] on input "Horário de Inicio" at bounding box center [530, 256] width 474 height 18
type input "10:00"
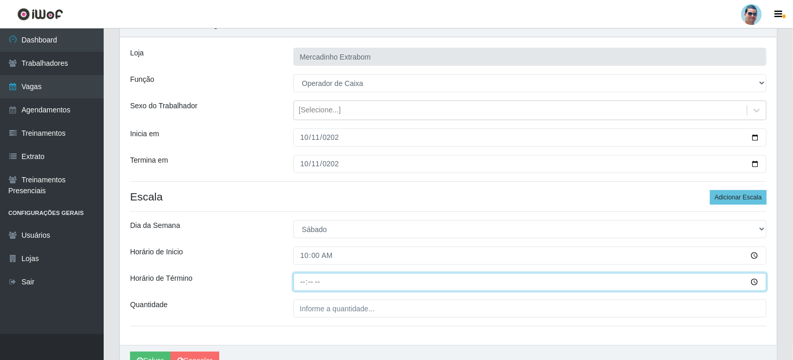
click at [303, 281] on input "Horário de Término" at bounding box center [530, 282] width 474 height 18
type input "14:00"
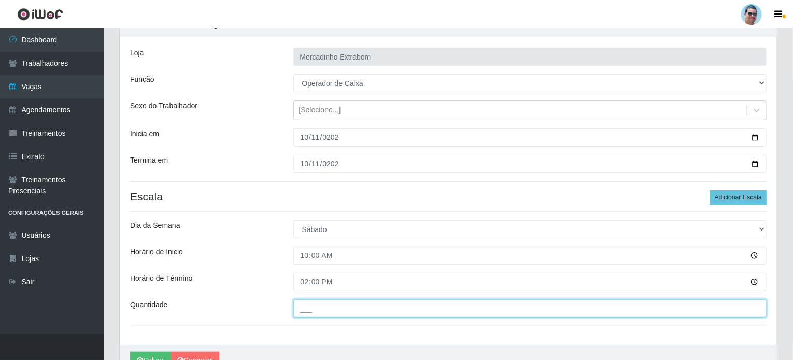
click at [323, 310] on input "___" at bounding box center [530, 308] width 474 height 18
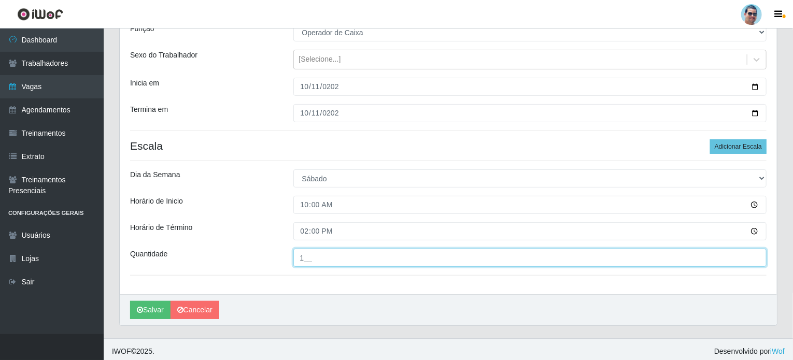
scroll to position [104, 0]
type input "1__"
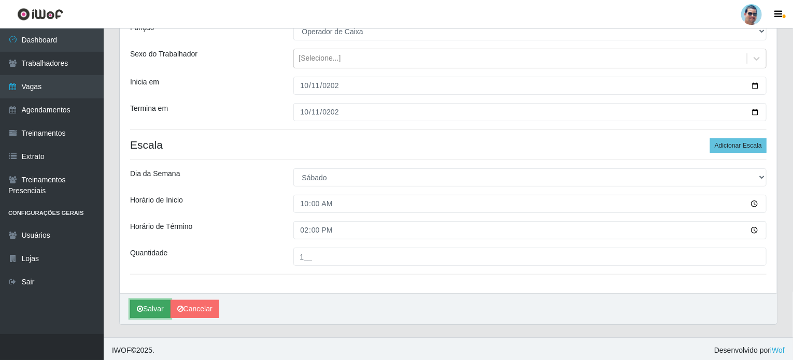
click at [139, 307] on icon "submit" at bounding box center [140, 308] width 6 height 7
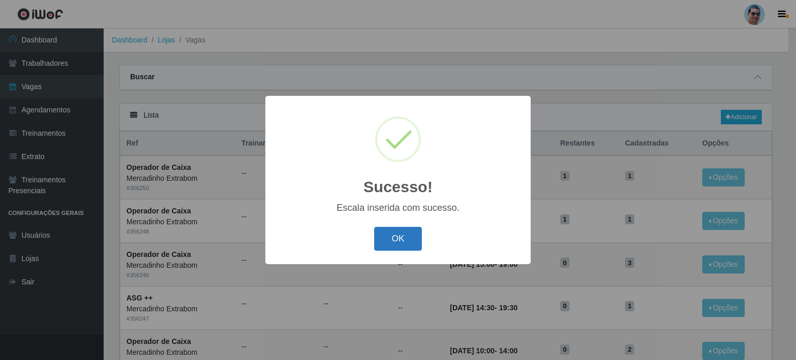
click at [390, 240] on button "OK" at bounding box center [398, 239] width 48 height 24
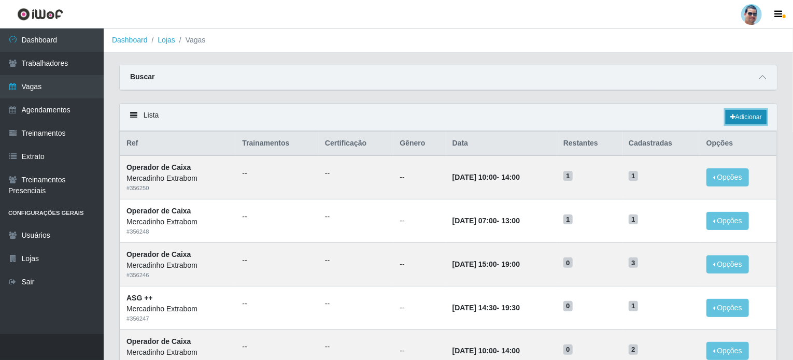
click at [738, 121] on link "Adicionar" at bounding box center [745, 117] width 41 height 15
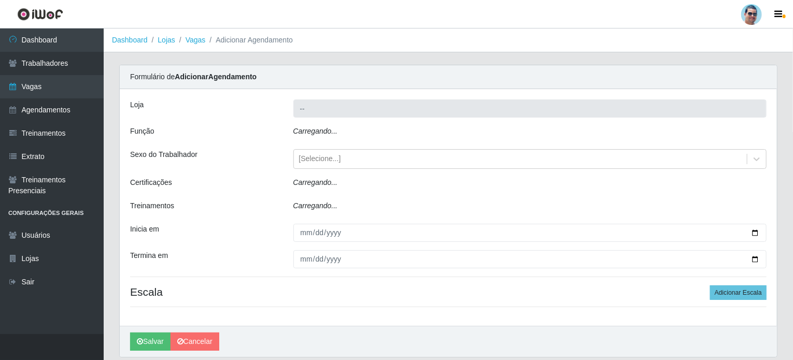
type input "Mercadinho Extrabom"
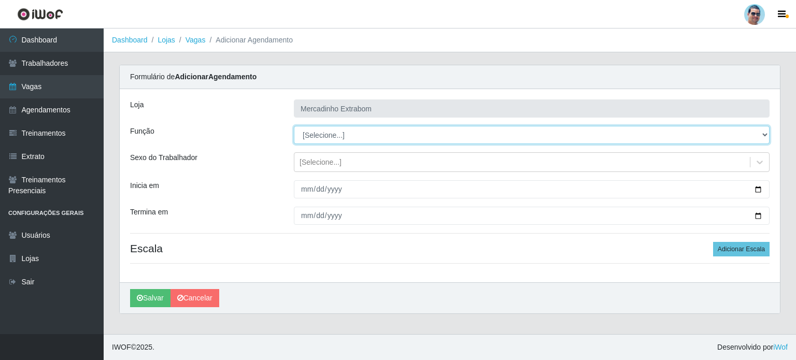
click at [315, 132] on select "[Selecione...] ASG ASG + ASG ++ Balconista Balconista + Balconista ++ Carregado…" at bounding box center [532, 135] width 476 height 18
select select "22"
click at [294, 126] on select "[Selecione...] ASG ASG + ASG ++ Balconista Balconista + Balconista ++ Carregado…" at bounding box center [532, 135] width 476 height 18
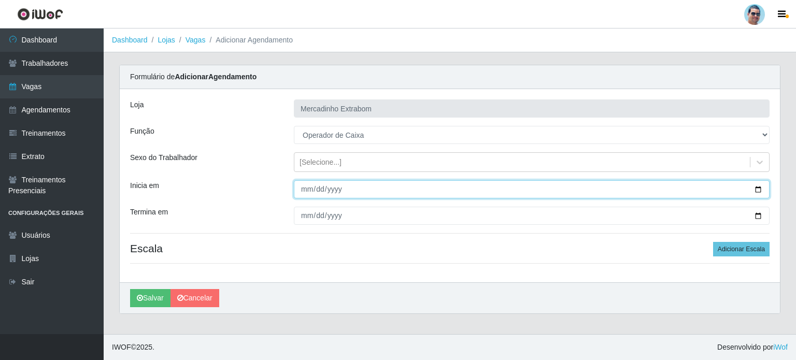
click at [303, 191] on input "Inicia em" at bounding box center [532, 189] width 476 height 18
type input "2025-10-11"
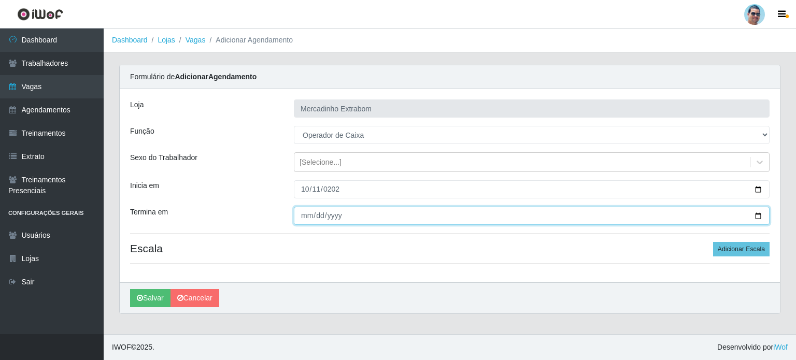
drag, startPoint x: 302, startPoint y: 211, endPoint x: 292, endPoint y: 194, distance: 19.0
click at [302, 210] on input "Termina em" at bounding box center [532, 216] width 476 height 18
type input "2025-10-11"
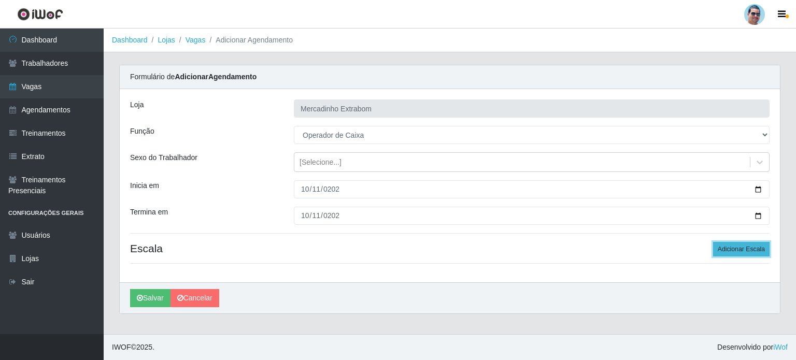
click at [731, 252] on button "Adicionar Escala" at bounding box center [741, 249] width 56 height 15
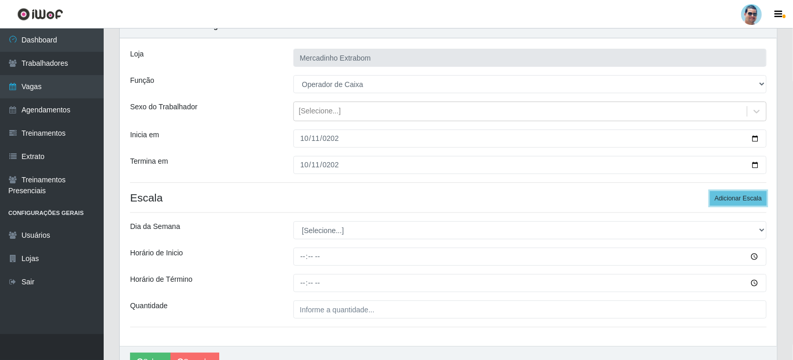
scroll to position [52, 0]
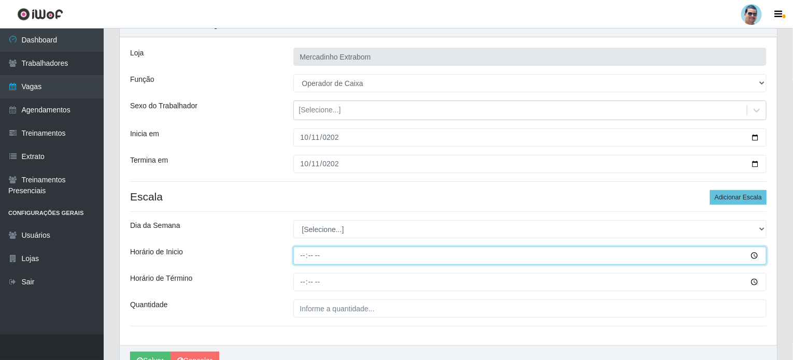
click at [301, 256] on input "Horário de Inicio" at bounding box center [530, 256] width 474 height 18
type input "15:00"
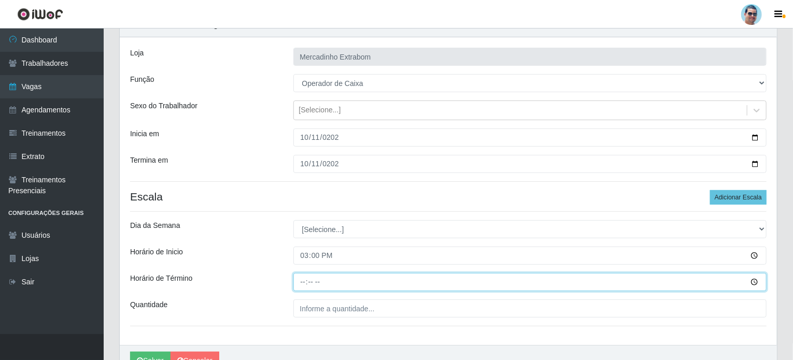
click at [298, 282] on input "Horário de Término" at bounding box center [530, 282] width 474 height 18
type input "19:00"
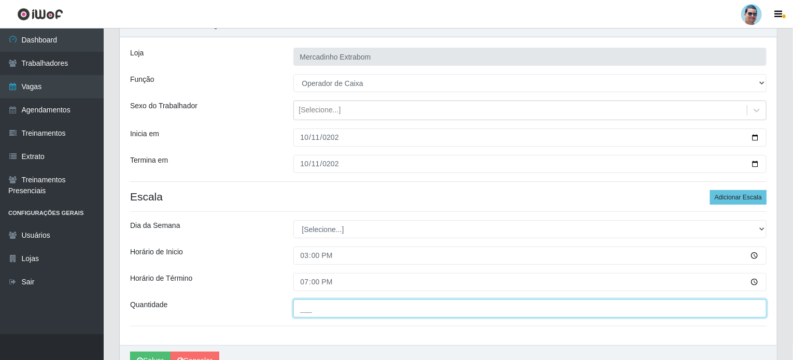
click at [310, 310] on input "___" at bounding box center [530, 308] width 474 height 18
type input "2__"
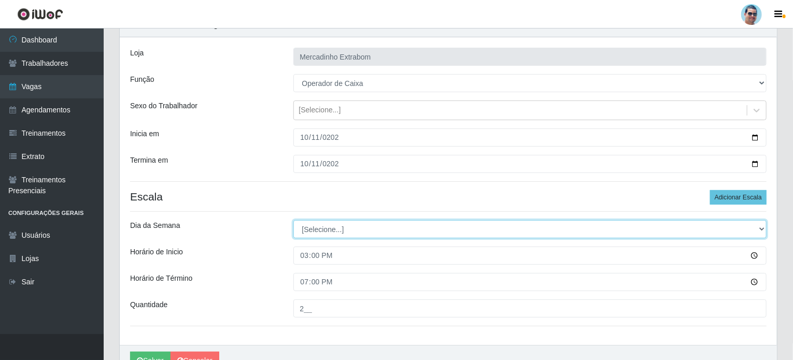
click at [345, 230] on select "[Selecione...] Segunda Terça Quarta Quinta Sexta Sábado Domingo" at bounding box center [530, 229] width 474 height 18
select select "6"
click at [293, 220] on select "[Selecione...] Segunda Terça Quarta Quinta Sexta Sábado Domingo" at bounding box center [530, 229] width 474 height 18
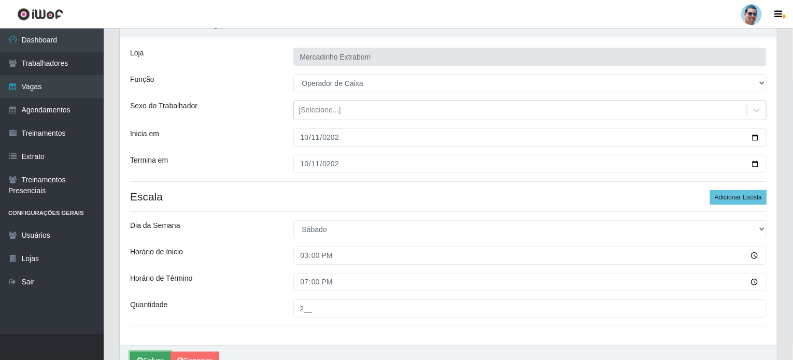
click at [158, 352] on button "Salvar" at bounding box center [150, 361] width 40 height 18
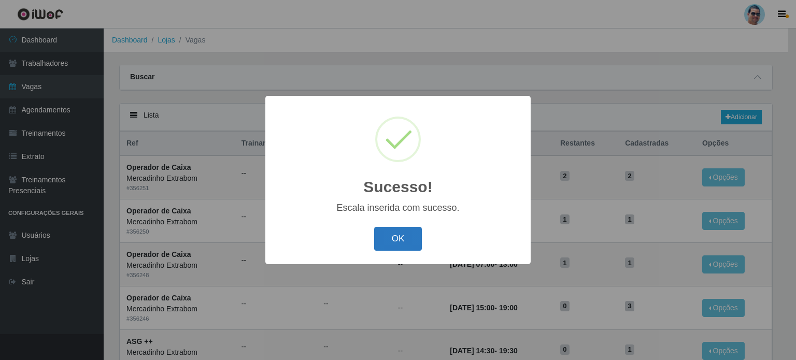
click at [390, 238] on button "OK" at bounding box center [398, 239] width 48 height 24
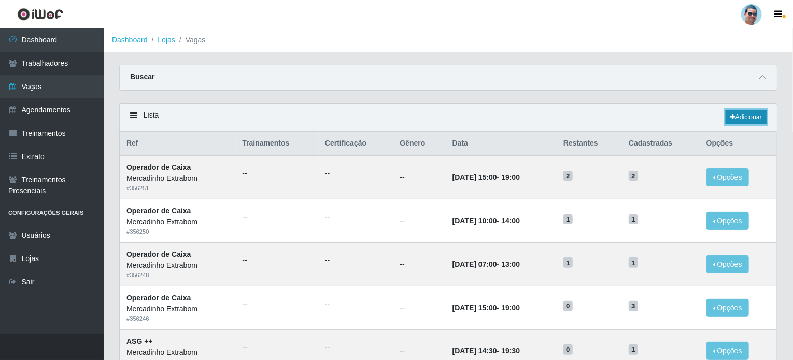
click at [743, 116] on link "Adicionar" at bounding box center [745, 117] width 41 height 15
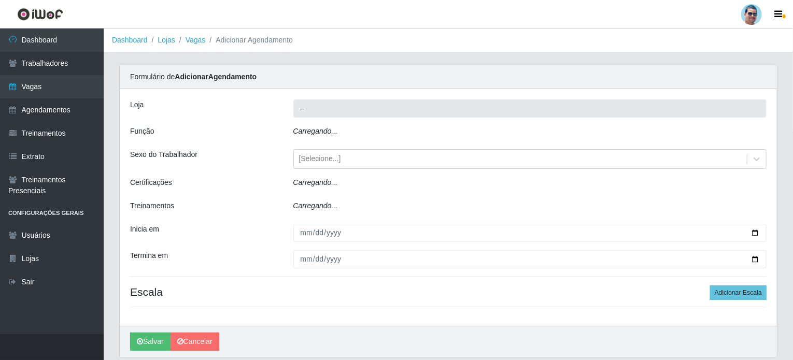
type input "Mercadinho Extrabom"
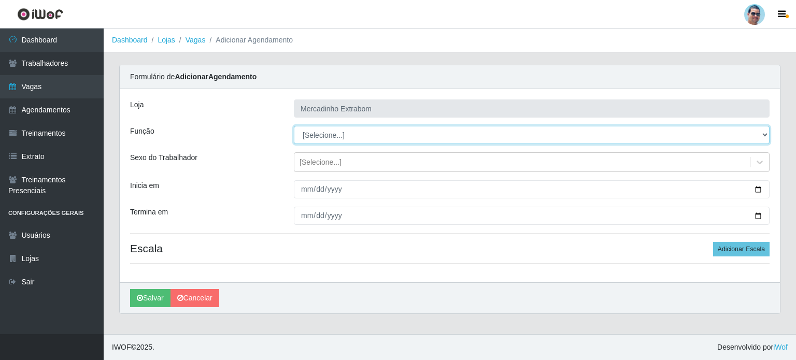
click at [327, 135] on select "[Selecione...] ASG ASG + ASG ++ Balconista Balconista + Balconista ++ Carregado…" at bounding box center [532, 135] width 476 height 18
select select "80"
click at [294, 126] on select "[Selecione...] ASG ASG + ASG ++ Balconista Balconista + Balconista ++ Carregado…" at bounding box center [532, 135] width 476 height 18
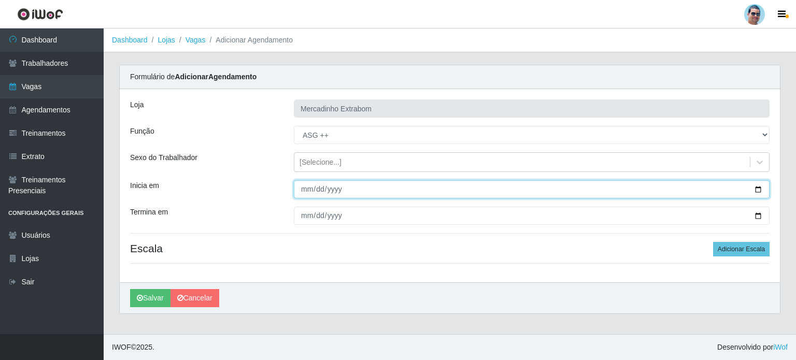
click at [306, 188] on input "Inicia em" at bounding box center [532, 189] width 476 height 18
type input "2025-10-11"
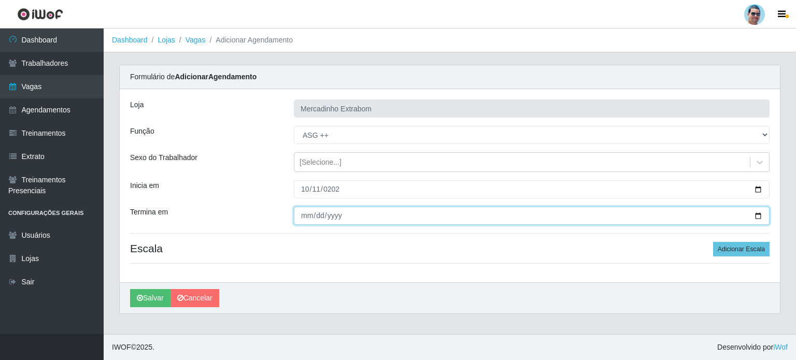
click at [302, 211] on input "Termina em" at bounding box center [532, 216] width 476 height 18
type input "2025-10-11"
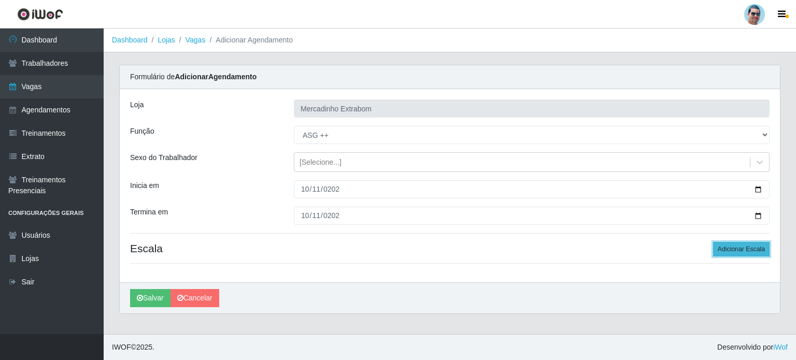
click at [723, 250] on button "Adicionar Escala" at bounding box center [741, 249] width 56 height 15
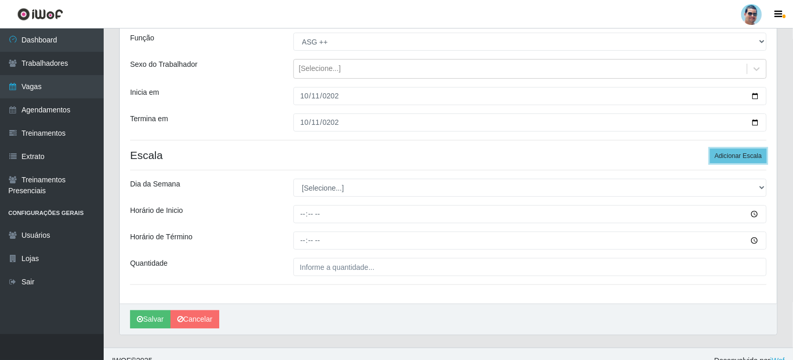
scroll to position [104, 0]
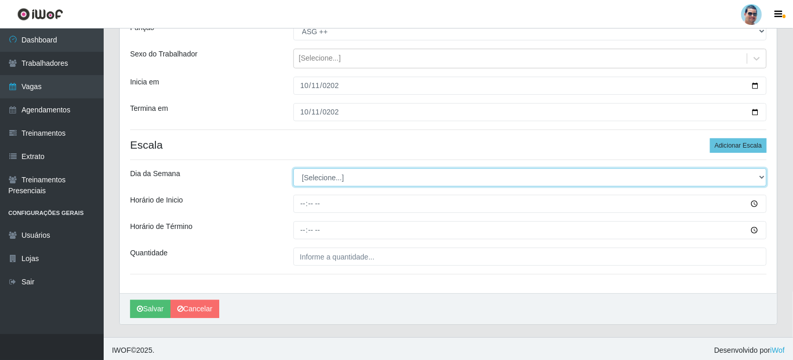
click at [353, 176] on select "[Selecione...] Segunda Terça Quarta Quinta Sexta Sábado Domingo" at bounding box center [530, 177] width 474 height 18
select select "6"
click at [293, 168] on select "[Selecione...] Segunda Terça Quarta Quinta Sexta Sábado Domingo" at bounding box center [530, 177] width 474 height 18
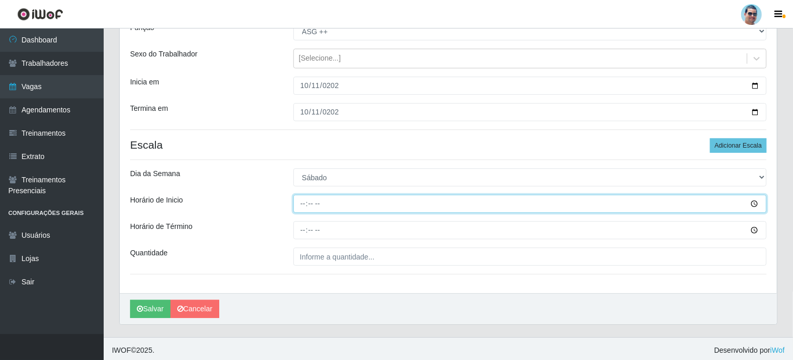
click at [433, 209] on input "Horário de Inicio" at bounding box center [530, 204] width 474 height 18
type input "15:00"
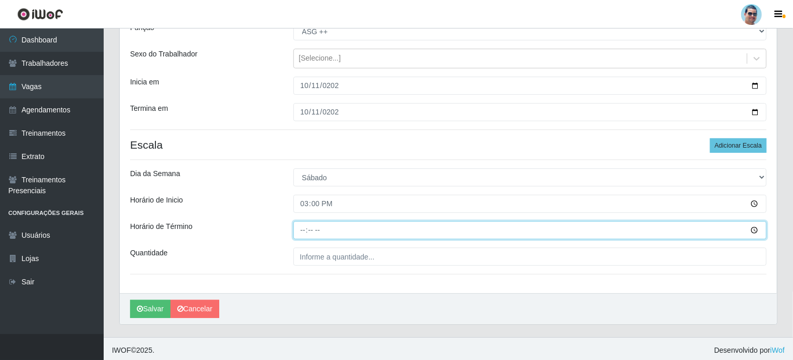
drag, startPoint x: 304, startPoint y: 235, endPoint x: 308, endPoint y: 215, distance: 20.1
click at [304, 234] on input "Horário de Término" at bounding box center [530, 230] width 474 height 18
type input "19:00"
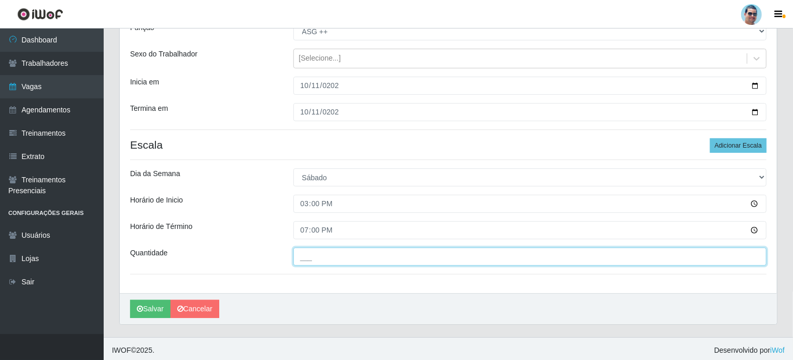
click at [329, 263] on input "___" at bounding box center [530, 257] width 474 height 18
type input "1__"
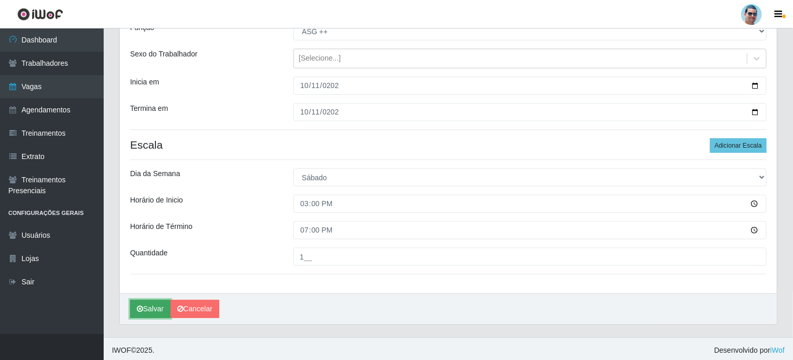
click at [141, 312] on icon "submit" at bounding box center [140, 308] width 6 height 7
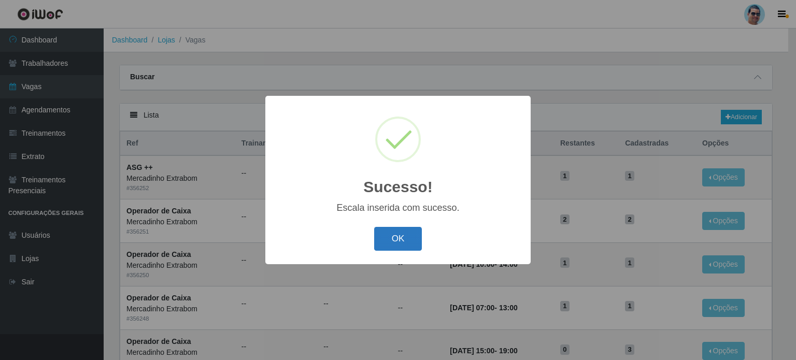
click at [399, 240] on button "OK" at bounding box center [398, 239] width 48 height 24
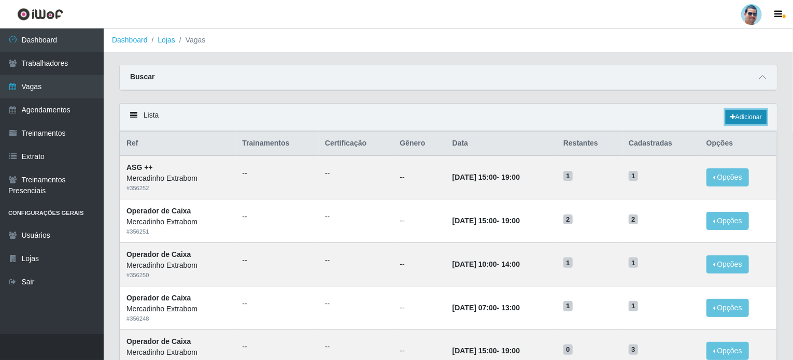
click at [744, 111] on link "Adicionar" at bounding box center [745, 117] width 41 height 15
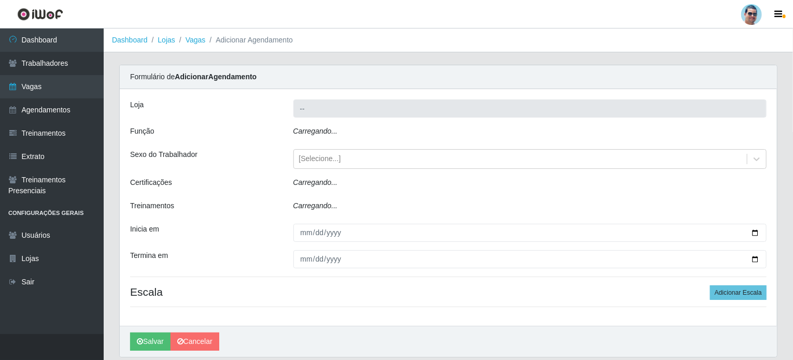
type input "Mercadinho Extrabom"
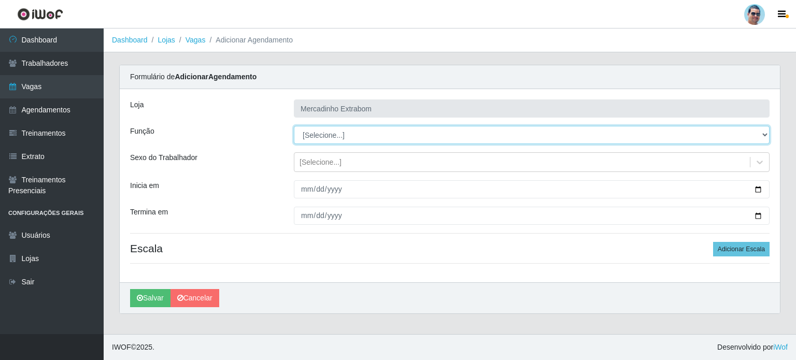
click at [358, 134] on select "[Selecione...] ASG ASG + ASG ++ Balconista Balconista + Balconista ++ Carregado…" at bounding box center [532, 135] width 476 height 18
select select "73"
click at [294, 126] on select "[Selecione...] ASG ASG + ASG ++ Balconista Balconista + Balconista ++ Carregado…" at bounding box center [532, 135] width 476 height 18
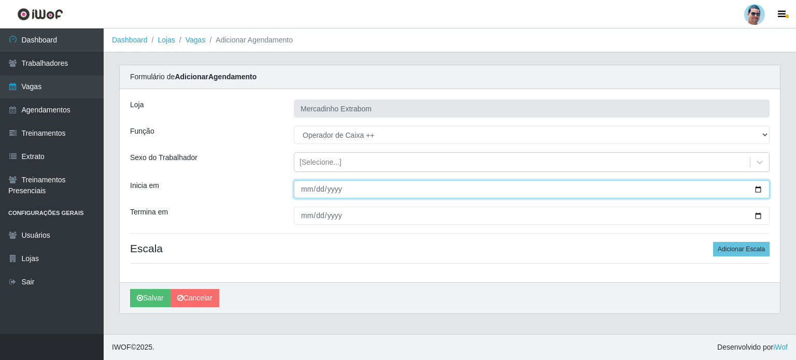
click at [307, 189] on input "Inicia em" at bounding box center [532, 189] width 476 height 18
type input "2025-10-12"
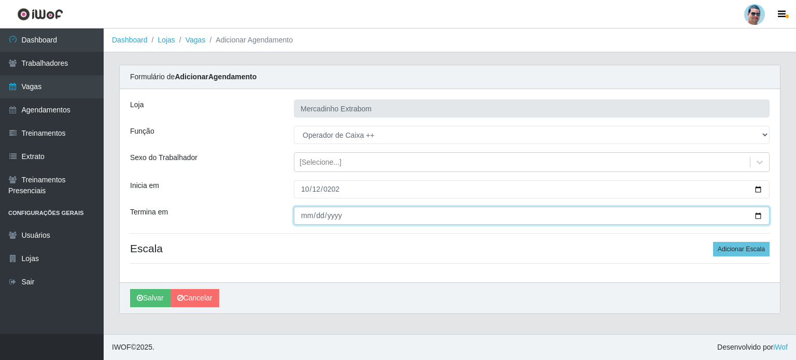
click at [306, 218] on input "Termina em" at bounding box center [532, 216] width 476 height 18
type input "2025-10-12"
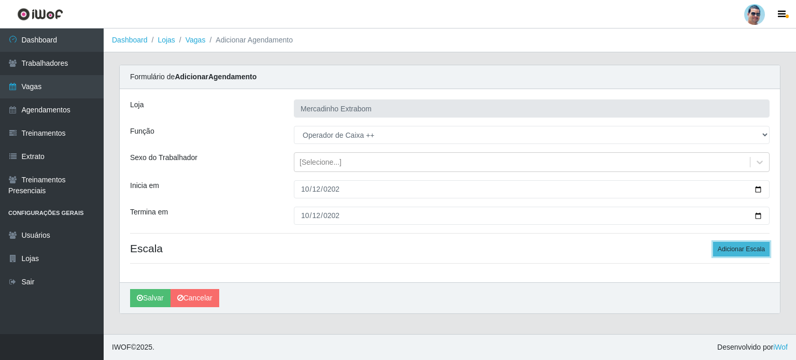
click at [740, 247] on button "Adicionar Escala" at bounding box center [741, 249] width 56 height 15
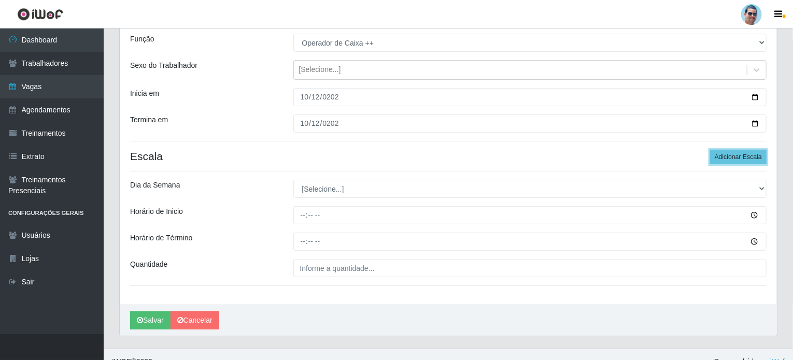
scroll to position [104, 0]
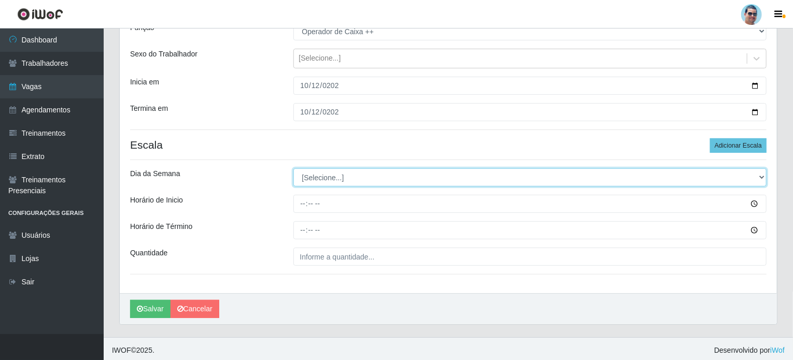
click at [373, 177] on select "[Selecione...] Segunda Terça Quarta Quinta Sexta Sábado Domingo" at bounding box center [530, 177] width 474 height 18
select select "0"
click at [293, 168] on select "[Selecione...] Segunda Terça Quarta Quinta Sexta Sábado Domingo" at bounding box center [530, 177] width 474 height 18
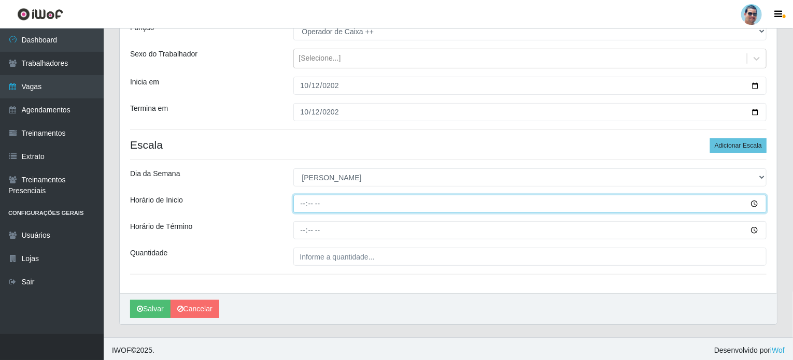
click at [301, 203] on input "Horário de Inicio" at bounding box center [530, 204] width 474 height 18
type input "07:00"
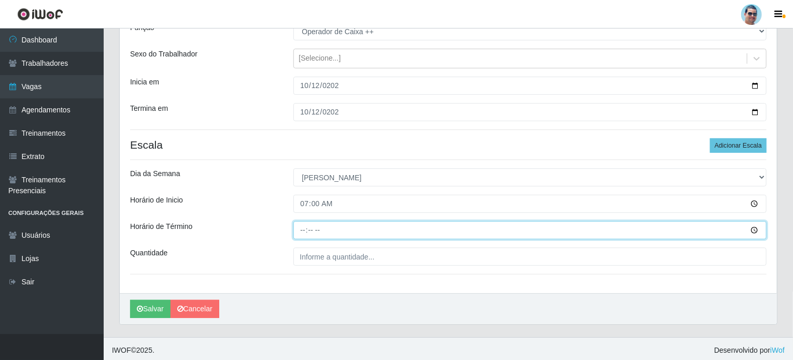
click at [299, 228] on input "Horário de Término" at bounding box center [530, 230] width 474 height 18
type input "12:00"
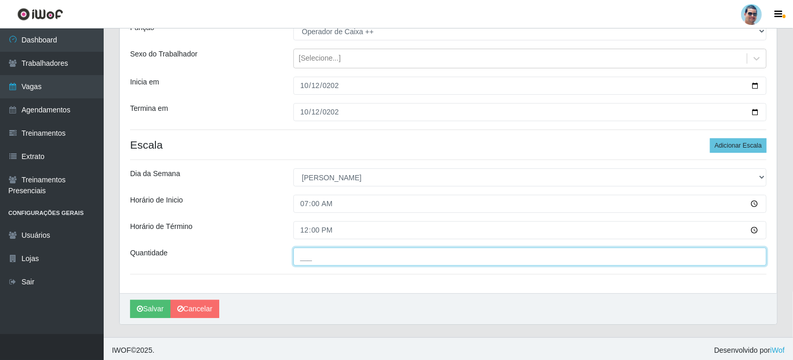
click at [362, 259] on input "___" at bounding box center [530, 257] width 474 height 18
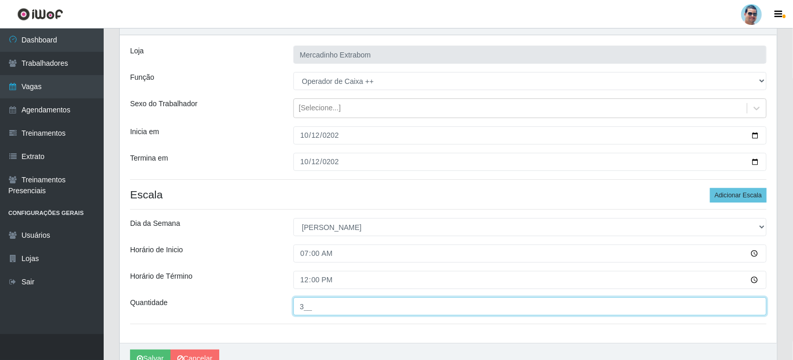
scroll to position [52, 0]
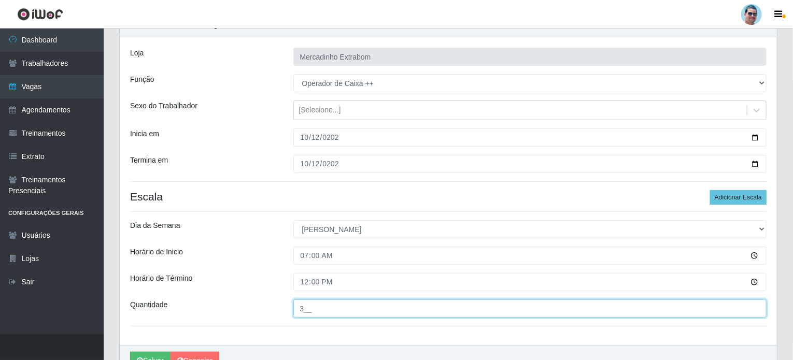
type input "3__"
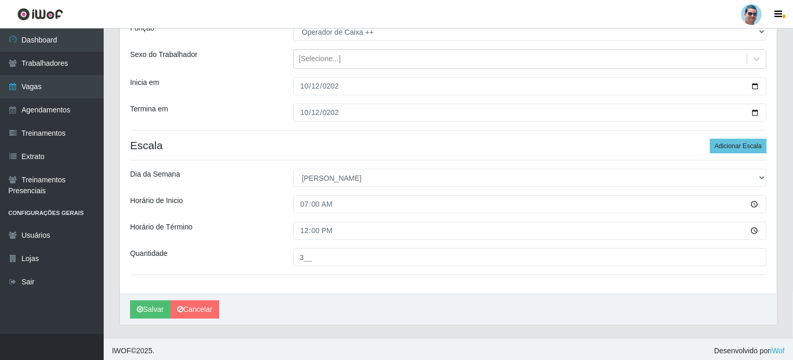
scroll to position [104, 0]
click at [154, 315] on button "Salvar" at bounding box center [150, 309] width 40 height 18
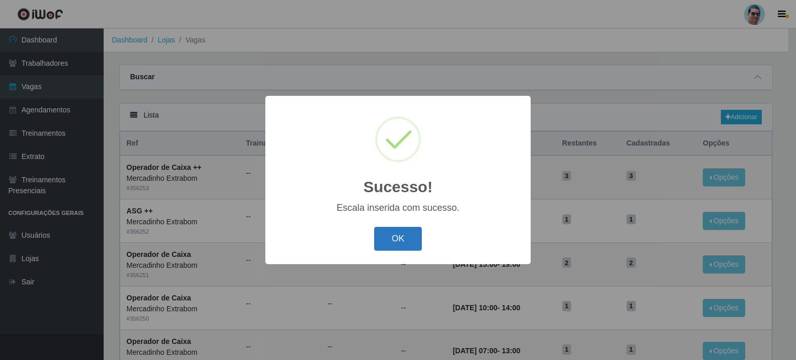
click at [396, 243] on button "OK" at bounding box center [398, 239] width 48 height 24
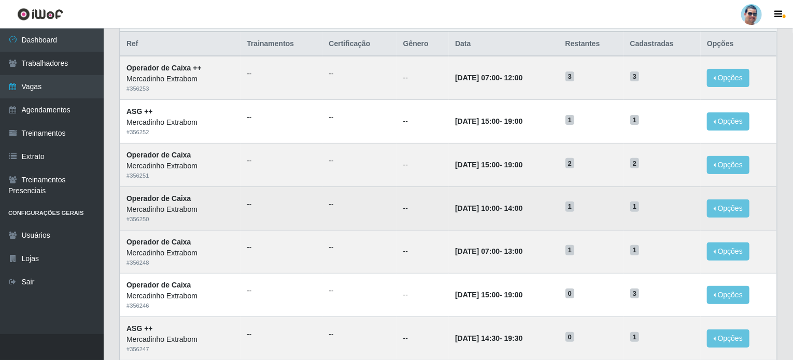
scroll to position [104, 0]
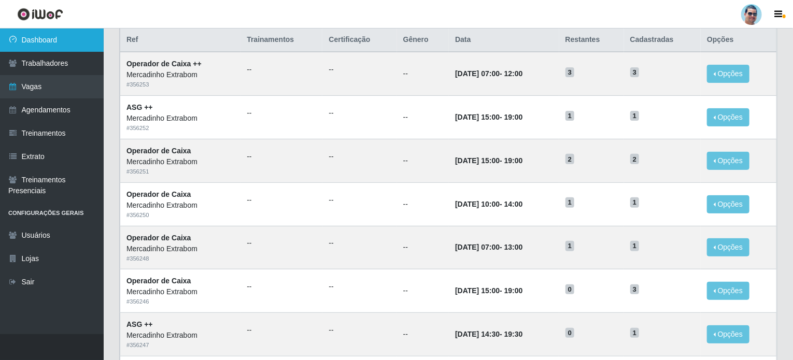
click at [66, 36] on link "Dashboard" at bounding box center [52, 39] width 104 height 23
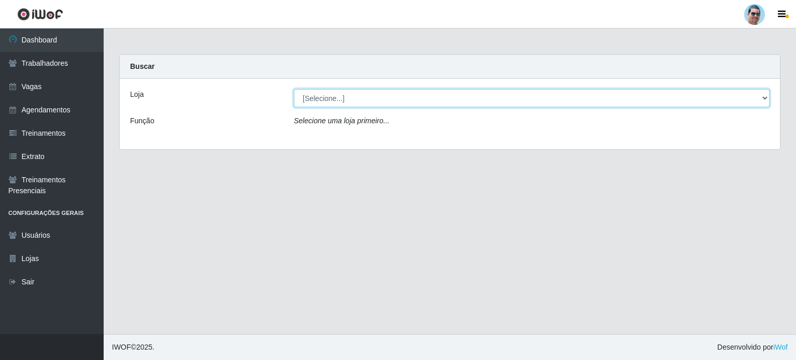
click at [481, 101] on select "[Selecione...] Mercadinho Extrabom" at bounding box center [532, 98] width 476 height 18
select select "175"
click at [294, 89] on select "[Selecione...] Mercadinho Extrabom" at bounding box center [532, 98] width 476 height 18
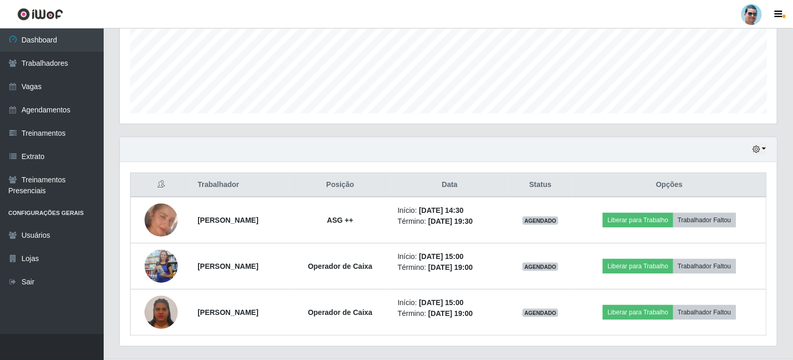
scroll to position [259, 0]
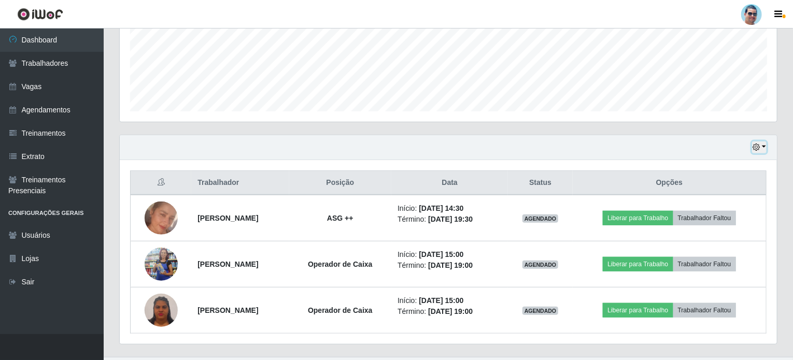
click at [762, 145] on button "button" at bounding box center [759, 147] width 15 height 12
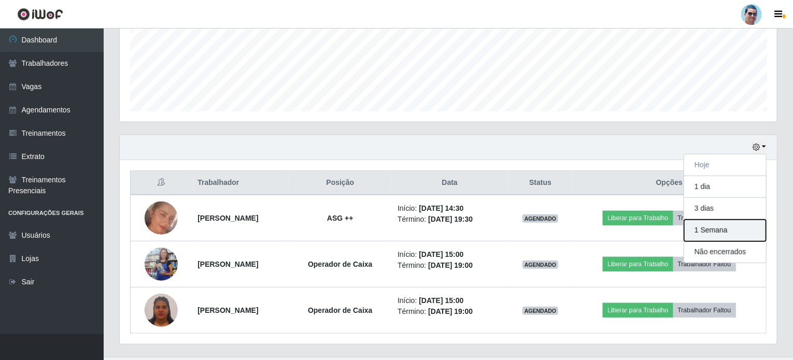
click at [723, 228] on button "1 Semana" at bounding box center [725, 231] width 82 height 22
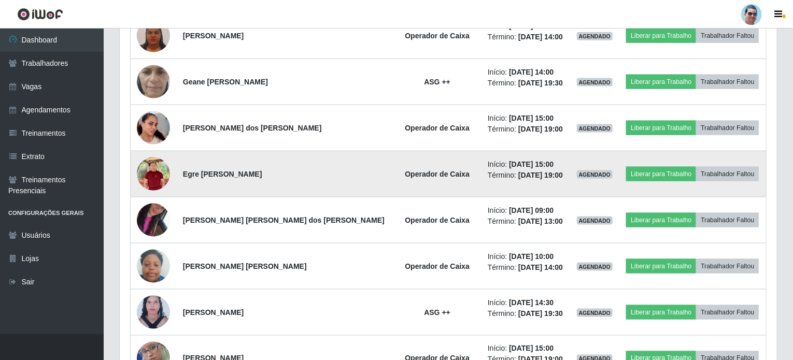
scroll to position [674, 0]
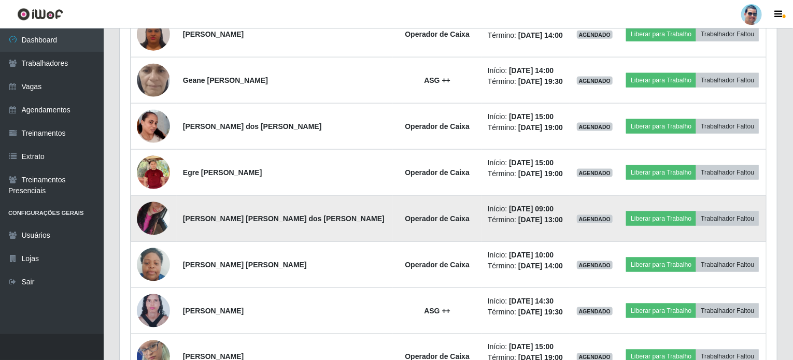
click at [157, 213] on img at bounding box center [153, 218] width 33 height 59
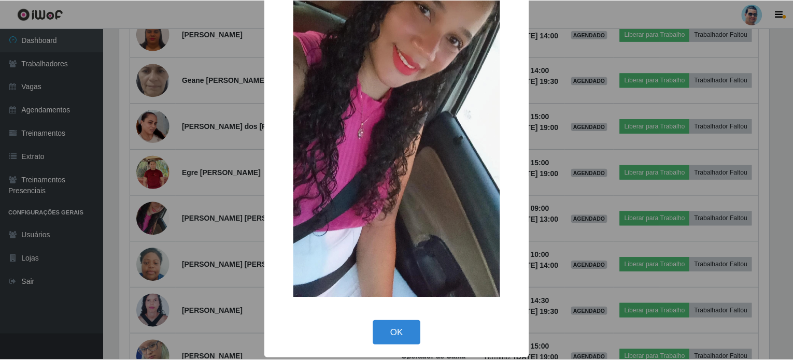
scroll to position [99, 0]
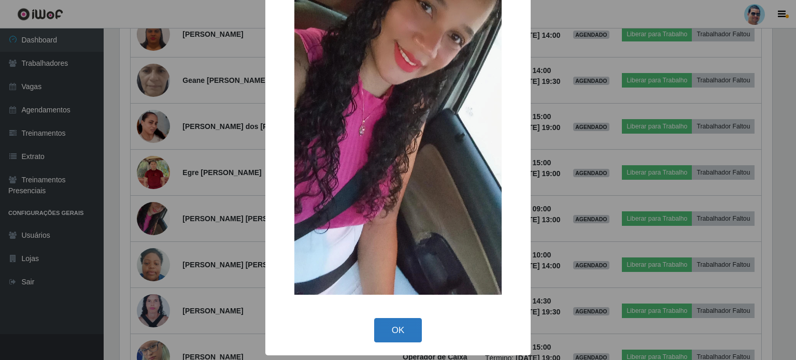
click at [385, 321] on button "OK" at bounding box center [398, 330] width 48 height 24
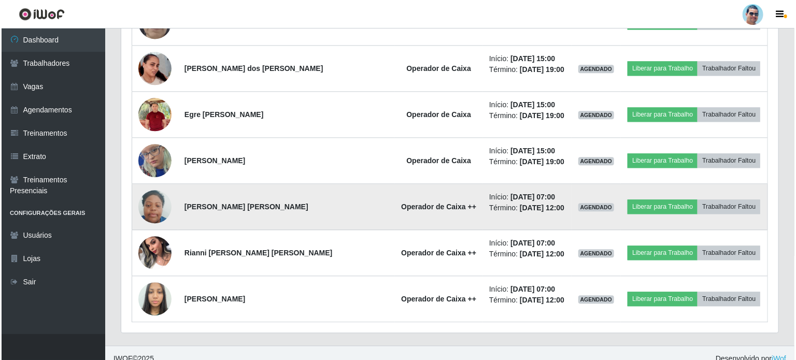
scroll to position [1200, 0]
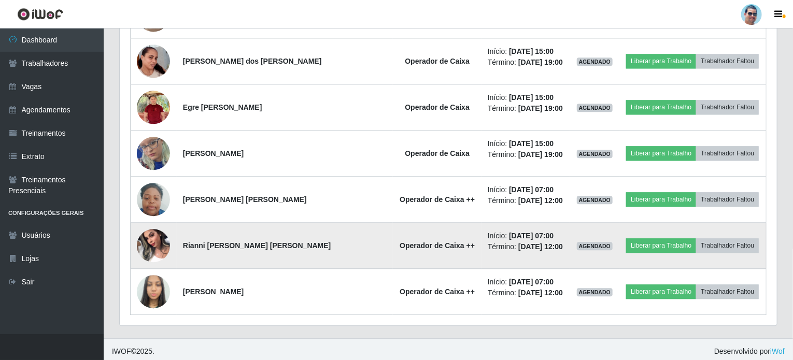
click at [158, 247] on img at bounding box center [153, 245] width 33 height 44
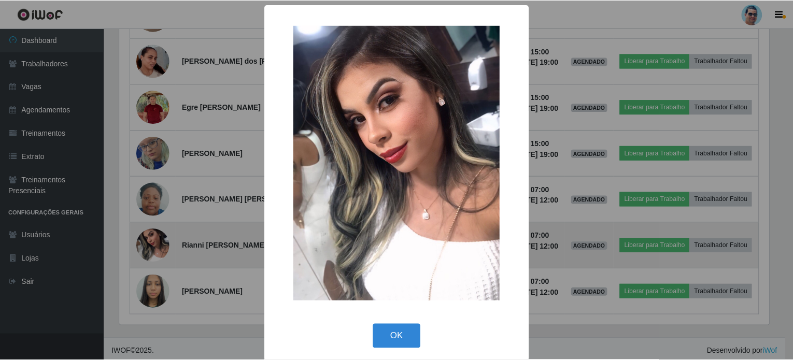
scroll to position [215, 653]
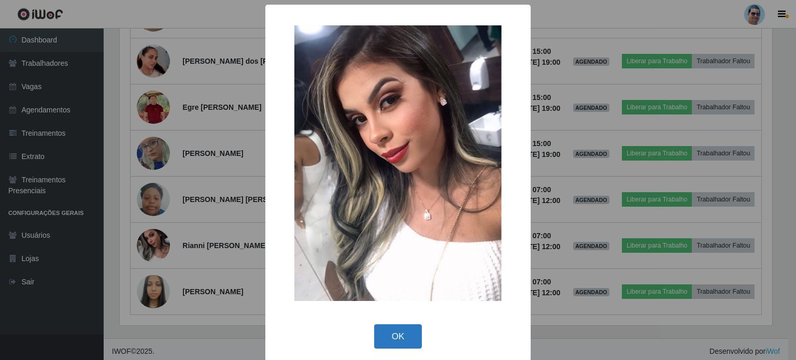
click at [393, 336] on button "OK" at bounding box center [398, 336] width 48 height 24
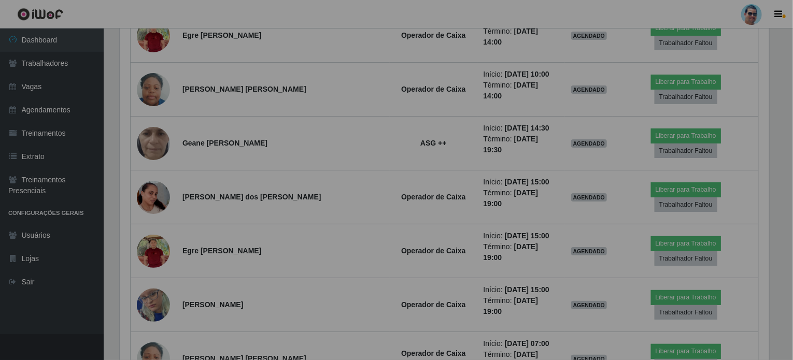
scroll to position [215, 657]
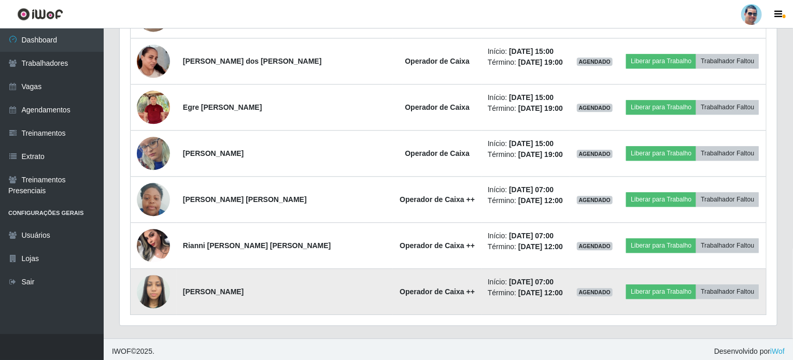
click at [145, 290] on img at bounding box center [153, 291] width 33 height 44
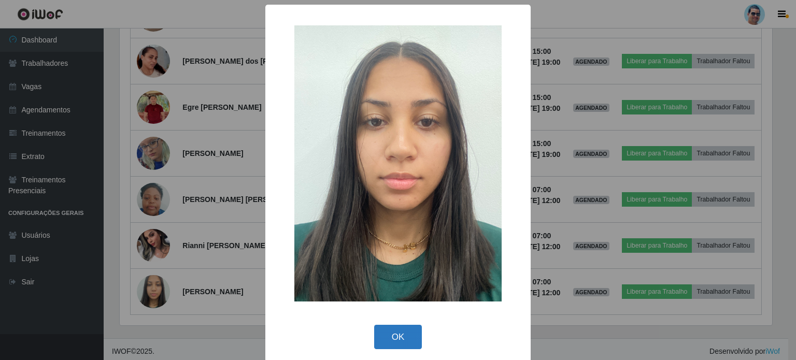
click at [395, 326] on button "OK" at bounding box center [398, 337] width 48 height 24
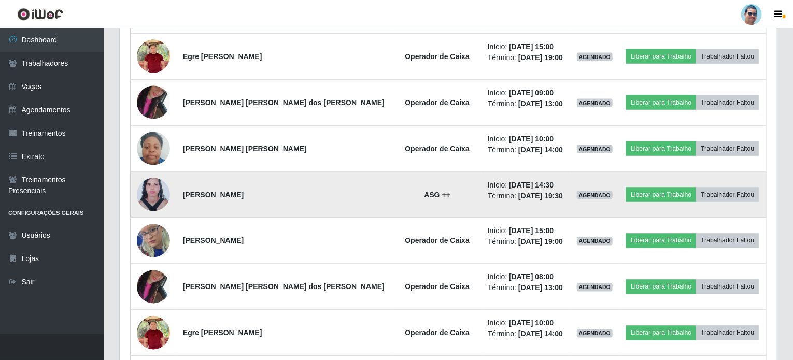
scroll to position [785, 0]
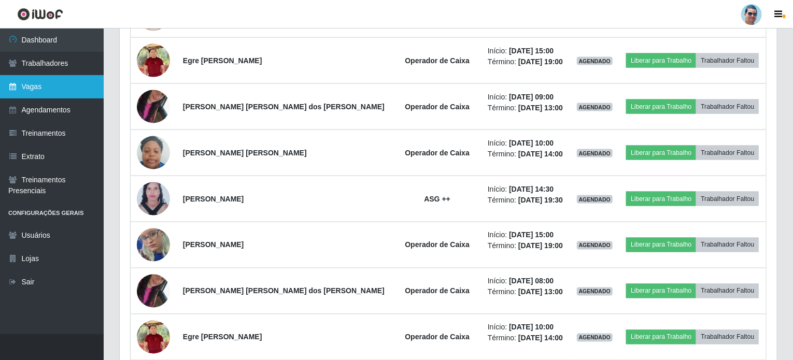
click at [82, 87] on link "Vagas" at bounding box center [52, 86] width 104 height 23
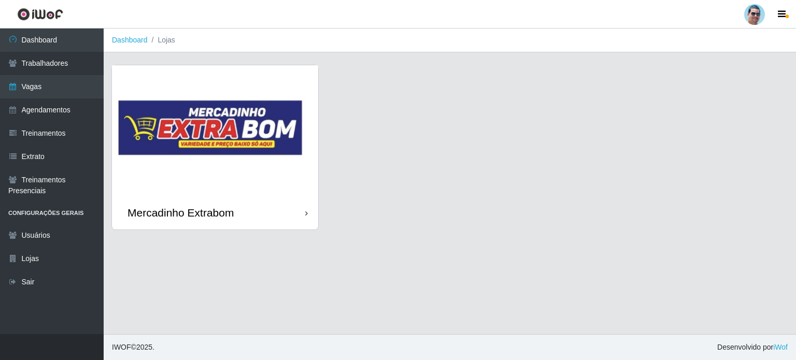
click at [265, 138] on img at bounding box center [215, 130] width 206 height 131
